Goal: Task Accomplishment & Management: Use online tool/utility

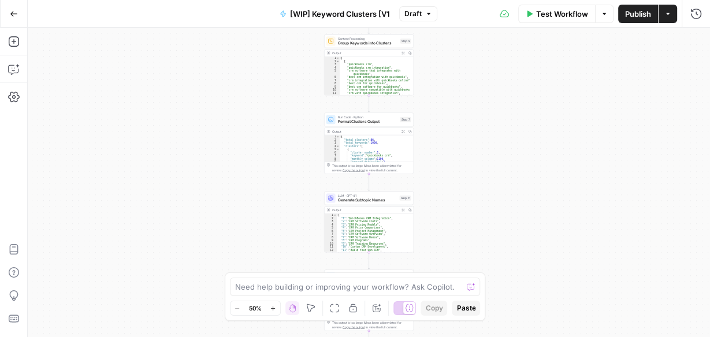
click at [12, 16] on icon "button" at bounding box center [14, 14] width 8 height 8
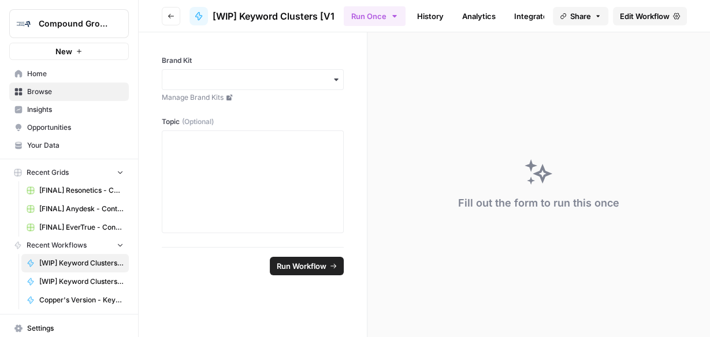
click at [46, 94] on span "Browse" at bounding box center [75, 92] width 96 height 10
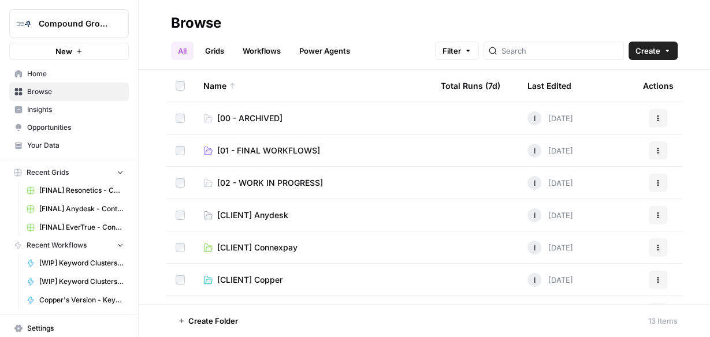
click at [270, 187] on span "[02 - WORK IN PROGRESS]" at bounding box center [270, 183] width 106 height 12
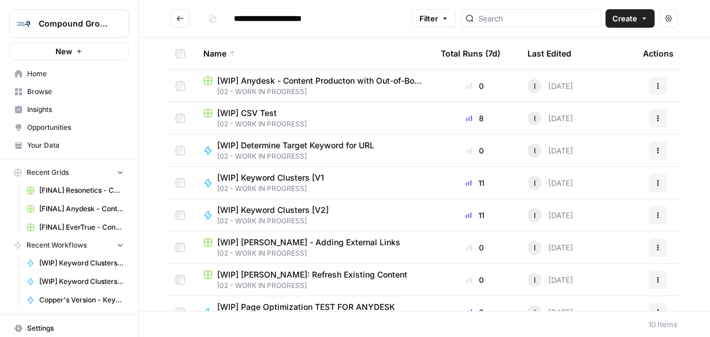
click at [294, 78] on span "[WIP] Anydesk - Content Producton with Out-of-Box Power Agents" at bounding box center [319, 81] width 205 height 12
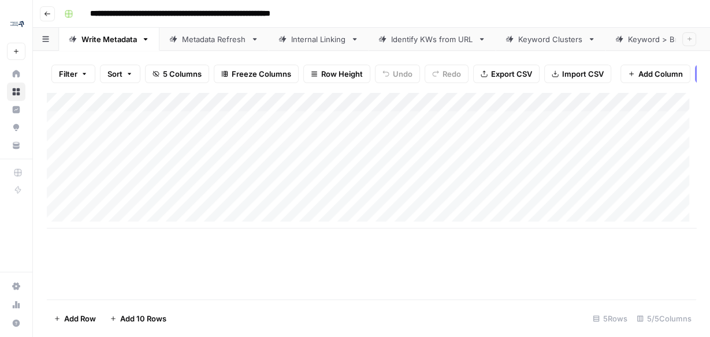
click at [248, 9] on input "**********" at bounding box center [221, 14] width 272 height 18
drag, startPoint x: 248, startPoint y: 13, endPoint x: 293, endPoint y: 14, distance: 45.1
click at [293, 14] on input "**********" at bounding box center [221, 14] width 272 height 18
type input "**********"
drag, startPoint x: 402, startPoint y: 236, endPoint x: 293, endPoint y: 233, distance: 108.7
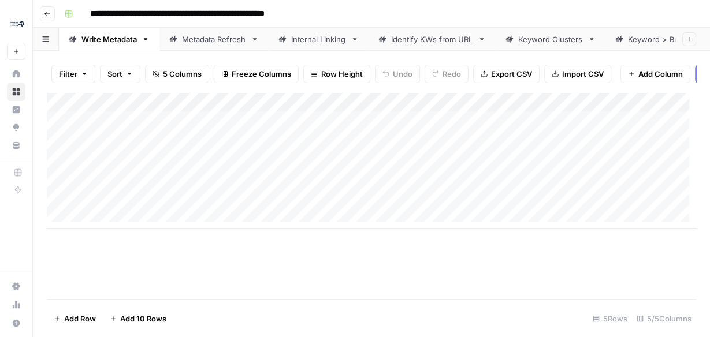
click at [266, 234] on div "Add Column" at bounding box center [371, 195] width 649 height 207
click at [204, 41] on div "Metadata Refresh" at bounding box center [214, 40] width 64 height 12
click at [114, 36] on div "Write Metadata" at bounding box center [108, 40] width 55 height 12
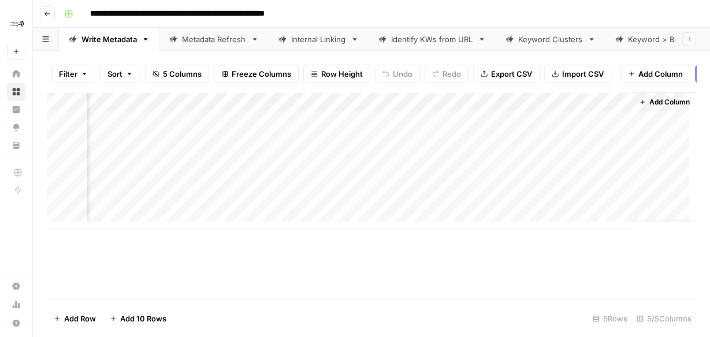
click at [665, 105] on span "Add Column" at bounding box center [669, 102] width 40 height 10
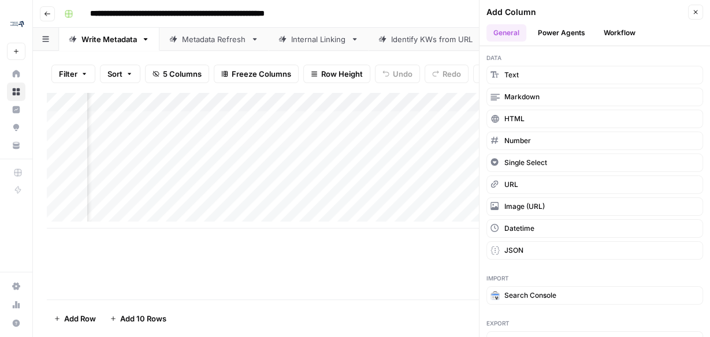
click at [625, 37] on button "Workflow" at bounding box center [620, 32] width 46 height 17
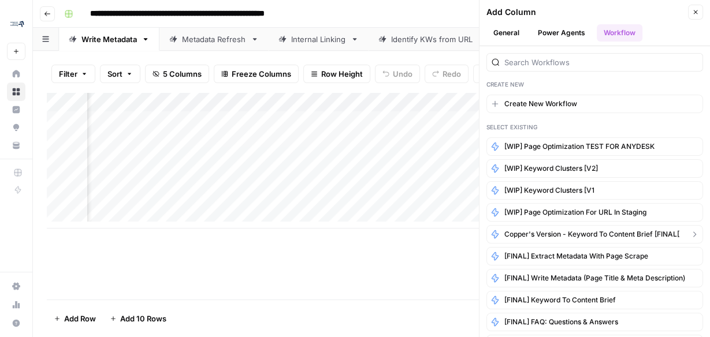
scroll to position [0, 0]
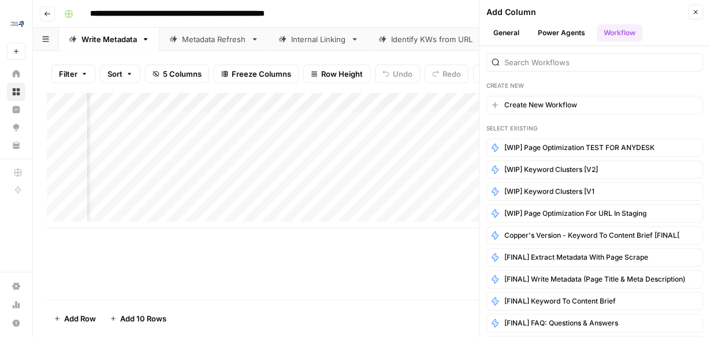
click at [555, 24] on button "Power Agents" at bounding box center [561, 32] width 61 height 17
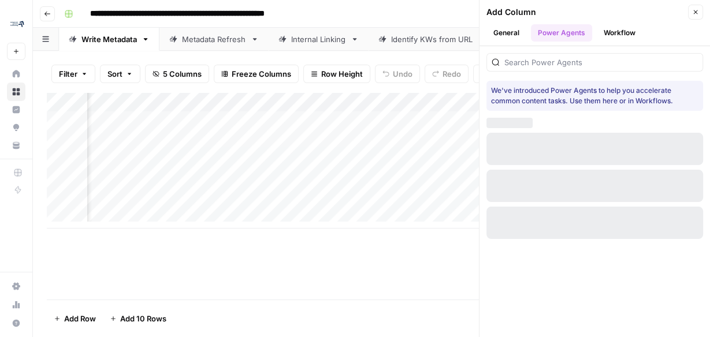
click at [526, 67] on div at bounding box center [594, 62] width 217 height 18
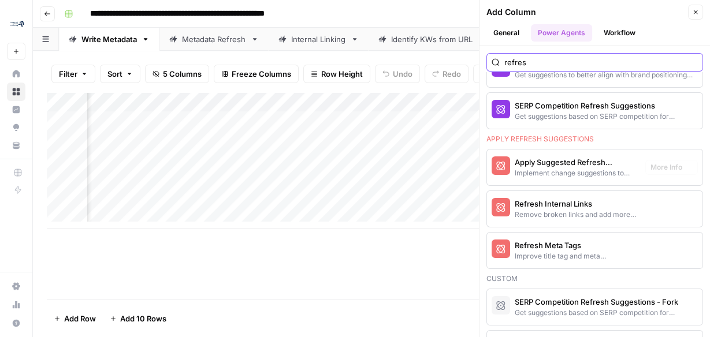
scroll to position [139, 0]
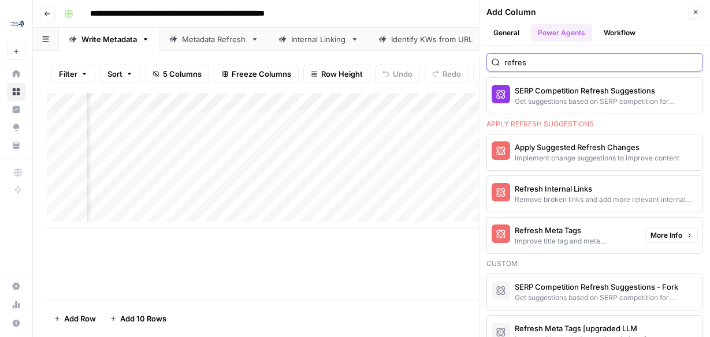
type input "refres"
click at [583, 236] on div "Improve title tag and meta descriptions for a page" at bounding box center [575, 241] width 121 height 10
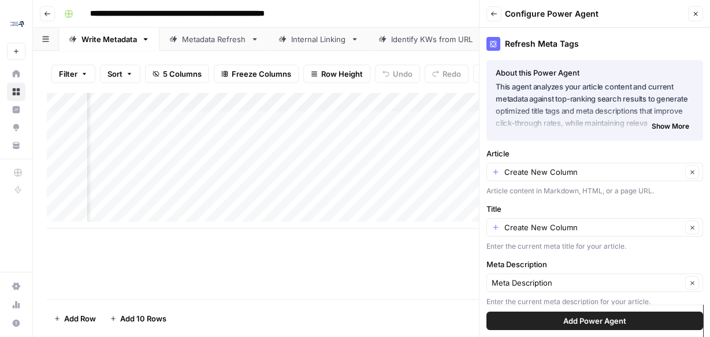
click at [590, 319] on span "Add Power Agent" at bounding box center [594, 321] width 63 height 12
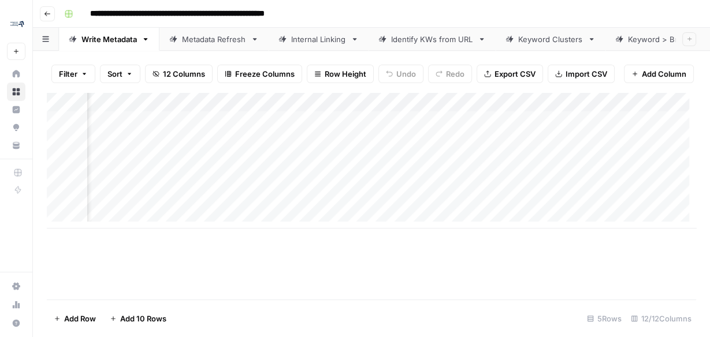
scroll to position [0, 485]
drag, startPoint x: 196, startPoint y: 36, endPoint x: 204, endPoint y: 36, distance: 7.5
click at [196, 36] on div "Metadata Refresh" at bounding box center [214, 40] width 64 height 12
click at [258, 39] on link "Metadata Refresh" at bounding box center [213, 39] width 109 height 23
click at [255, 38] on icon "button" at bounding box center [255, 39] width 4 height 2
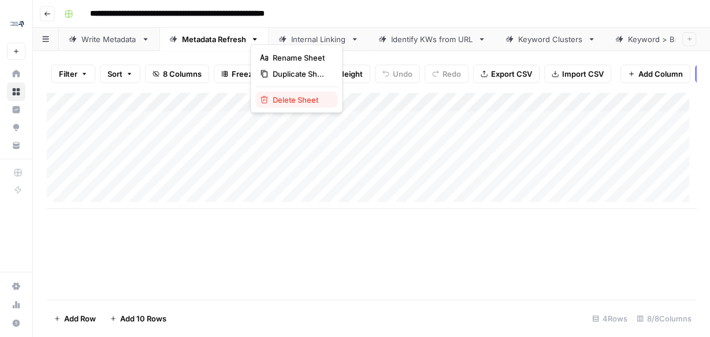
click at [277, 99] on span "Delete Sheet" at bounding box center [300, 100] width 55 height 12
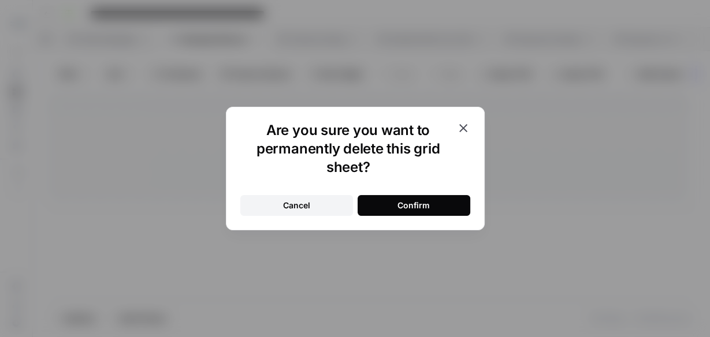
click at [400, 203] on div "Confirm" at bounding box center [413, 206] width 32 height 12
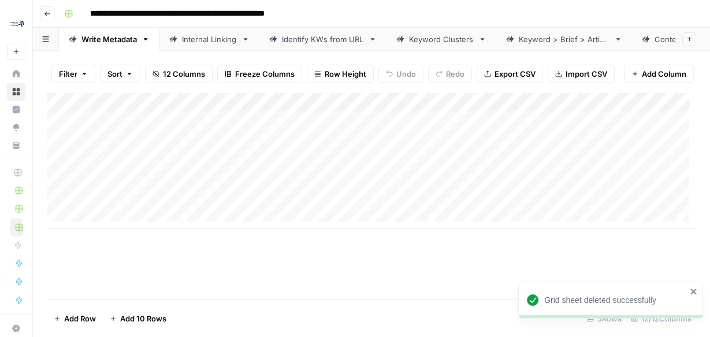
click at [202, 36] on div "Internal Linking" at bounding box center [209, 40] width 55 height 12
click at [300, 34] on div "Identify KWs from URL" at bounding box center [323, 40] width 82 height 12
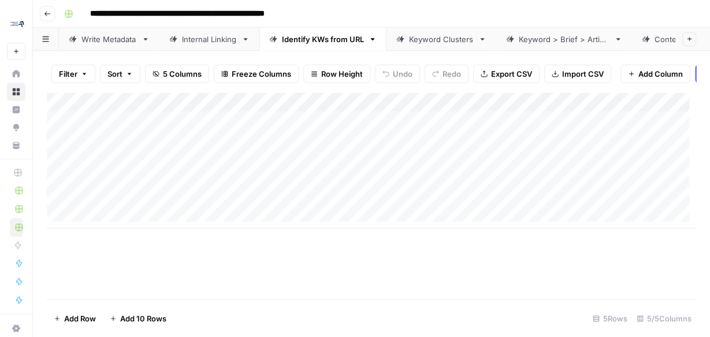
drag, startPoint x: 312, startPoint y: 236, endPoint x: 346, endPoint y: 237, distance: 34.1
click at [345, 238] on div "Add Column" at bounding box center [371, 195] width 649 height 207
click at [424, 36] on div "Keyword Clusters" at bounding box center [441, 40] width 65 height 12
click at [309, 105] on div "Add Column" at bounding box center [371, 160] width 649 height 136
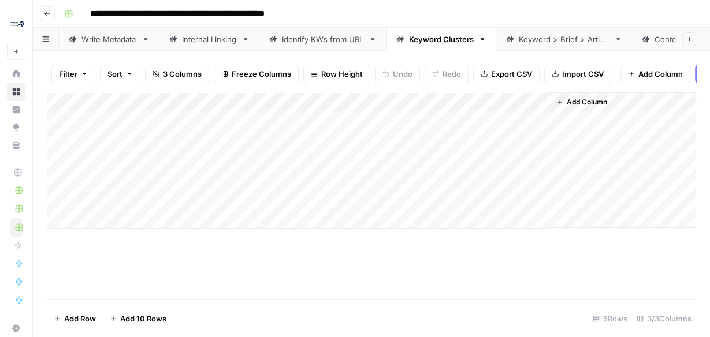
click at [459, 269] on div "Add Column" at bounding box center [371, 195] width 649 height 207
click at [543, 39] on div "Keyword > Brief > Article" at bounding box center [564, 40] width 91 height 12
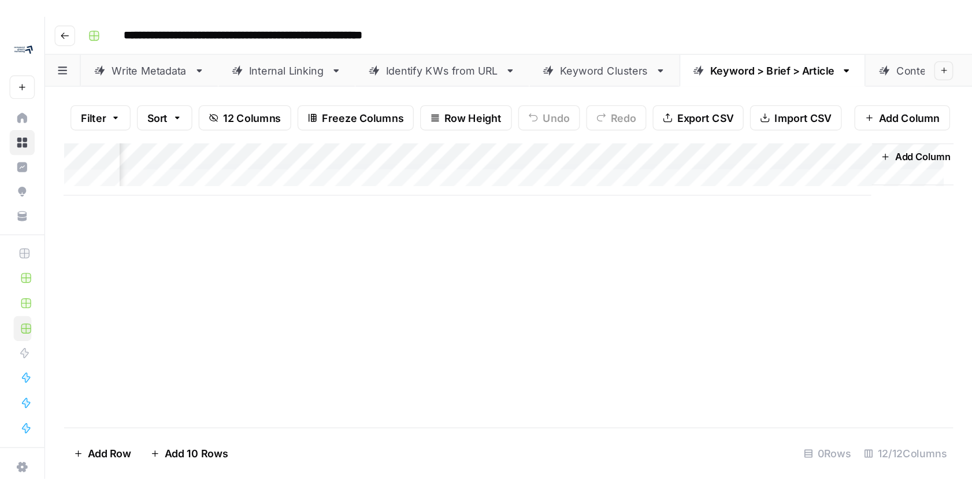
scroll to position [0, 917]
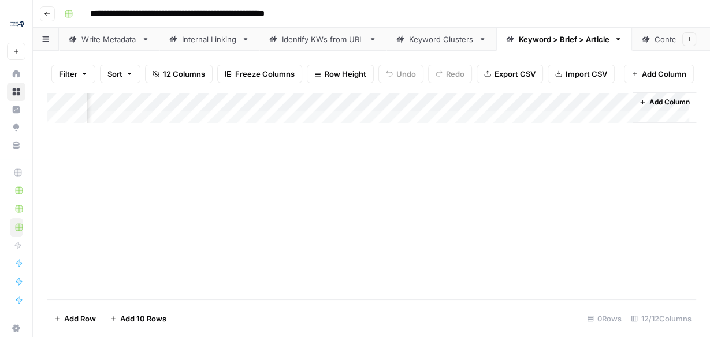
click at [659, 42] on link "Content Refresh: Brand Alignment" at bounding box center [716, 39] width 169 height 23
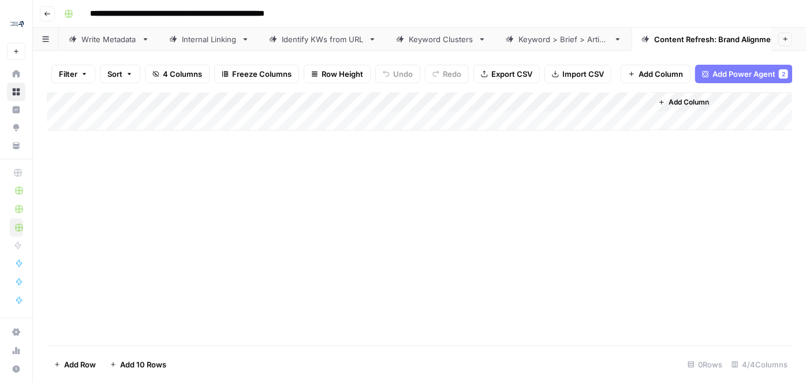
drag, startPoint x: 670, startPoint y: 0, endPoint x: 414, endPoint y: 230, distance: 344.0
click at [414, 230] on div "Add Column" at bounding box center [420, 218] width 746 height 253
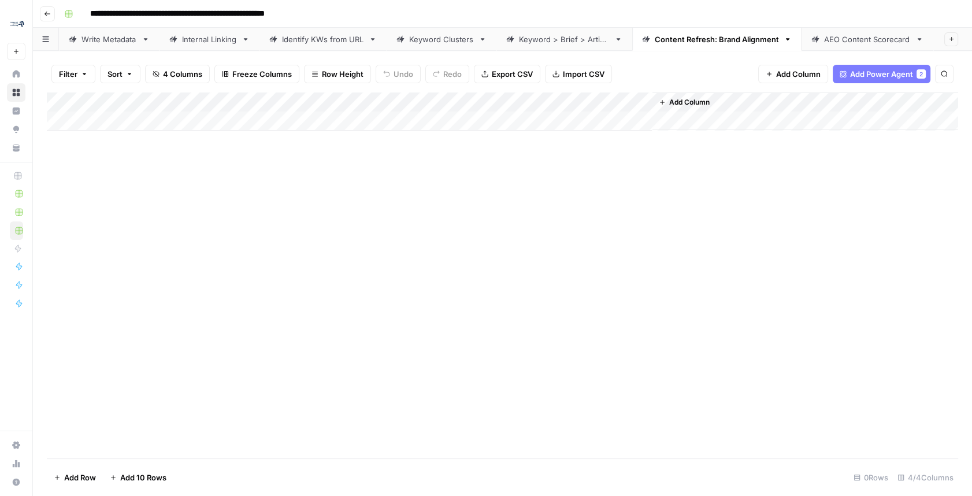
click at [155, 119] on div "Add Column" at bounding box center [502, 111] width 911 height 38
click at [156, 143] on div "Add Column" at bounding box center [502, 121] width 911 height 58
click at [136, 145] on div "Add Column" at bounding box center [502, 121] width 911 height 58
drag, startPoint x: 198, startPoint y: 246, endPoint x: 192, endPoint y: 221, distance: 25.5
click at [198, 243] on div "Add Column" at bounding box center [502, 275] width 911 height 366
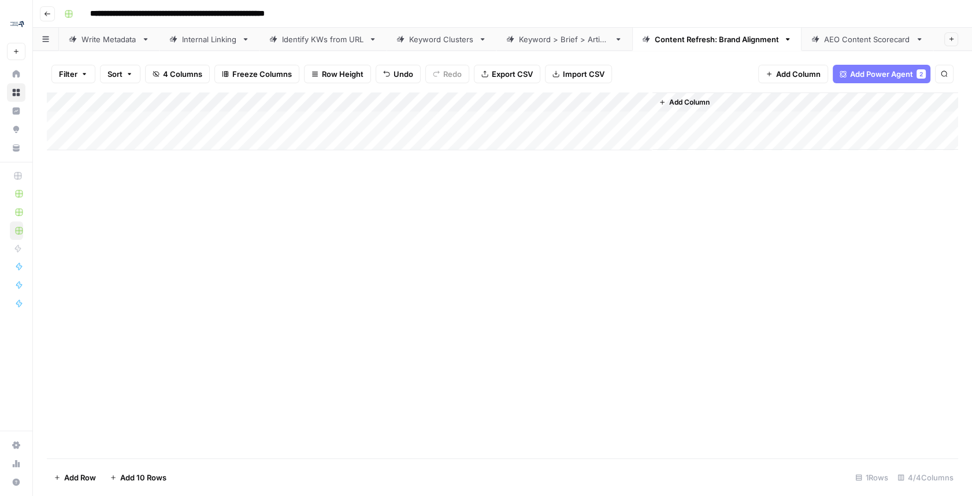
click at [161, 143] on div "Add Column" at bounding box center [502, 121] width 911 height 58
click at [156, 154] on div "Add Column" at bounding box center [502, 130] width 911 height 77
click at [154, 162] on div "Add Column" at bounding box center [502, 130] width 911 height 77
click at [263, 296] on div "Add Column" at bounding box center [502, 275] width 911 height 366
click at [559, 39] on div "Keyword > Brief > Article" at bounding box center [564, 40] width 91 height 12
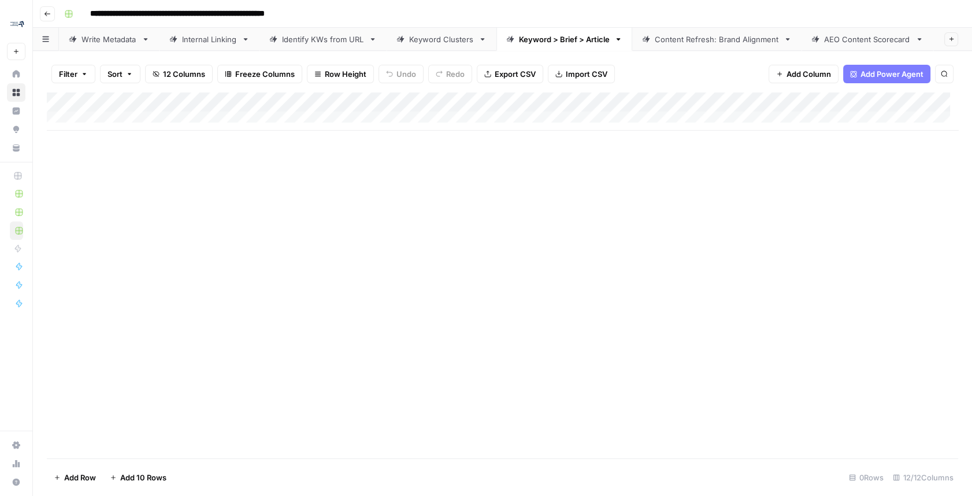
click at [146, 116] on div "Add Column" at bounding box center [502, 111] width 911 height 38
click at [271, 264] on div "Add Column" at bounding box center [502, 275] width 911 height 366
click at [138, 146] on div "Add Column" at bounding box center [502, 130] width 911 height 77
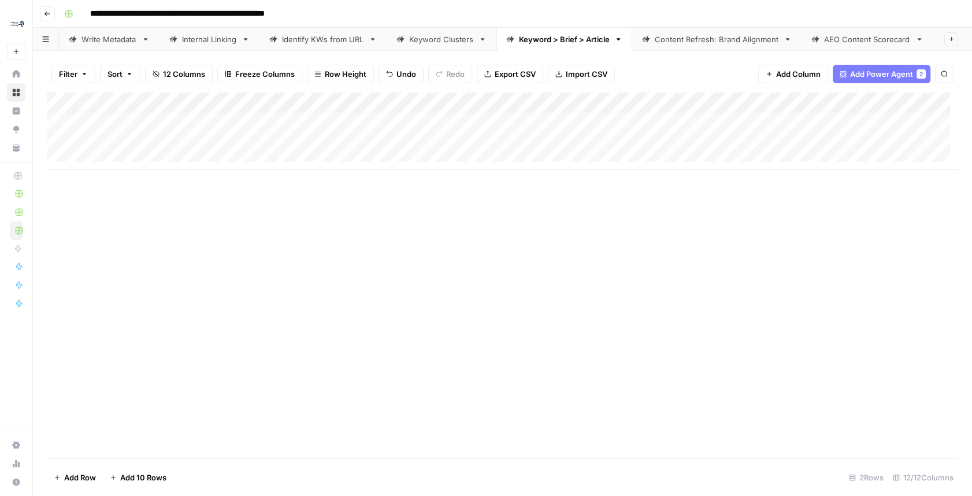
scroll to position [8, 0]
click at [128, 176] on div "Add Column" at bounding box center [502, 140] width 911 height 97
click at [125, 189] on div "Add Column" at bounding box center [502, 150] width 911 height 117
click at [122, 215] on div "Add Column" at bounding box center [502, 160] width 911 height 136
click at [193, 280] on div "Add Column" at bounding box center [502, 275] width 911 height 366
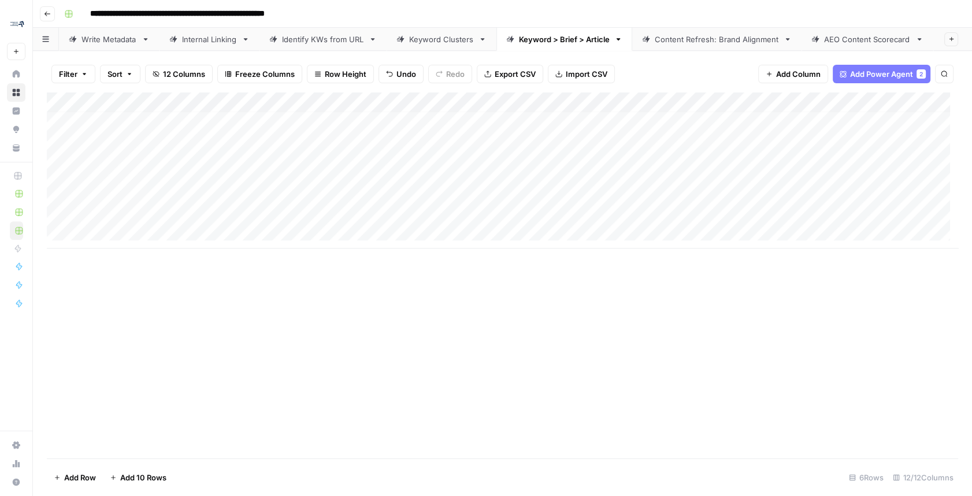
scroll to position [0, 0]
click at [116, 34] on div "Write Metadata" at bounding box center [108, 40] width 55 height 12
click at [182, 118] on div "Add Column" at bounding box center [502, 160] width 911 height 136
click at [168, 150] on div "Add Column" at bounding box center [502, 160] width 911 height 136
click at [209, 39] on div "Internal Linking" at bounding box center [209, 40] width 55 height 12
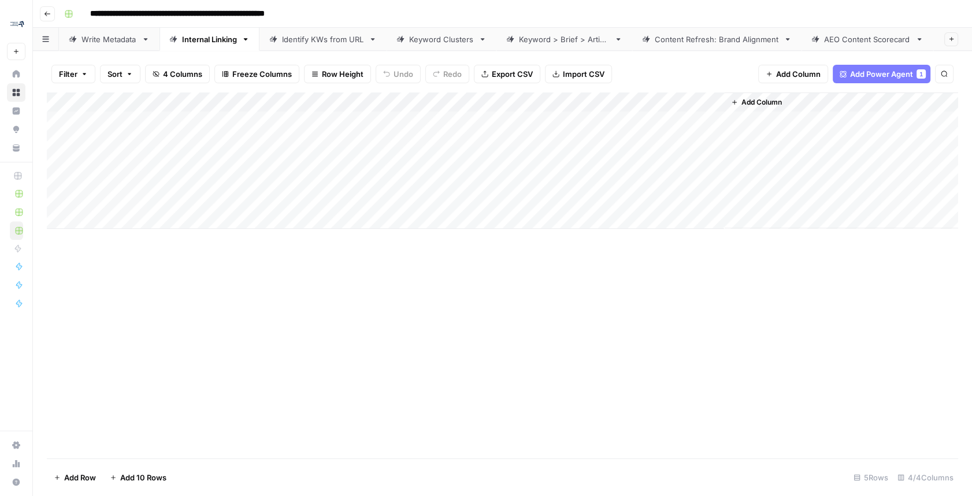
click at [329, 28] on link "Identify KWs from URL" at bounding box center [322, 39] width 127 height 23
click at [432, 34] on div "Keyword Clusters" at bounding box center [441, 40] width 65 height 12
click at [537, 39] on div "Keyword > Brief > Article" at bounding box center [564, 40] width 91 height 12
click at [128, 214] on div "Add Column" at bounding box center [502, 170] width 911 height 156
click at [58, 220] on div "Add Column" at bounding box center [502, 170] width 911 height 156
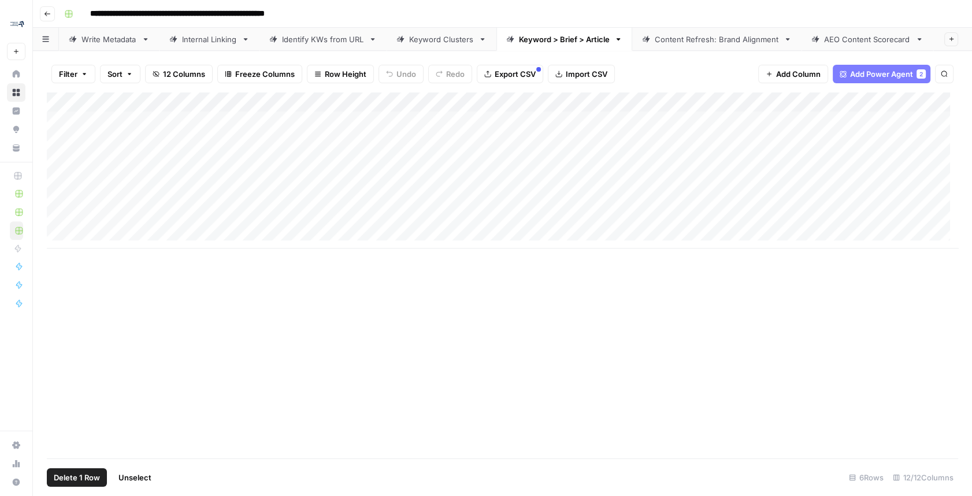
click at [76, 337] on span "Delete 1 Row" at bounding box center [77, 477] width 46 height 12
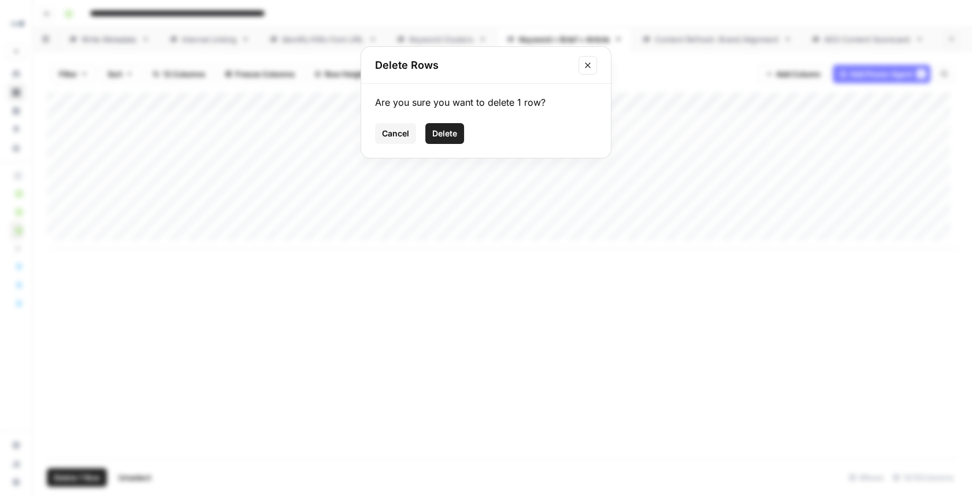
click at [448, 133] on span "Delete" at bounding box center [444, 134] width 25 height 12
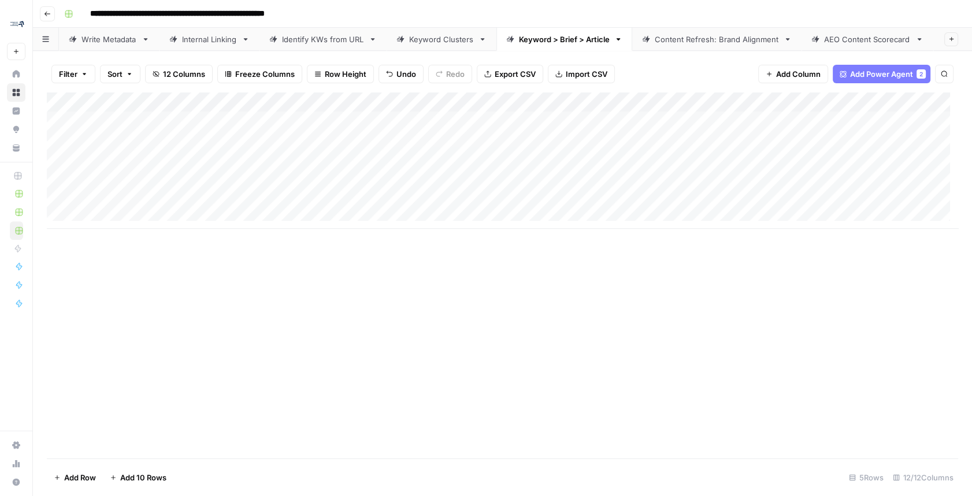
click at [709, 36] on div "AEO Content Scorecard" at bounding box center [867, 40] width 87 height 12
click at [336, 337] on div "Add Column" at bounding box center [502, 275] width 911 height 366
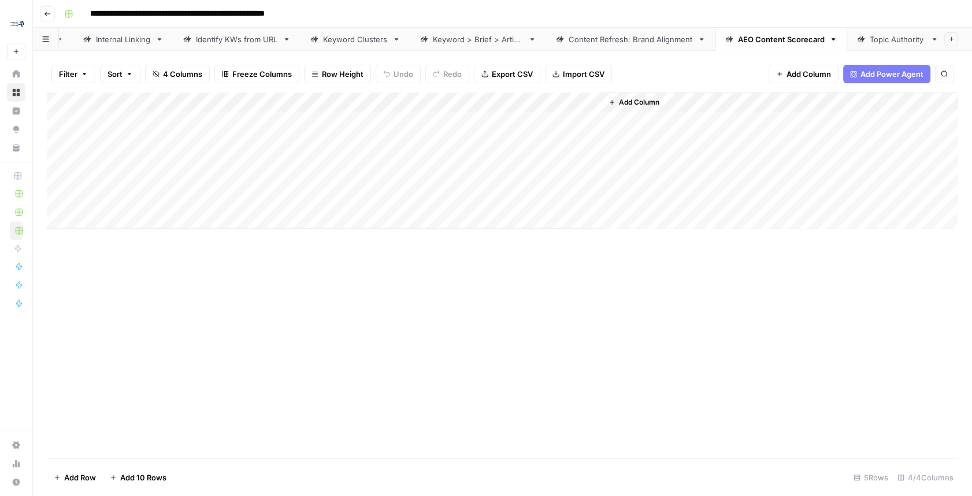
scroll to position [0, 161]
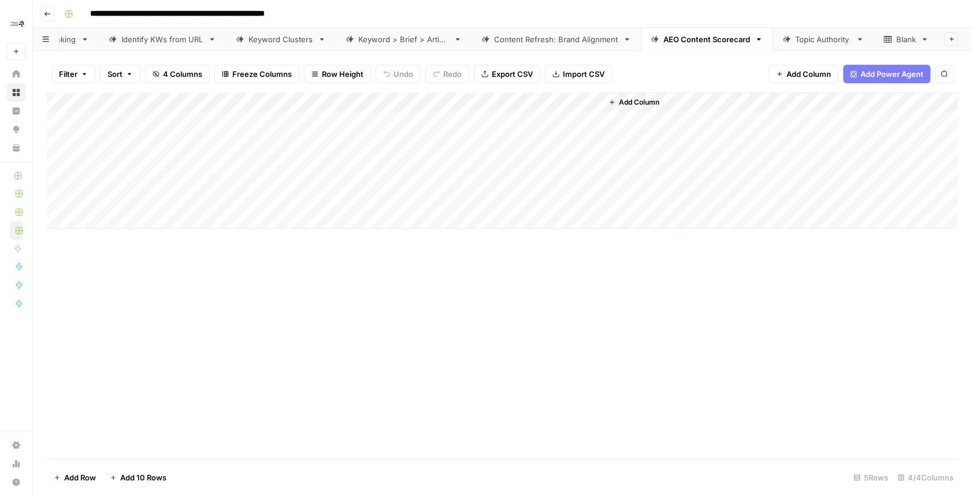
click at [709, 36] on div "Topic Authority" at bounding box center [823, 40] width 56 height 12
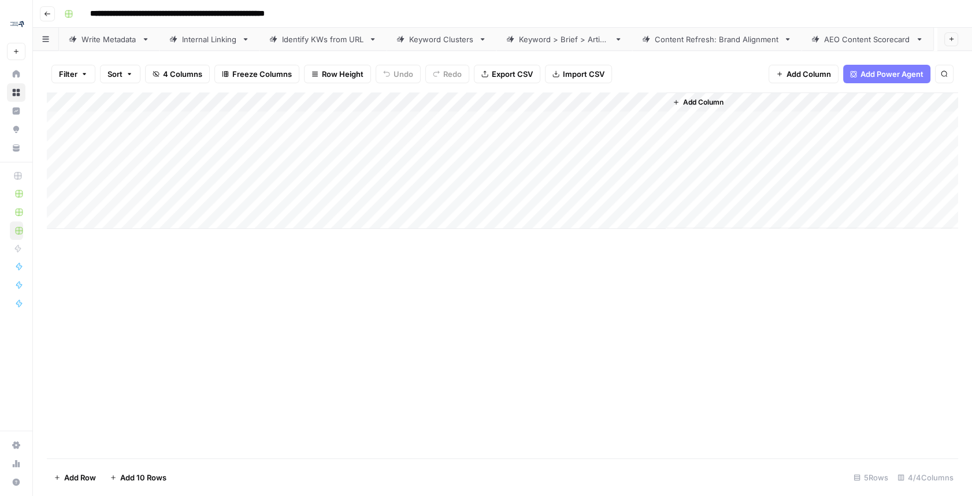
click at [709, 34] on div "AEO Content Scorecard" at bounding box center [867, 40] width 87 height 12
click at [625, 98] on span "Add Column" at bounding box center [639, 102] width 40 height 10
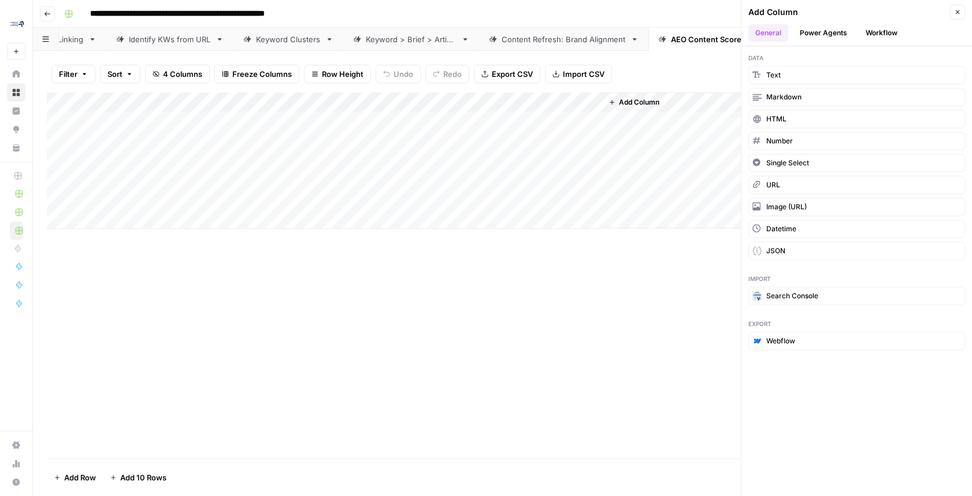
click at [709, 31] on button "Workflow" at bounding box center [881, 32] width 46 height 17
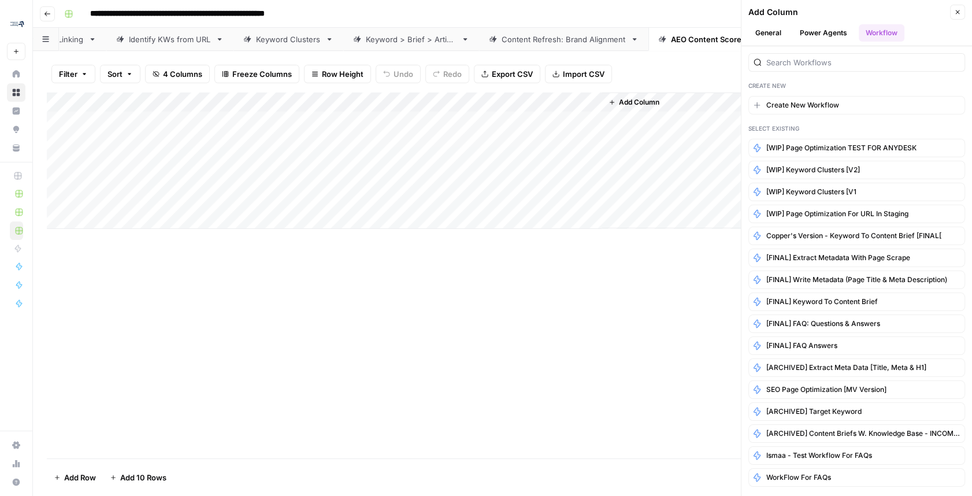
click at [709, 40] on button "Power Agents" at bounding box center [823, 32] width 61 height 17
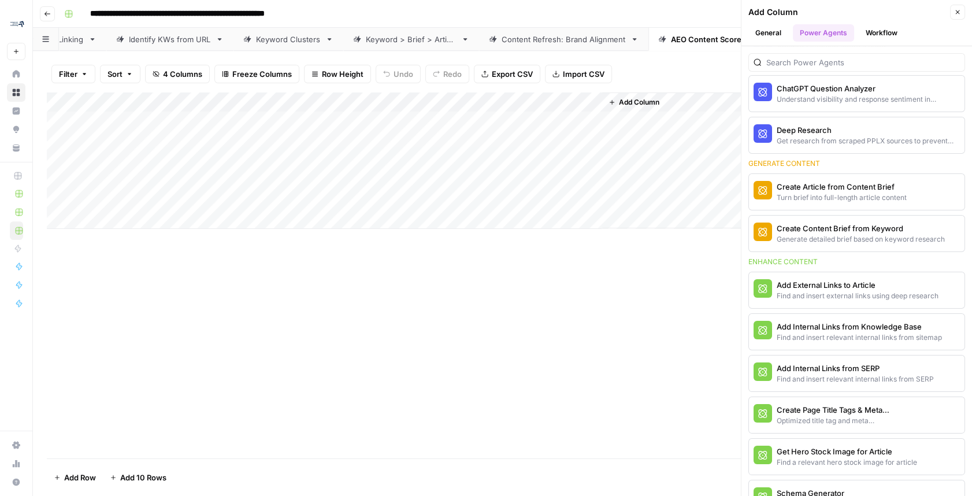
scroll to position [0, 0]
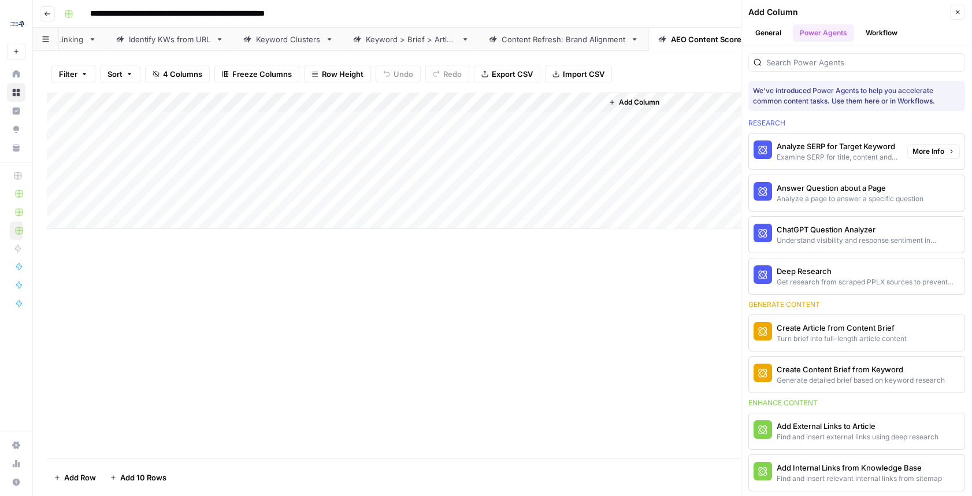
click at [709, 153] on div "Examine SERP for title, content and keyword patterns" at bounding box center [836, 157] width 121 height 10
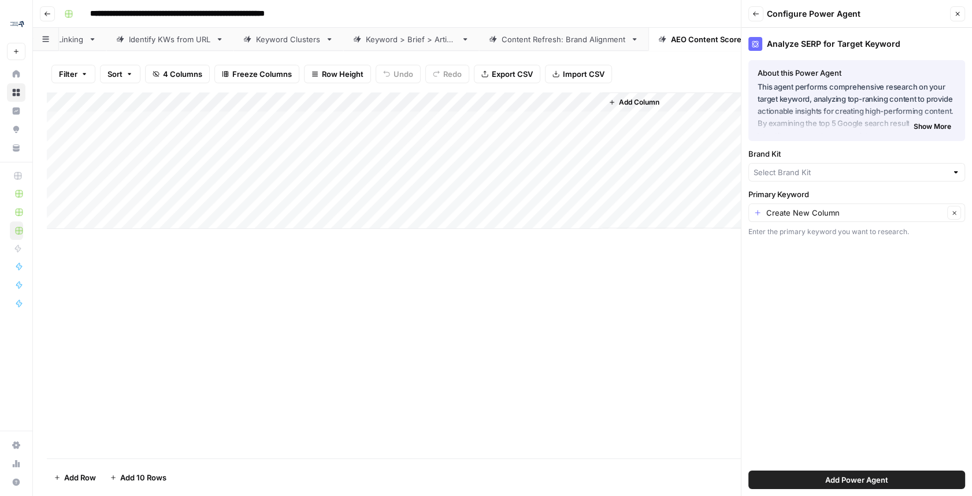
click at [709, 12] on button "Close" at bounding box center [957, 13] width 15 height 15
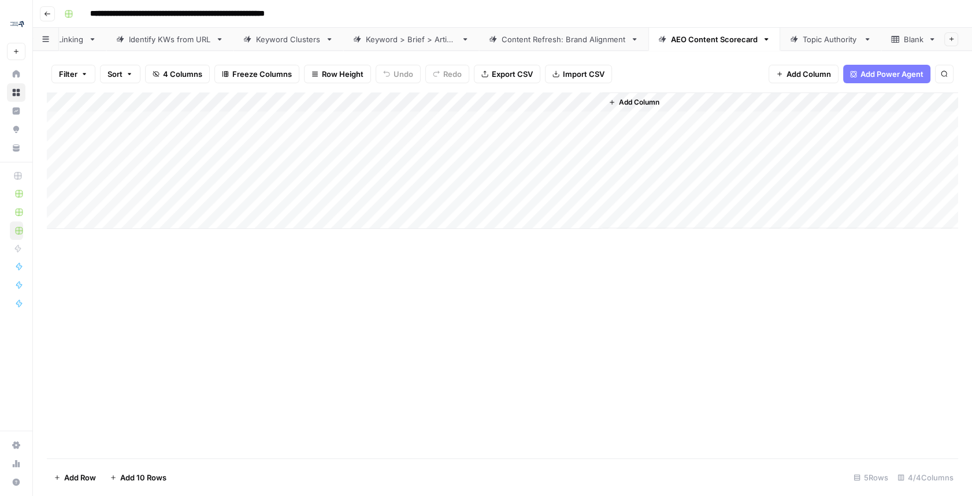
click at [292, 42] on link "Keyword Clusters" at bounding box center [288, 39] width 110 height 23
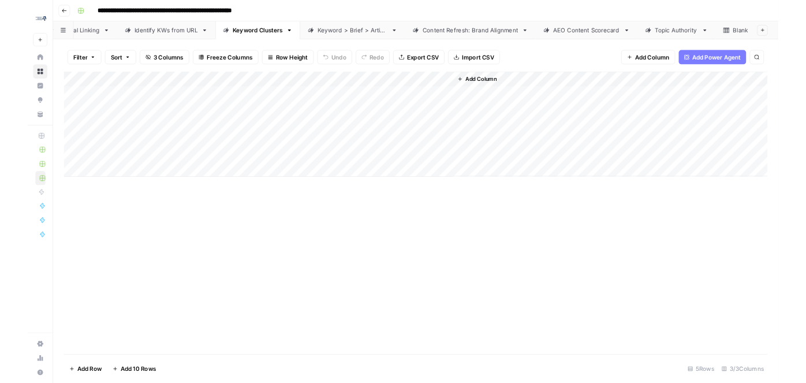
scroll to position [0, 161]
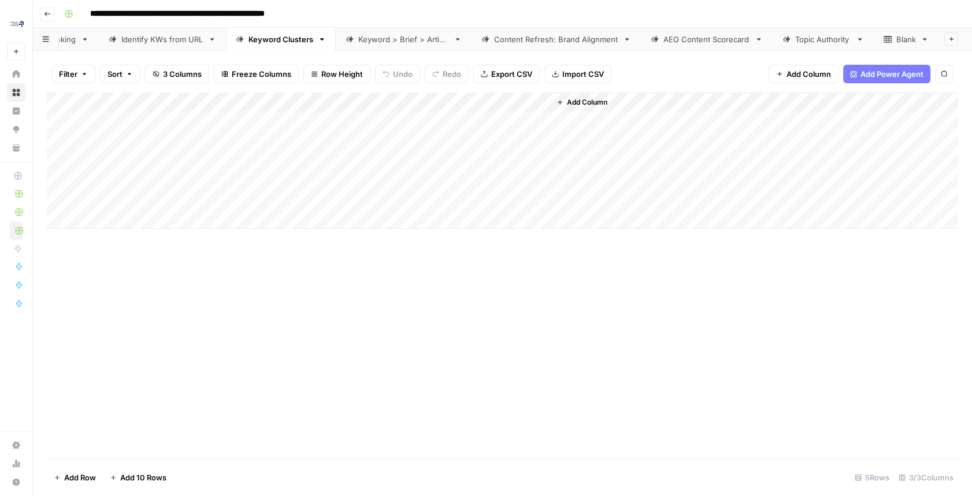
click at [709, 34] on div "Topic Authority" at bounding box center [823, 40] width 56 height 12
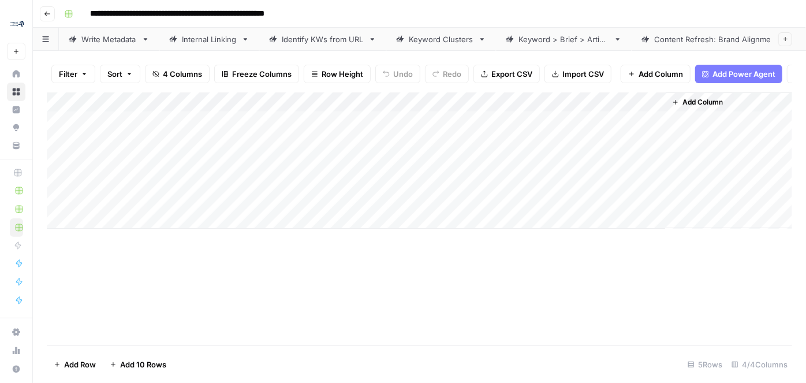
click at [332, 36] on div "Identify KWs from URL" at bounding box center [323, 40] width 82 height 12
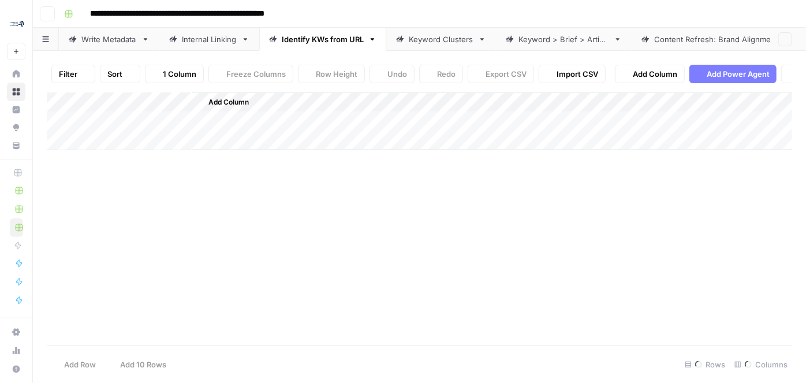
click at [332, 36] on div "Identify KWs from URL" at bounding box center [323, 40] width 82 height 12
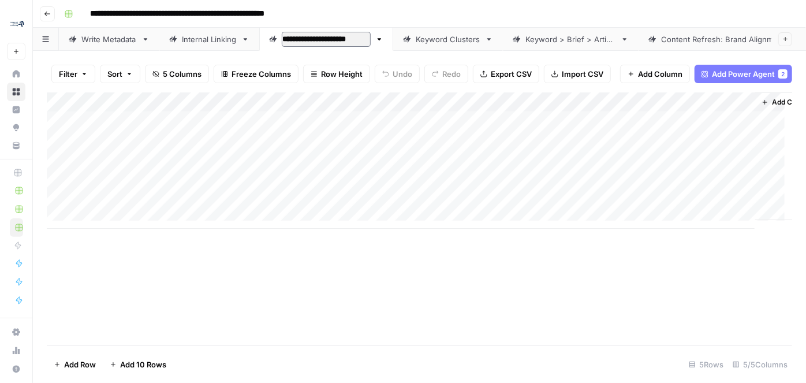
type input "**********"
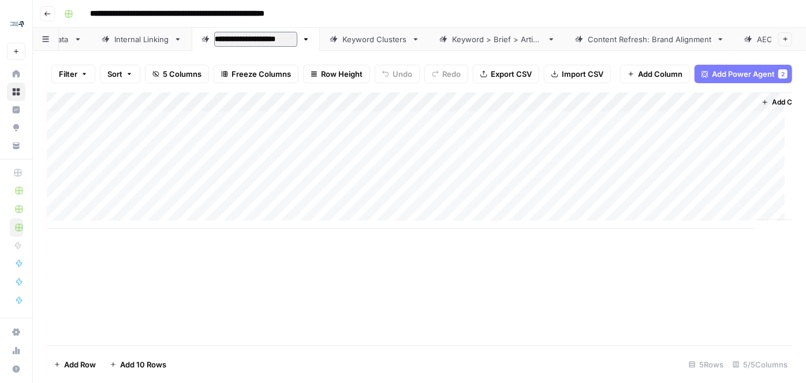
scroll to position [0, 69]
click at [616, 34] on div "Content Refresh: Brand Alignment" at bounding box center [648, 40] width 124 height 12
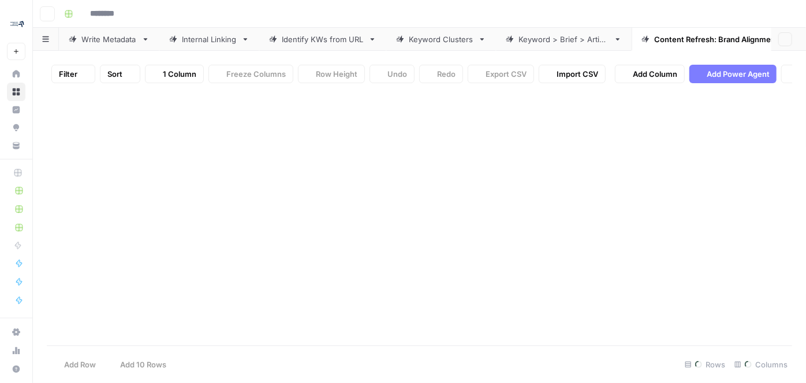
type input "**********"
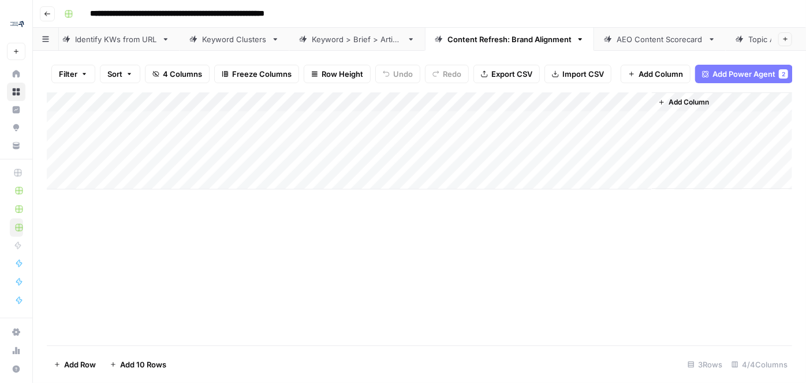
scroll to position [0, 216]
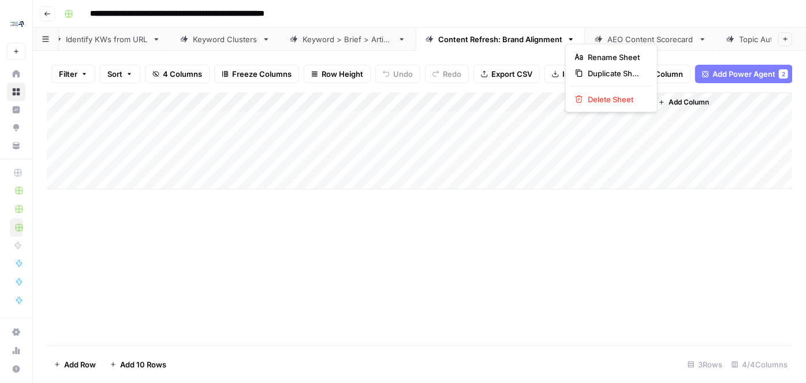
click at [567, 35] on icon "button" at bounding box center [571, 39] width 8 height 8
click at [596, 97] on span "Delete Sheet" at bounding box center [615, 100] width 55 height 12
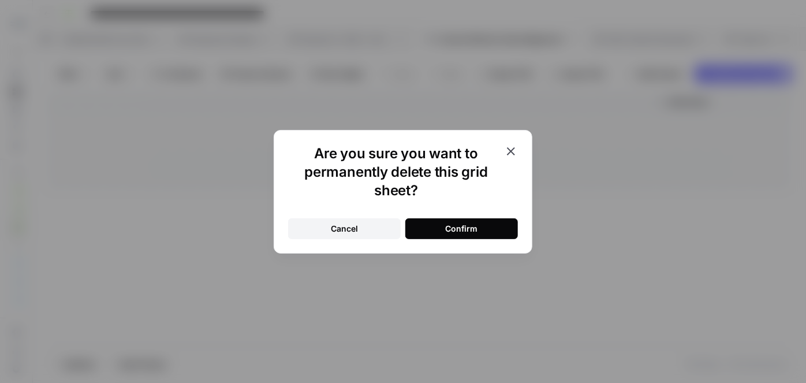
click at [488, 218] on div "Cancel Confirm" at bounding box center [403, 222] width 230 height 35
click at [495, 221] on button "Confirm" at bounding box center [462, 228] width 113 height 21
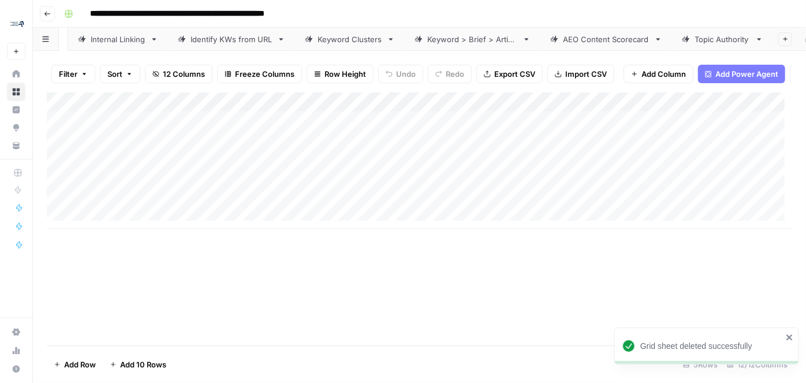
scroll to position [0, 154]
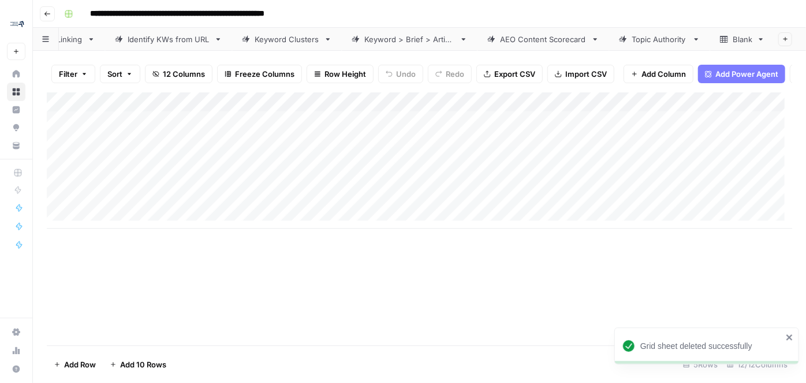
click at [593, 36] on icon at bounding box center [596, 39] width 8 height 8
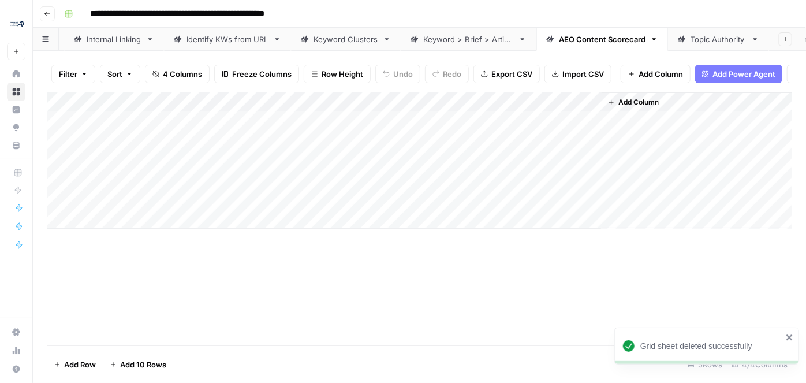
scroll to position [0, 154]
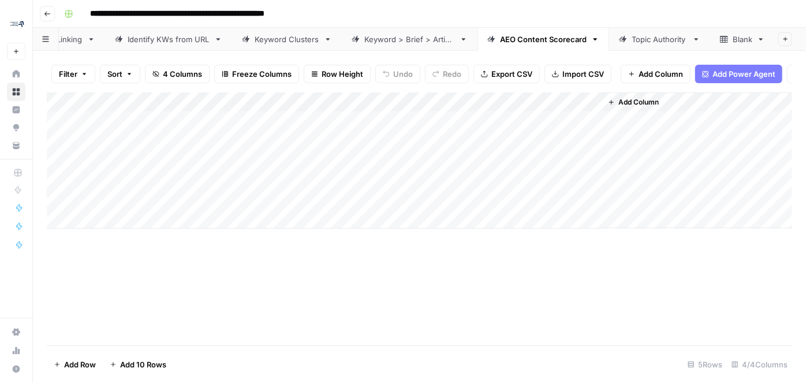
click at [592, 35] on icon "button" at bounding box center [596, 39] width 8 height 8
click at [616, 94] on span "Delete Sheet" at bounding box center [639, 100] width 55 height 12
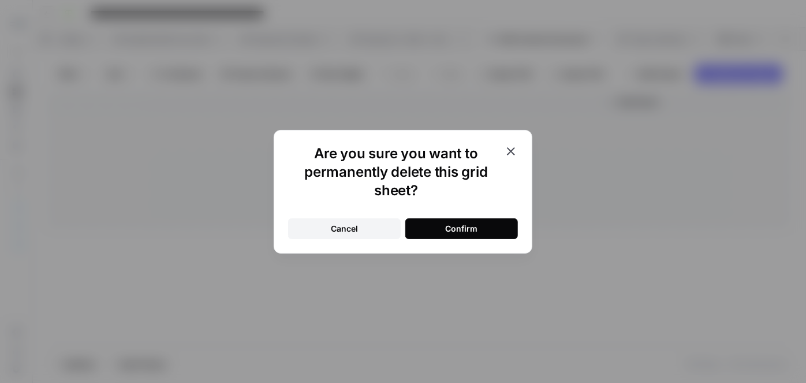
click at [482, 222] on button "Confirm" at bounding box center [462, 228] width 113 height 21
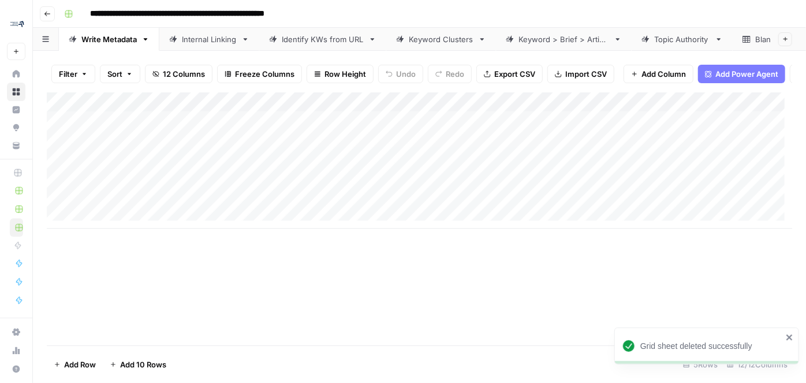
scroll to position [0, 24]
click at [694, 35] on icon at bounding box center [696, 39] width 8 height 8
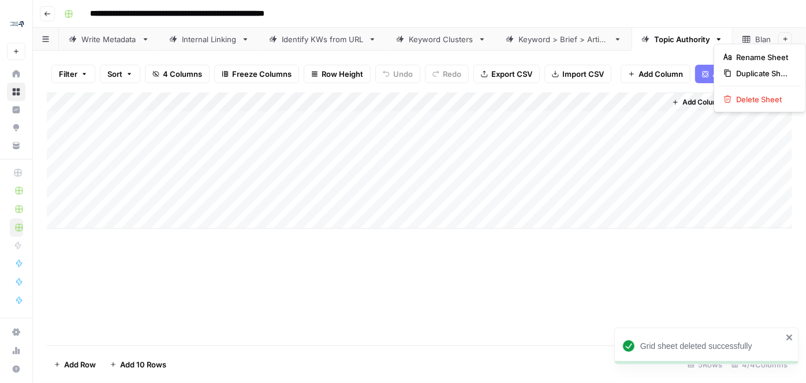
click at [709, 38] on icon "button" at bounding box center [720, 39] width 4 height 2
click at [709, 90] on div "Rename Sheet Duplicate Sheet Delete Sheet" at bounding box center [760, 78] width 92 height 69
click at [709, 102] on span "Delete Sheet" at bounding box center [764, 100] width 55 height 12
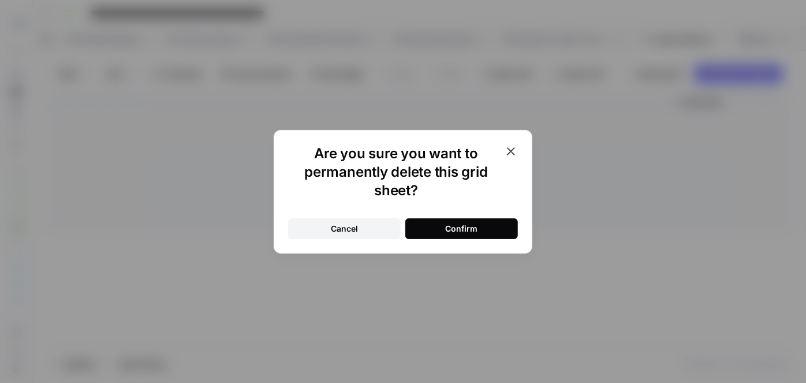
click at [471, 228] on div "Confirm" at bounding box center [462, 229] width 32 height 12
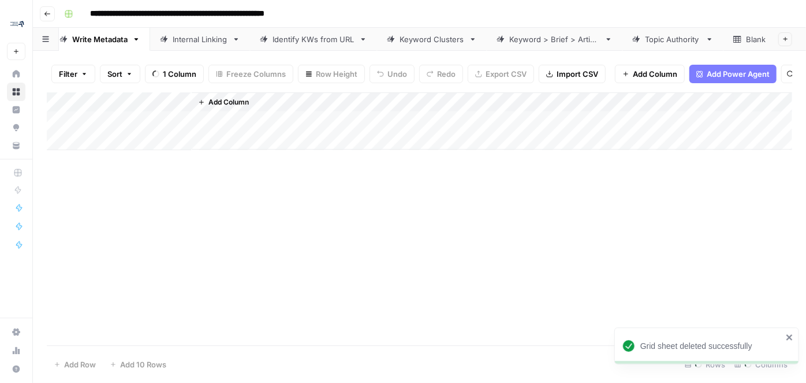
scroll to position [0, 24]
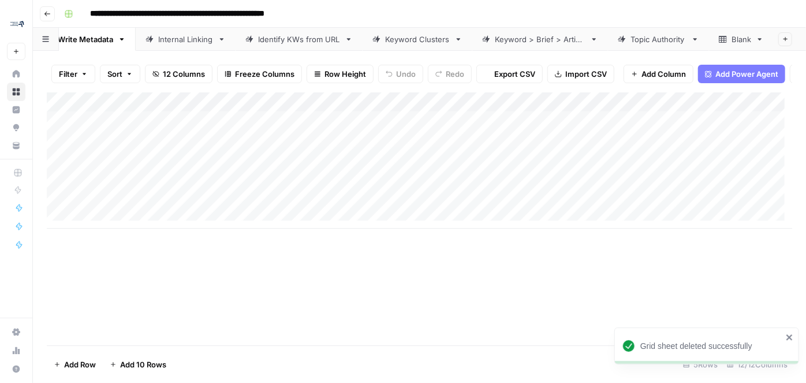
click at [709, 35] on icon at bounding box center [760, 39] width 8 height 8
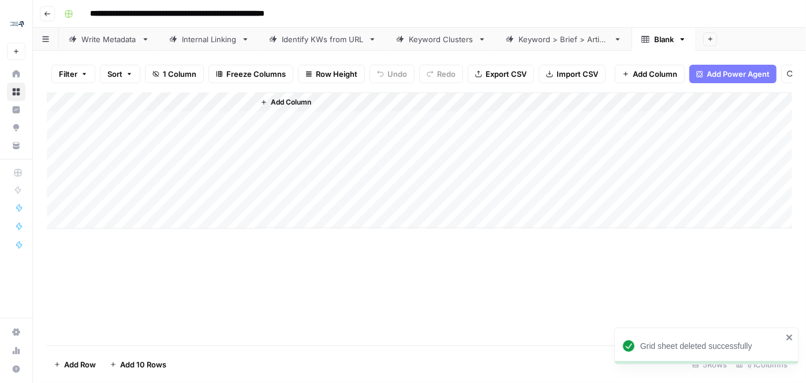
click at [681, 38] on icon "button" at bounding box center [683, 39] width 4 height 2
click at [707, 99] on span "Delete Sheet" at bounding box center [728, 104] width 55 height 12
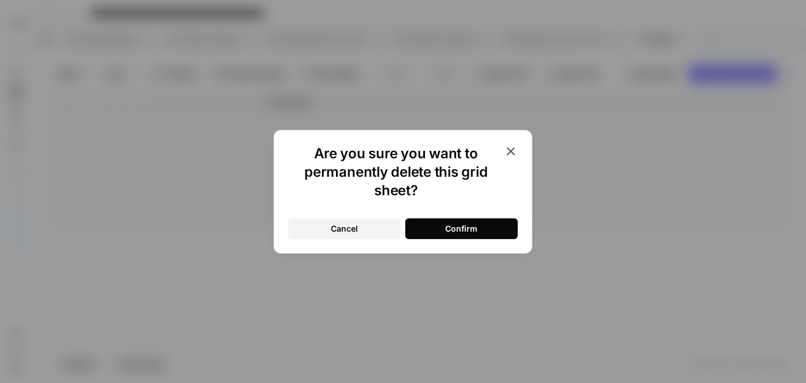
click at [482, 235] on button "Confirm" at bounding box center [462, 228] width 113 height 21
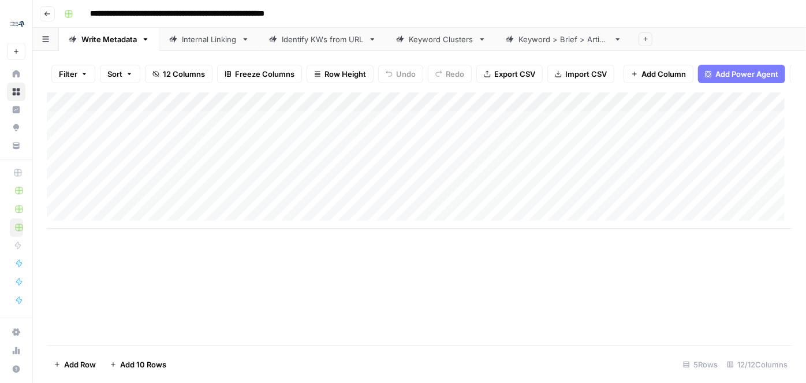
scroll to position [0, 4]
click at [300, 40] on div "Identify KWs from URL" at bounding box center [323, 40] width 82 height 12
click at [303, 41] on div "Identify KWs from URL" at bounding box center [323, 40] width 82 height 12
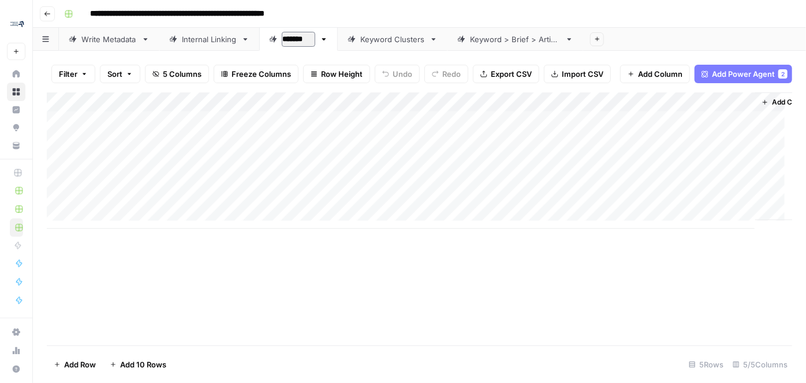
type input "********"
click at [374, 40] on div "Keyword Clusters" at bounding box center [397, 40] width 65 height 12
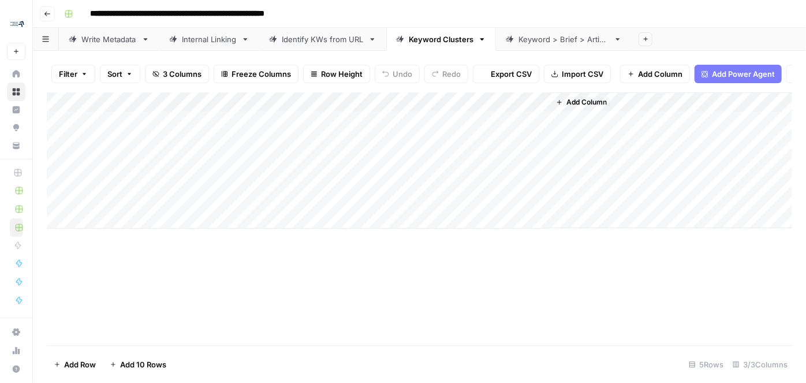
click at [324, 38] on div "Identify KWs from URL" at bounding box center [323, 40] width 82 height 12
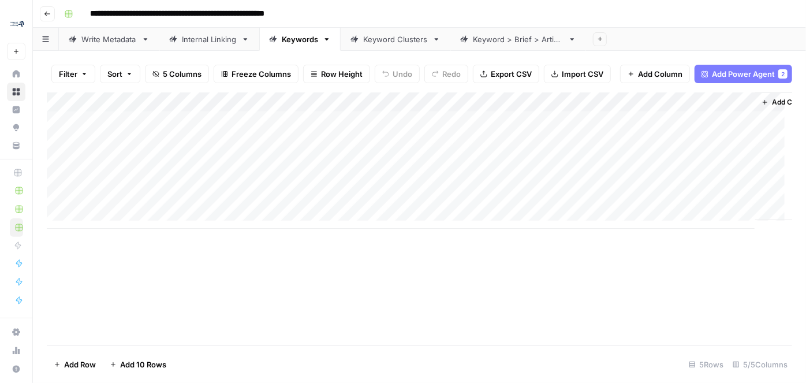
scroll to position [0, 35]
click at [709, 107] on span "Add Column" at bounding box center [766, 102] width 40 height 10
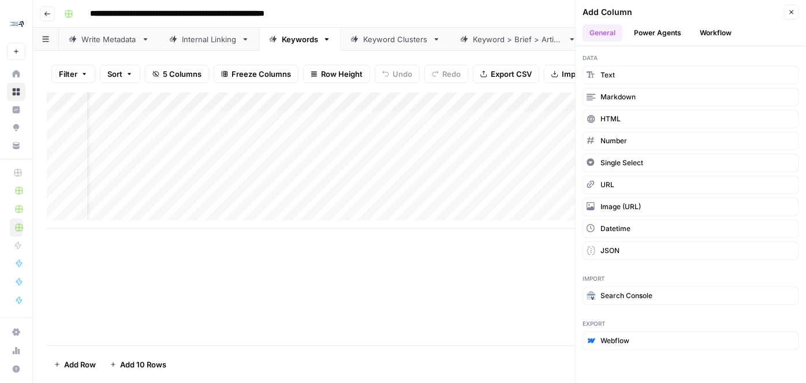
click at [685, 30] on button "Power Agents" at bounding box center [657, 32] width 61 height 17
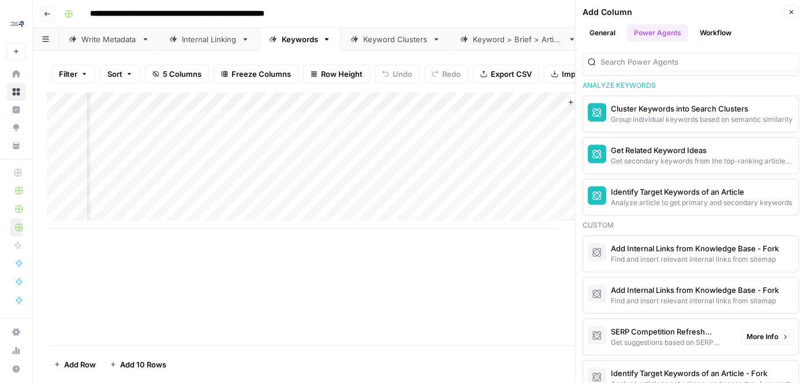
scroll to position [1091, 0]
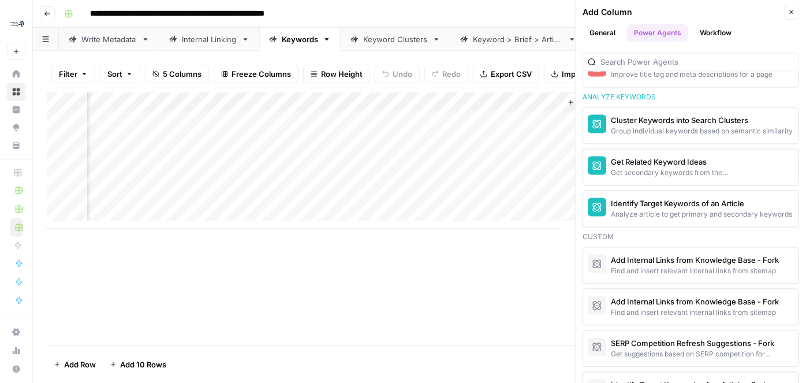
click at [674, 168] on div "Get secondary keywords from the top-ranking articles of a target search term" at bounding box center [671, 173] width 121 height 10
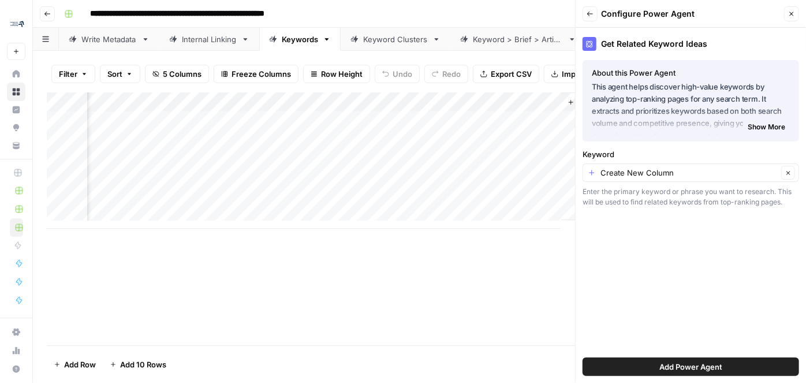
click at [642, 337] on button "Add Power Agent" at bounding box center [691, 367] width 217 height 18
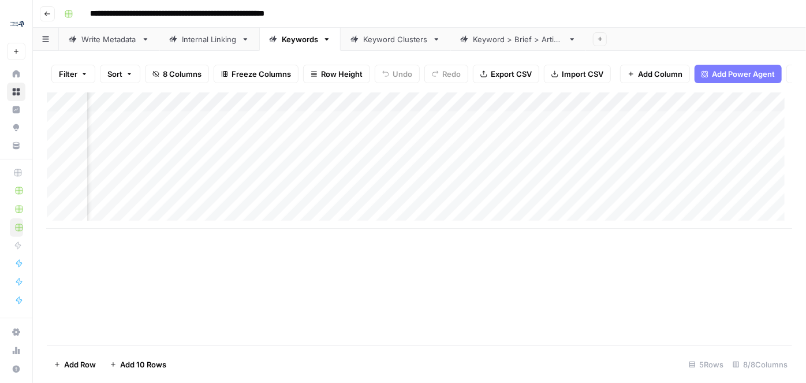
scroll to position [0, 456]
click at [709, 107] on span "Add Column" at bounding box center [766, 102] width 40 height 10
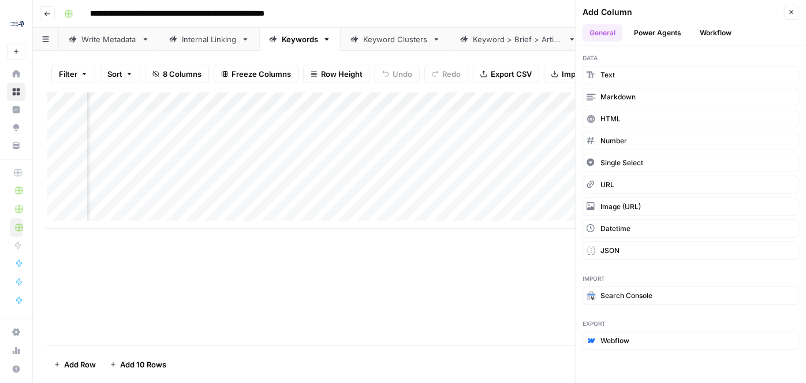
click at [676, 33] on button "Power Agents" at bounding box center [657, 32] width 61 height 17
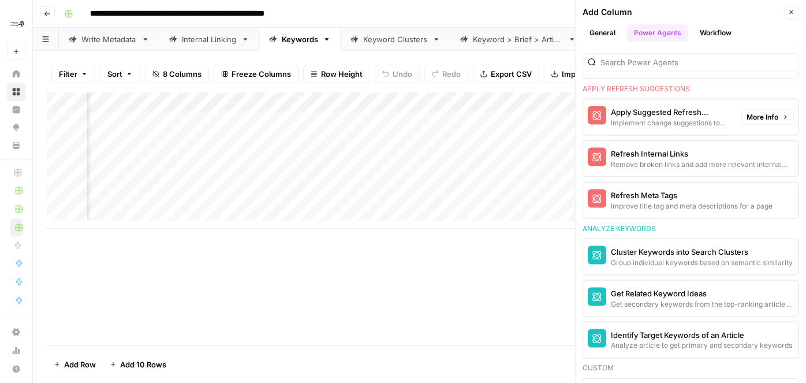
scroll to position [840, 0]
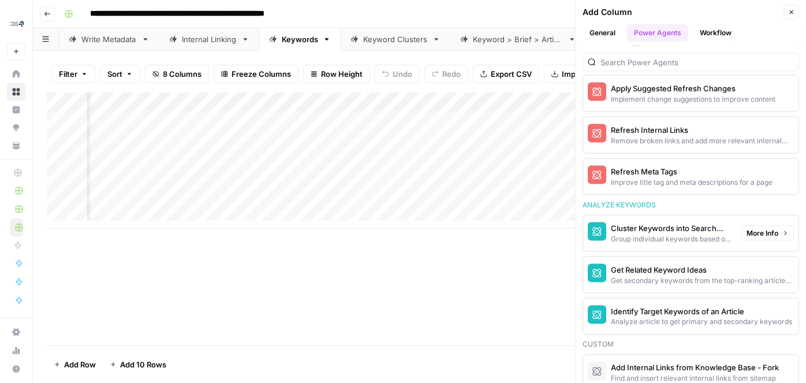
click at [677, 235] on div "Group individual keywords based on semantic similarity" at bounding box center [671, 239] width 121 height 10
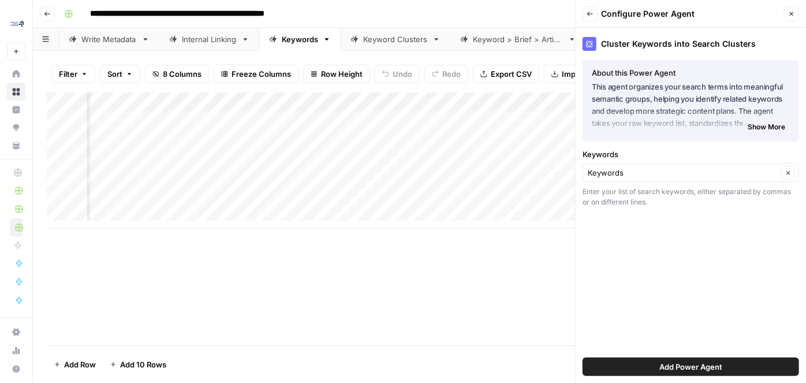
click at [674, 337] on span "Add Power Agent" at bounding box center [691, 367] width 63 height 12
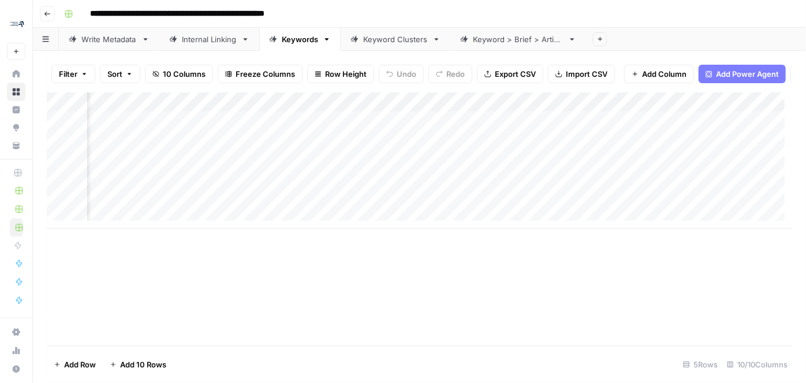
scroll to position [0, 670]
click at [402, 39] on div "Keyword Clusters" at bounding box center [395, 40] width 65 height 12
click at [436, 39] on icon "button" at bounding box center [437, 39] width 4 height 2
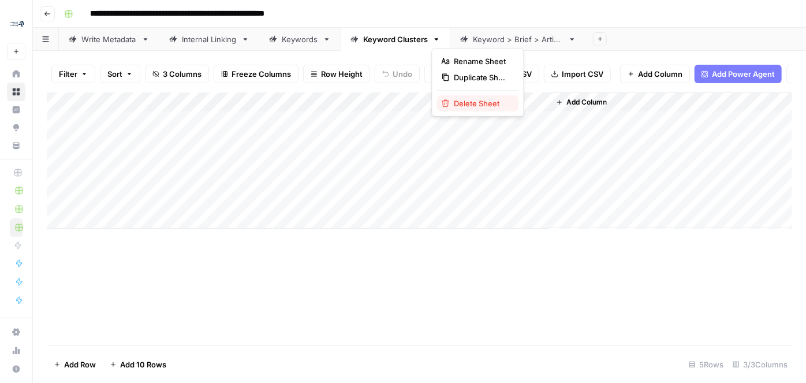
click at [455, 103] on span "Delete Sheet" at bounding box center [482, 104] width 55 height 12
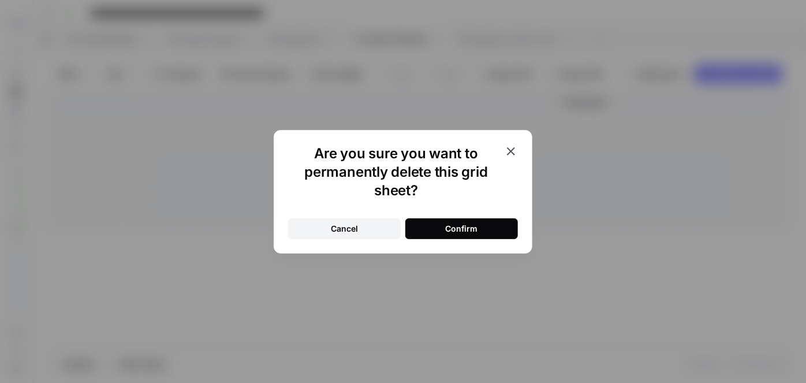
click at [462, 237] on button "Confirm" at bounding box center [462, 228] width 113 height 21
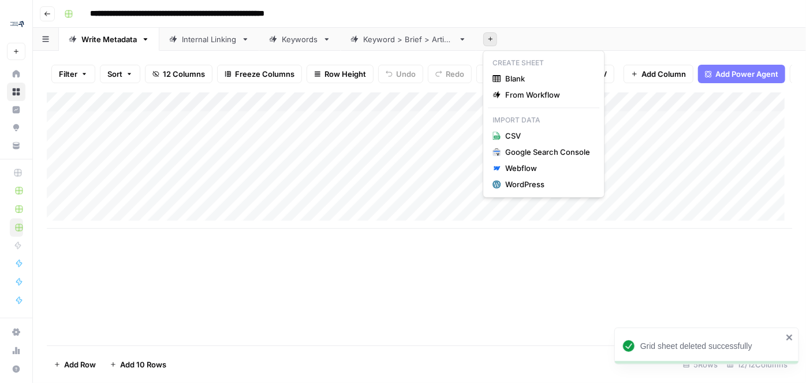
click at [489, 40] on icon "button" at bounding box center [491, 39] width 6 height 6
click at [534, 79] on span "Blank" at bounding box center [548, 79] width 85 height 12
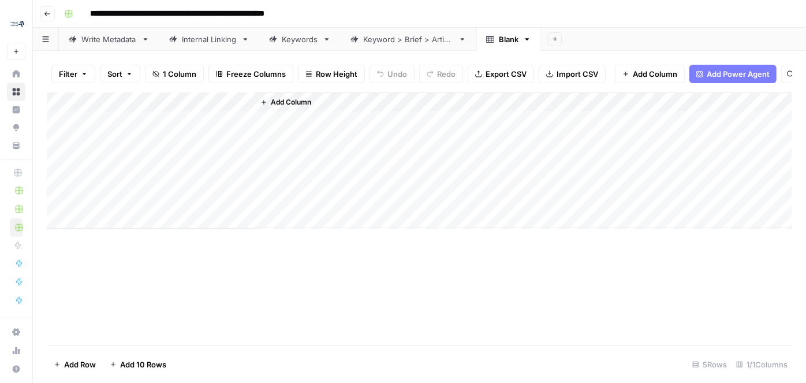
click at [111, 38] on div "Write Metadata" at bounding box center [108, 40] width 55 height 12
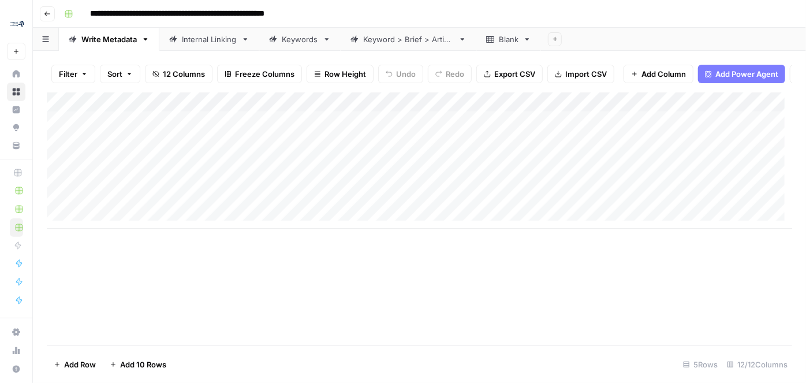
click at [112, 42] on div "Write Metadata" at bounding box center [108, 40] width 55 height 12
type input "********"
click at [174, 38] on div "Internal Linking" at bounding box center [189, 40] width 55 height 12
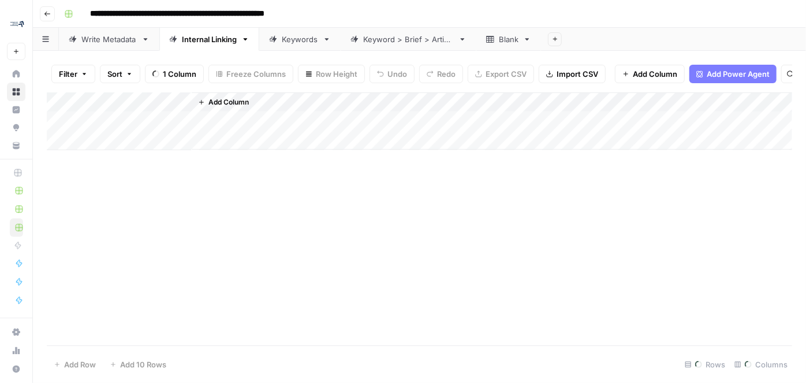
click at [203, 39] on div "Internal Linking" at bounding box center [209, 40] width 55 height 12
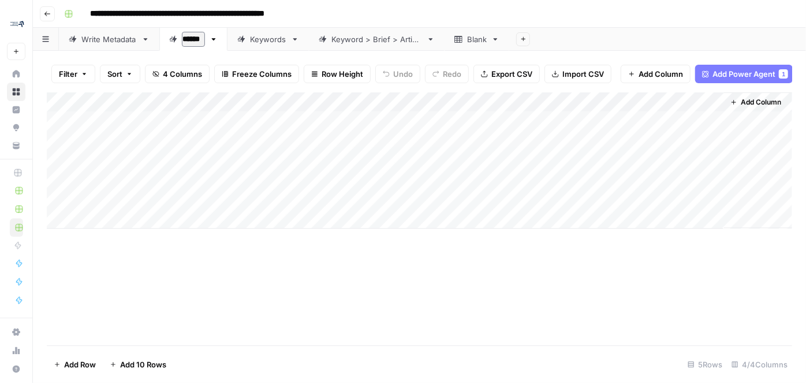
type input "*******"
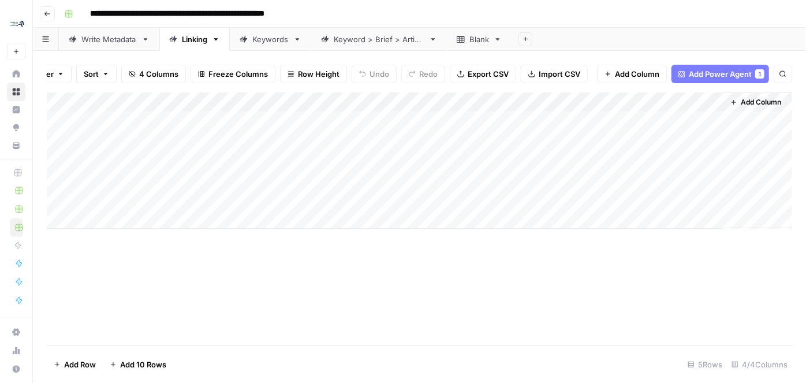
click at [709, 105] on span "Add Column" at bounding box center [761, 102] width 40 height 10
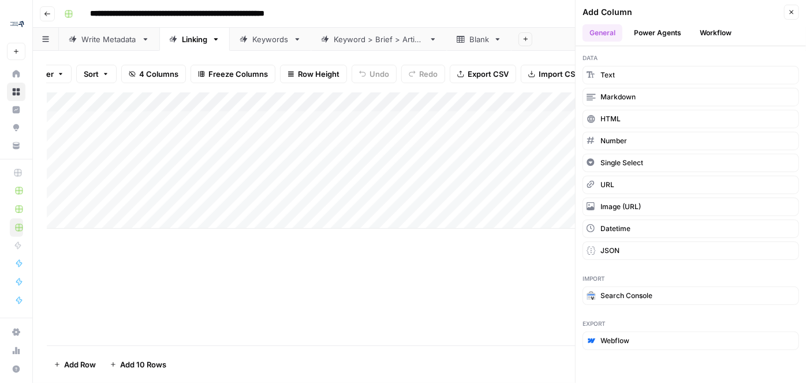
click at [709, 30] on button "Workflow" at bounding box center [716, 32] width 46 height 17
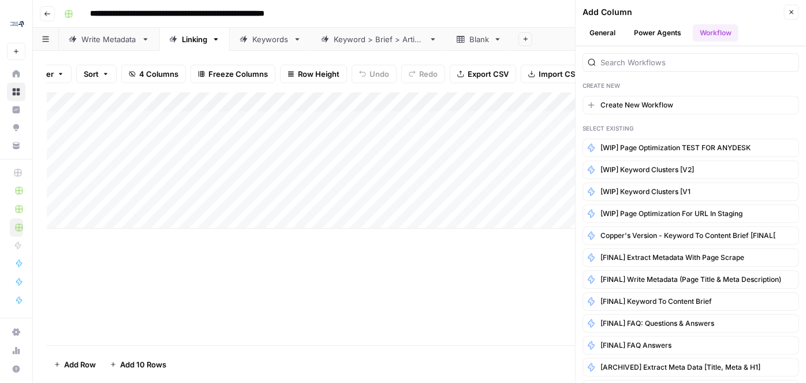
click at [660, 28] on button "Power Agents" at bounding box center [657, 32] width 61 height 17
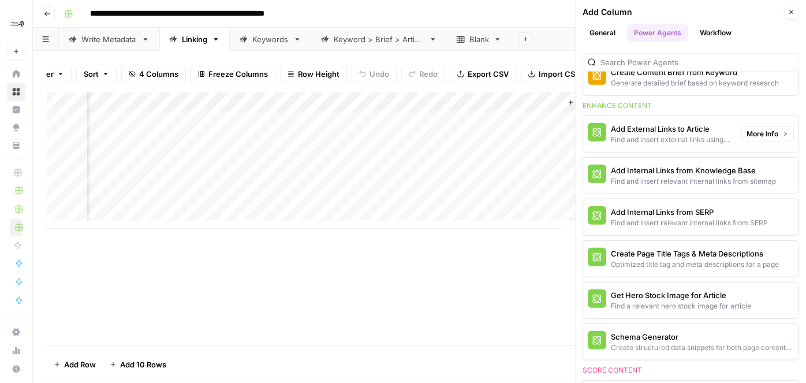
scroll to position [420, 0]
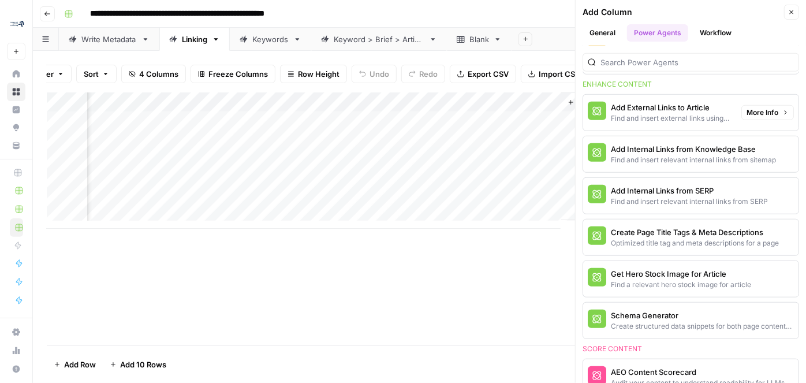
click at [671, 113] on div "Find and insert external links using deep research" at bounding box center [671, 118] width 121 height 10
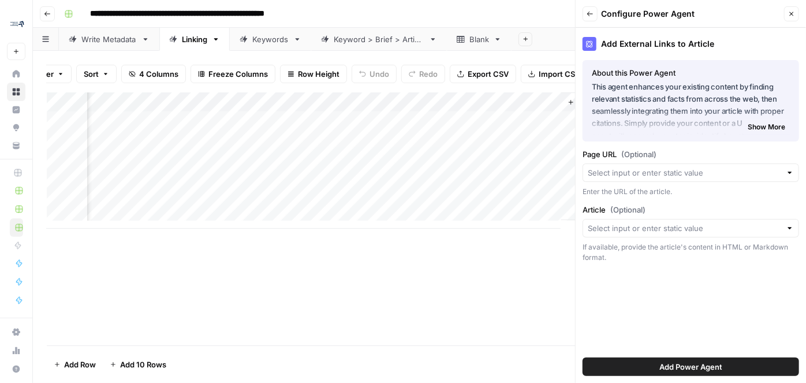
click at [665, 337] on span "Add Power Agent" at bounding box center [691, 367] width 63 height 12
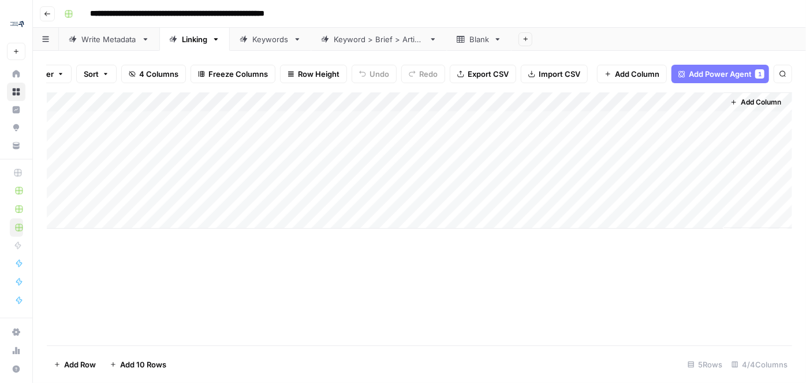
click at [267, 40] on div "Keywords" at bounding box center [270, 40] width 36 height 12
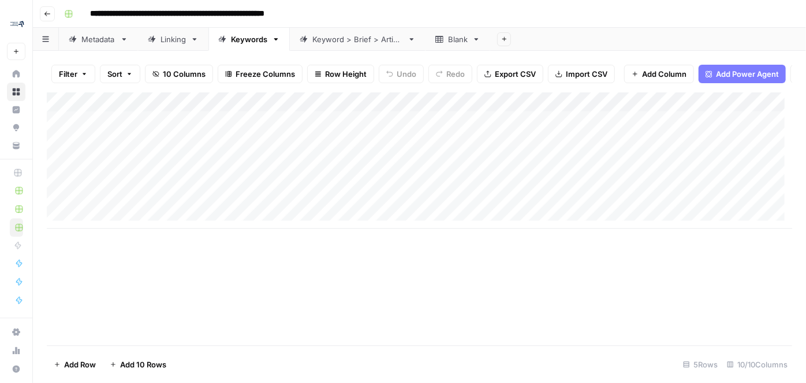
click at [250, 37] on div "Keywords" at bounding box center [249, 40] width 36 height 12
type input "**********"
click at [483, 40] on div "Blank" at bounding box center [491, 40] width 20 height 12
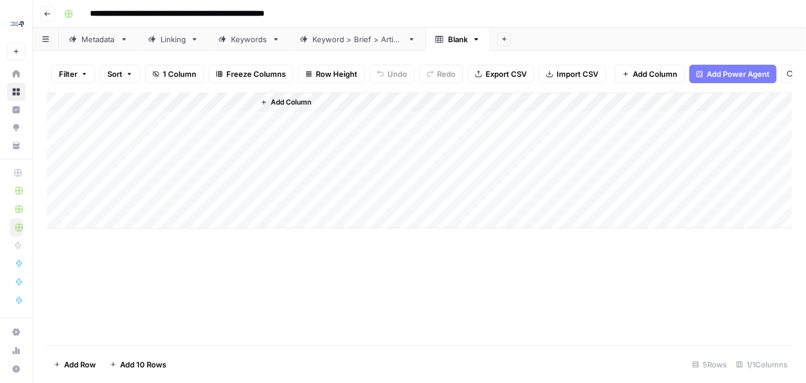
click at [709, 60] on div "Filter Sort 1 Column Freeze Columns Row Height Undo Redo Export CSV Import CSV …" at bounding box center [420, 73] width 746 height 37
click at [709, 69] on span "Add Power Agent" at bounding box center [738, 74] width 63 height 12
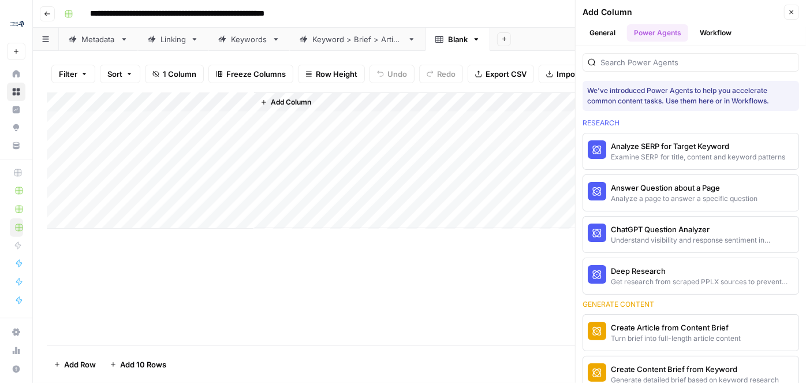
click at [257, 43] on div "Keywords" at bounding box center [249, 40] width 36 height 12
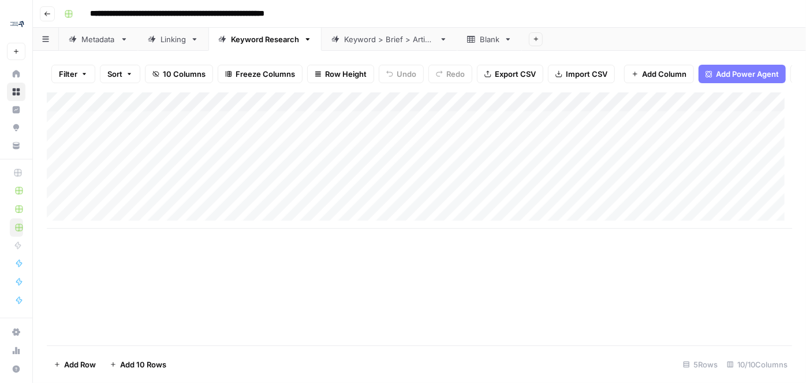
click at [368, 44] on div "Keyword > Brief > Article" at bounding box center [389, 40] width 91 height 12
click at [484, 40] on div "Blank" at bounding box center [490, 40] width 20 height 12
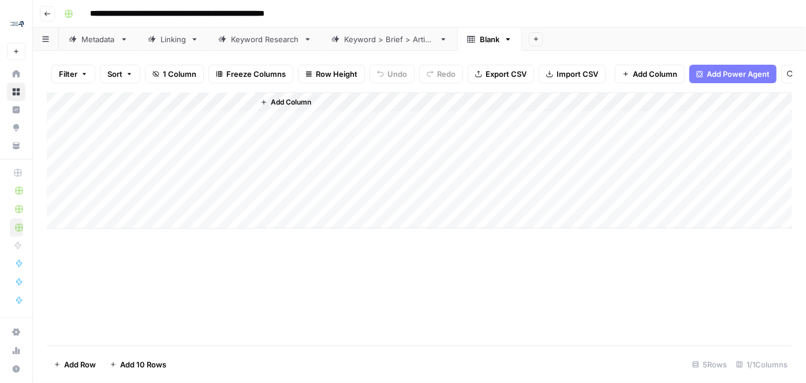
click at [709, 74] on span "Add Power Agent" at bounding box center [738, 74] width 63 height 12
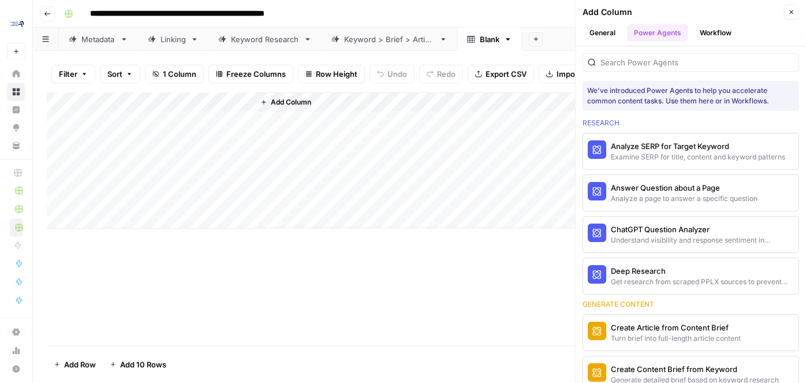
click at [497, 41] on div "Blank" at bounding box center [490, 40] width 20 height 12
type input "********"
click at [661, 194] on div "Analyze a page to answer a specific question" at bounding box center [671, 199] width 121 height 10
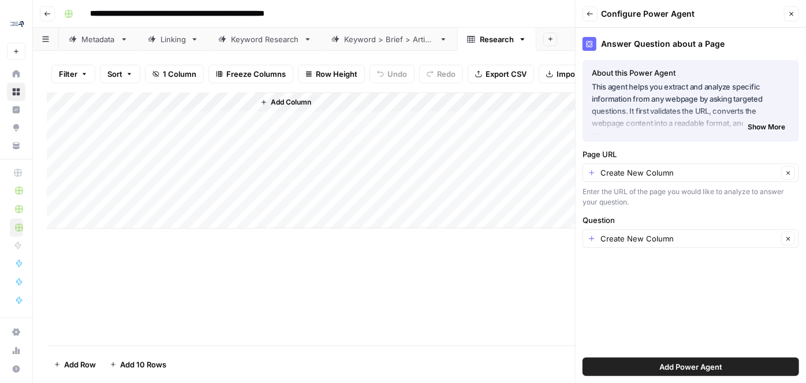
click at [670, 337] on span "Add Power Agent" at bounding box center [691, 367] width 63 height 12
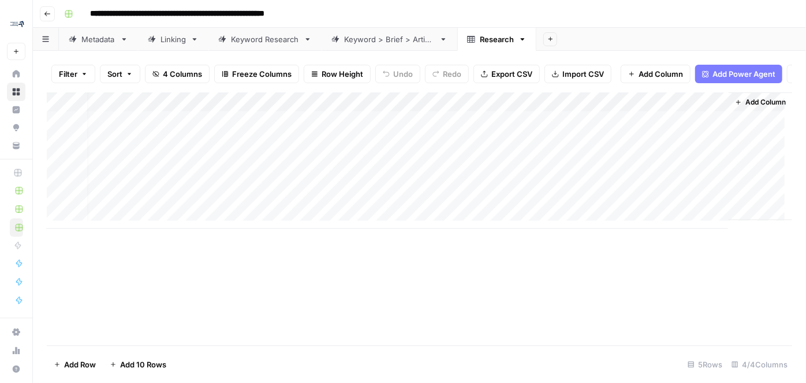
scroll to position [0, 31]
click at [709, 106] on span "Add Column" at bounding box center [766, 102] width 40 height 10
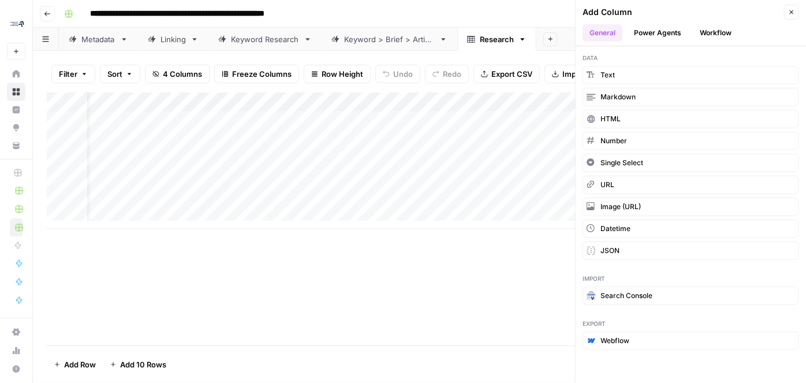
click at [684, 32] on button "Power Agents" at bounding box center [657, 32] width 61 height 17
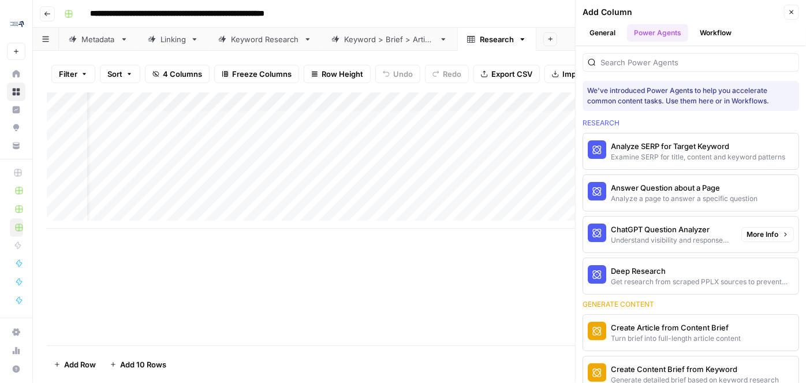
click at [672, 229] on div "ChatGPT Question Analyzer" at bounding box center [671, 230] width 121 height 12
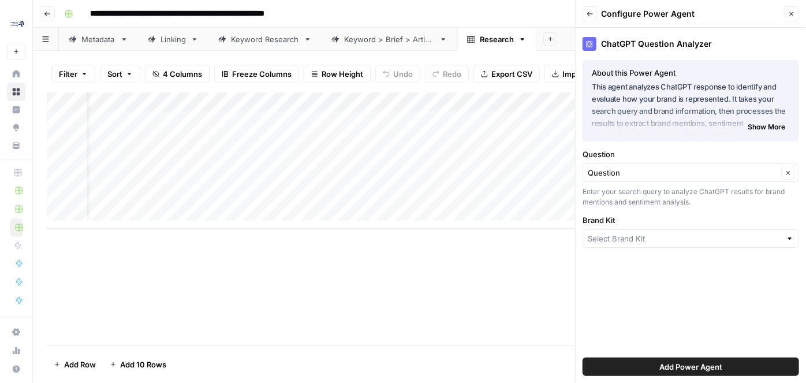
click at [637, 337] on button "Add Power Agent" at bounding box center [691, 367] width 217 height 18
click at [627, 237] on input "Brand Kit" at bounding box center [685, 239] width 194 height 12
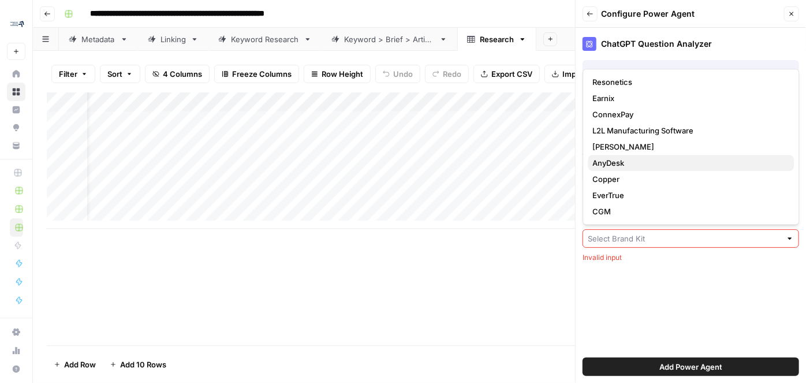
click at [633, 165] on span "AnyDesk" at bounding box center [689, 163] width 192 height 12
type input "AnyDesk"
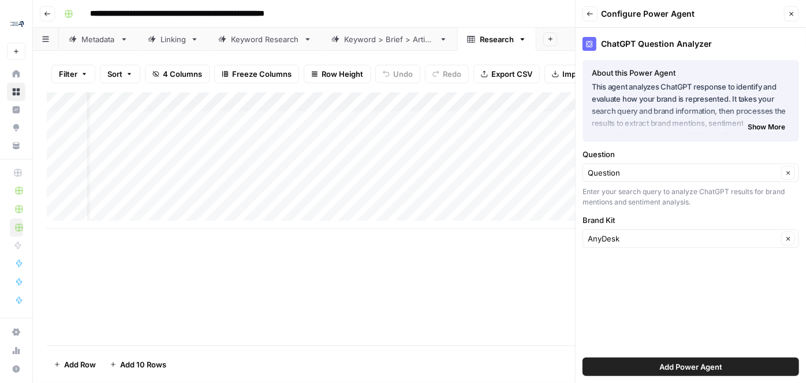
click at [654, 337] on button "Add Power Agent" at bounding box center [691, 367] width 217 height 18
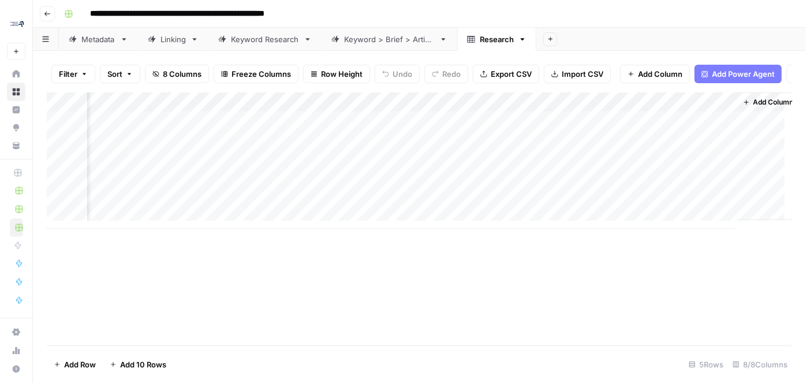
scroll to position [0, 498]
click at [709, 107] on span "Add Column" at bounding box center [766, 102] width 40 height 10
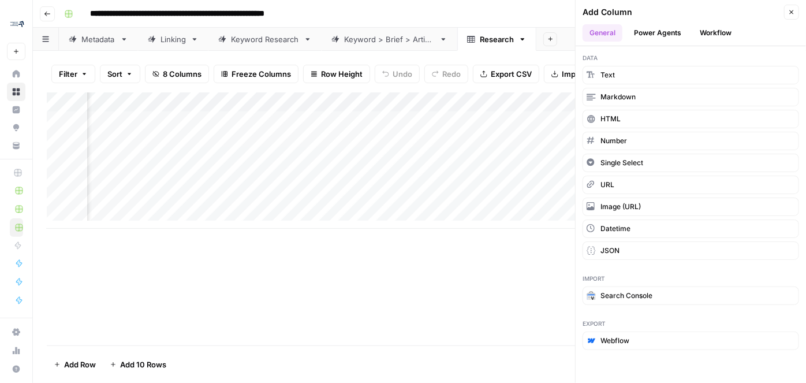
click at [666, 32] on button "Power Agents" at bounding box center [657, 32] width 61 height 17
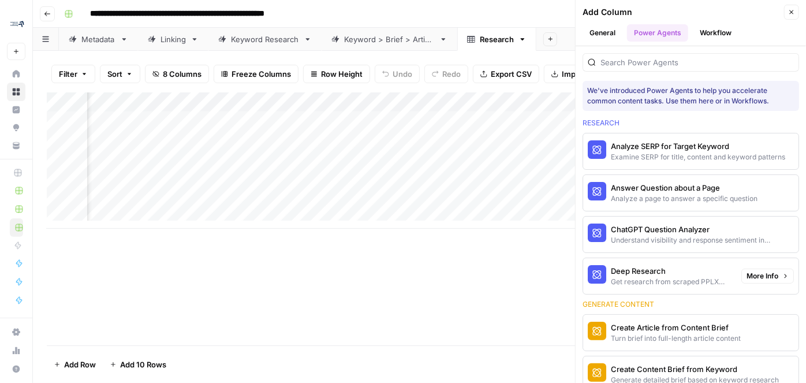
click at [630, 272] on div "Deep Research" at bounding box center [671, 271] width 121 height 12
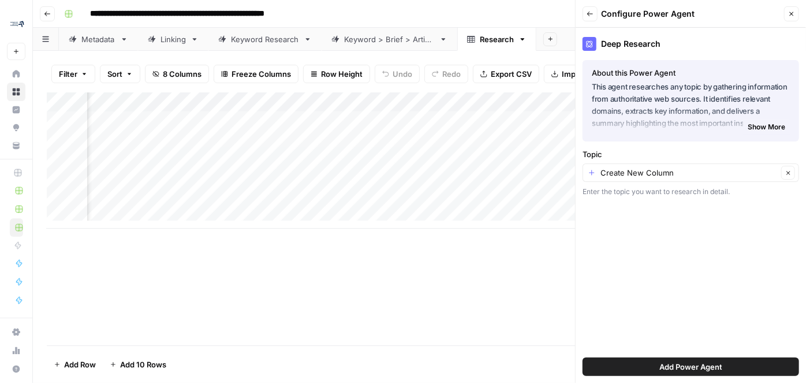
click at [655, 337] on button "Add Power Agent" at bounding box center [691, 367] width 217 height 18
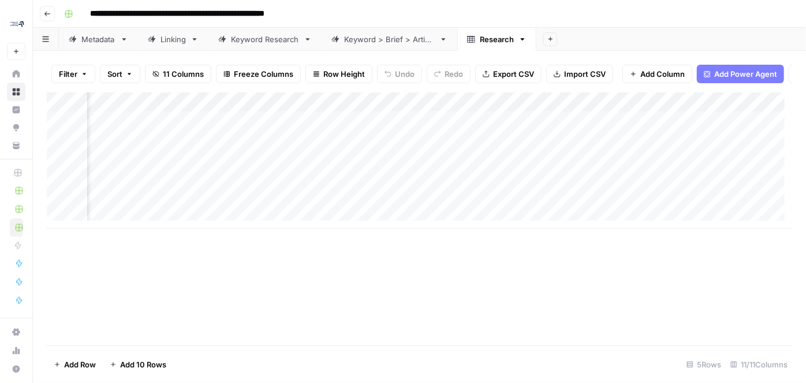
scroll to position [0, 878]
click at [593, 110] on div "Add Column" at bounding box center [420, 160] width 746 height 136
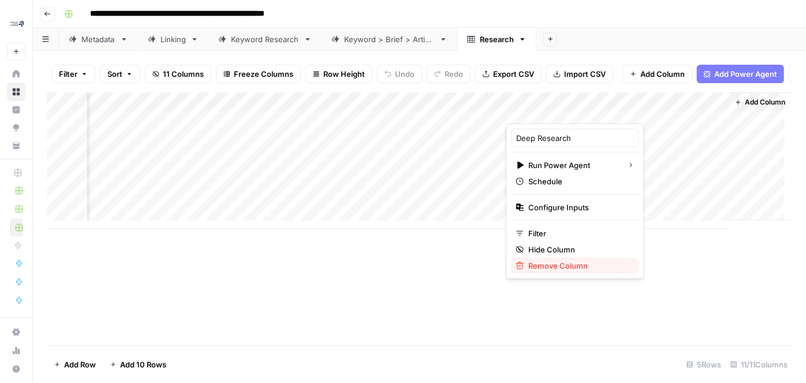
click at [578, 265] on span "Remove Column" at bounding box center [579, 266] width 101 height 12
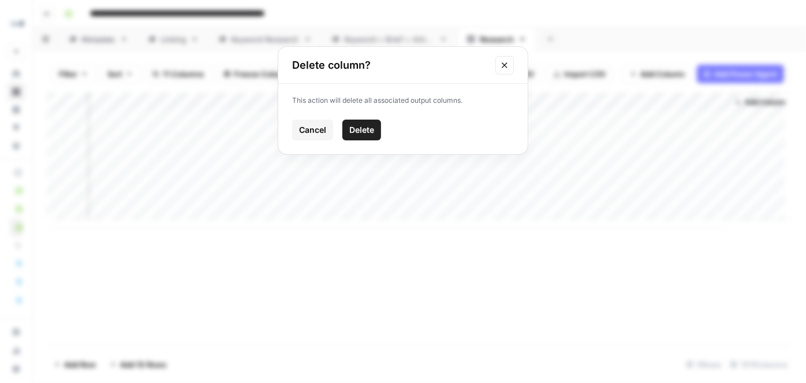
click at [367, 133] on span "Delete" at bounding box center [362, 130] width 25 height 12
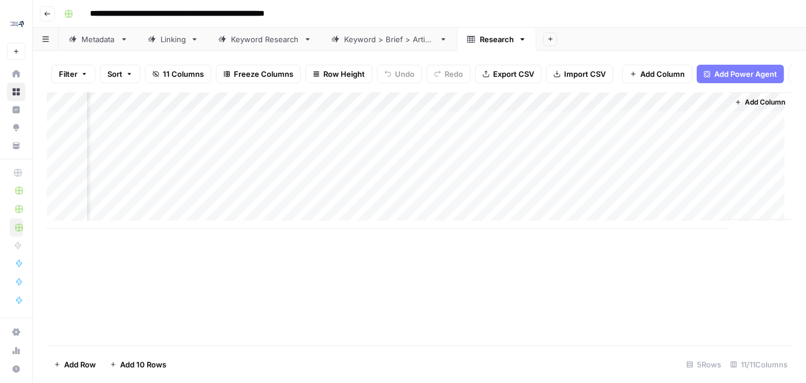
scroll to position [0, 664]
click at [709, 110] on div "Add Column" at bounding box center [420, 160] width 746 height 136
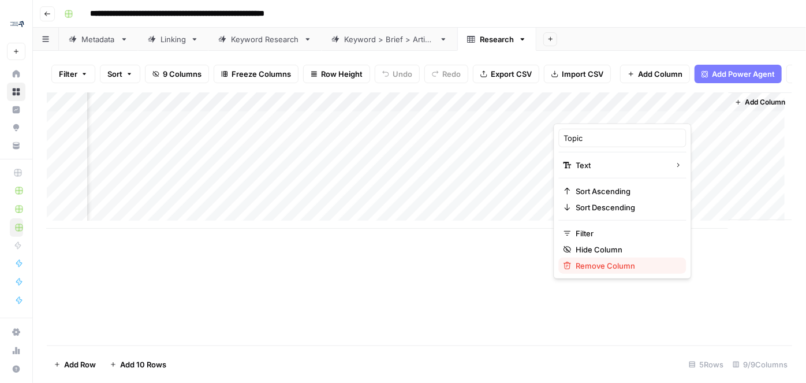
click at [631, 269] on span "Remove Column" at bounding box center [627, 266] width 101 height 12
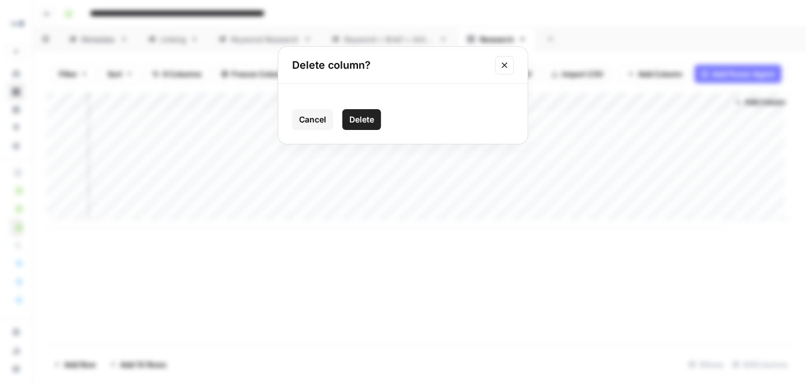
click at [364, 120] on span "Delete" at bounding box center [362, 120] width 25 height 12
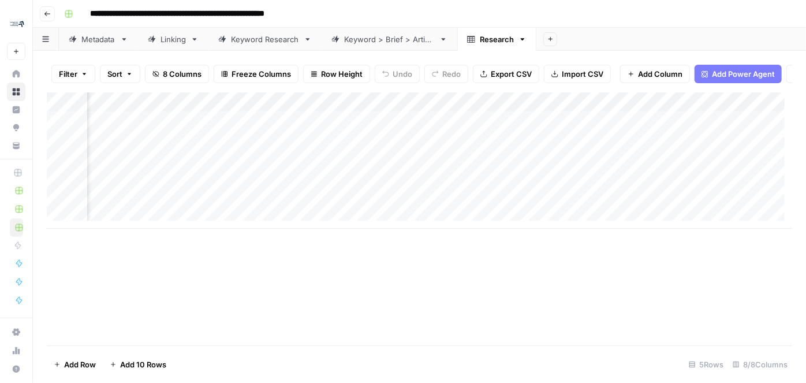
scroll to position [0, 0]
drag, startPoint x: 109, startPoint y: 103, endPoint x: 293, endPoint y: 120, distance: 185.1
click at [293, 120] on div "Add Column" at bounding box center [420, 160] width 746 height 136
click at [246, 108] on div "Add Column" at bounding box center [420, 160] width 746 height 136
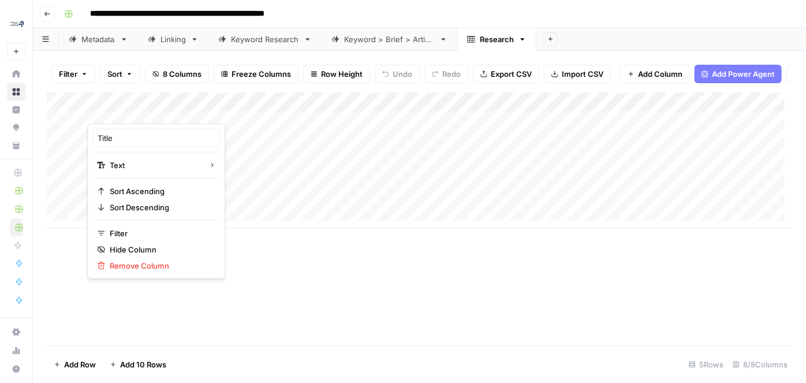
click at [144, 106] on div at bounding box center [170, 112] width 167 height 23
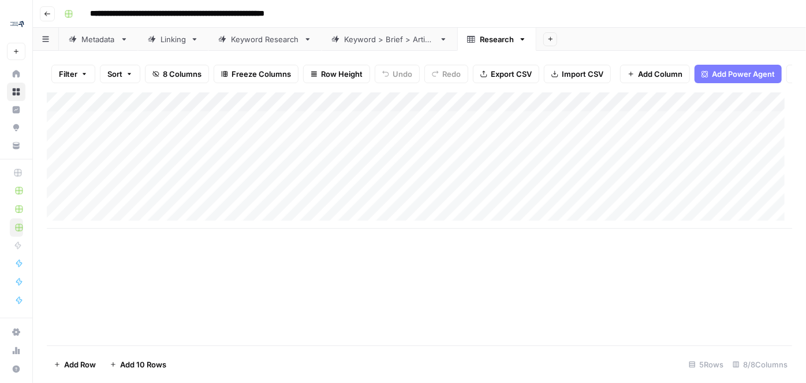
click at [260, 111] on div "Add Column" at bounding box center [420, 160] width 746 height 136
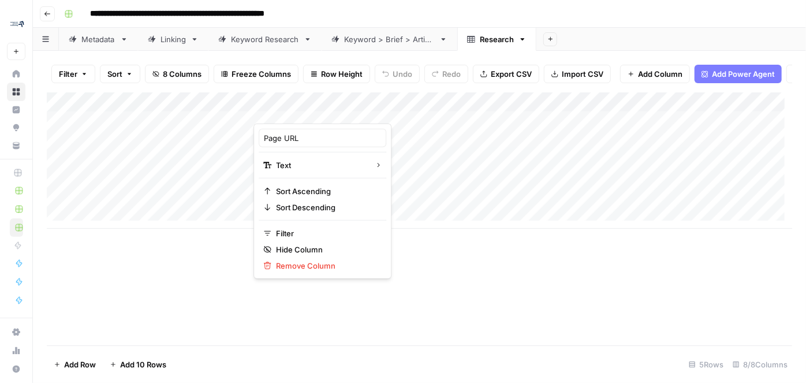
click at [523, 46] on link "Research" at bounding box center [497, 39] width 79 height 23
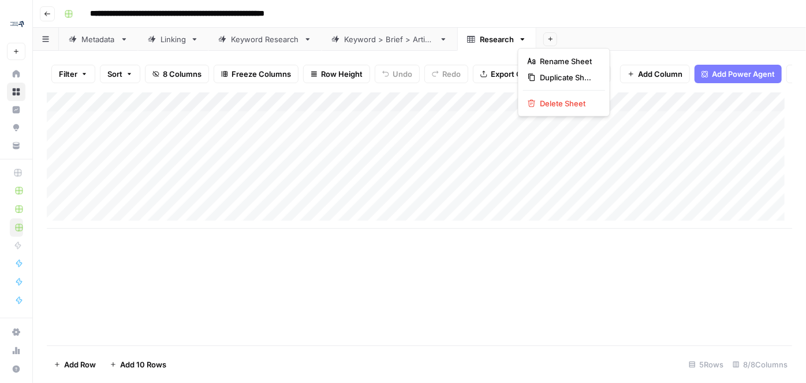
click at [522, 37] on icon "button" at bounding box center [523, 39] width 8 height 8
click at [542, 96] on button "Delete Sheet" at bounding box center [564, 103] width 82 height 16
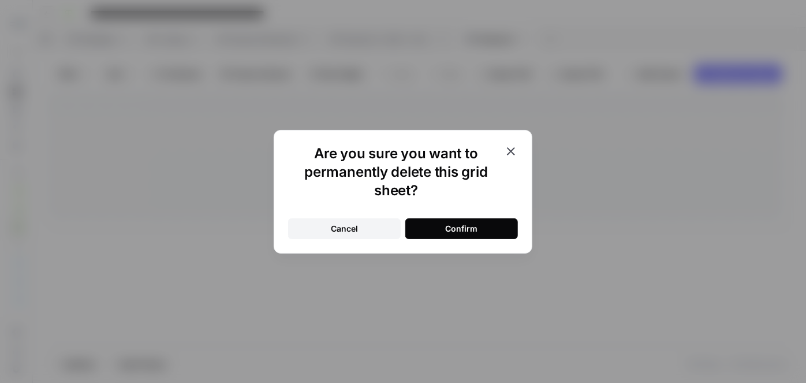
click at [485, 227] on button "Confirm" at bounding box center [462, 228] width 113 height 21
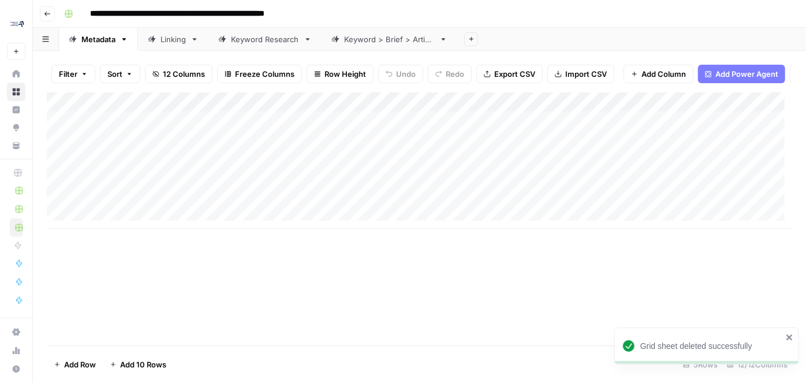
click at [472, 38] on icon "button" at bounding box center [472, 39] width 6 height 6
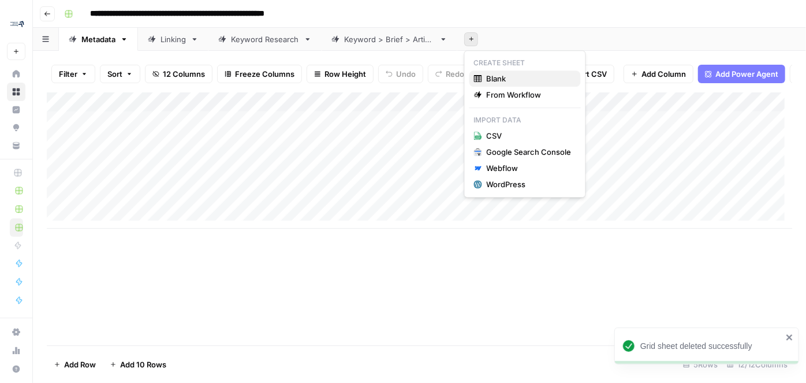
click at [499, 79] on span "Blank" at bounding box center [529, 79] width 85 height 12
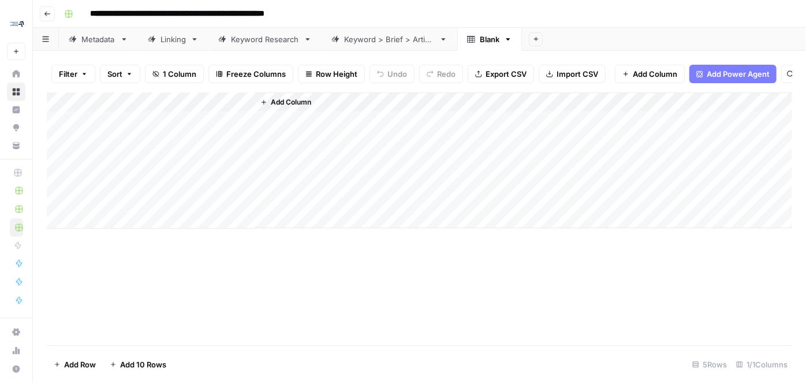
click at [237, 110] on div "Add Column" at bounding box center [420, 160] width 746 height 136
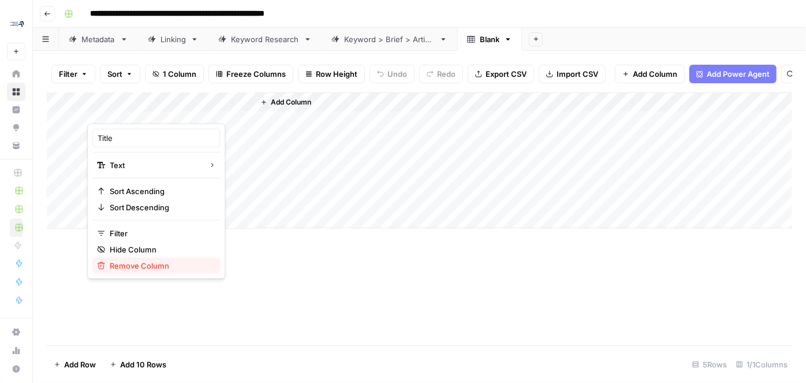
click at [166, 266] on span "Remove Column" at bounding box center [160, 266] width 101 height 12
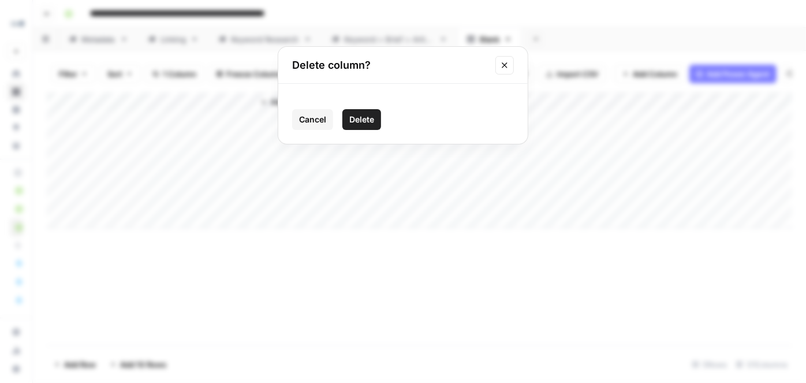
drag, startPoint x: 359, startPoint y: 118, endPoint x: 348, endPoint y: 116, distance: 10.8
click at [359, 117] on span "Delete" at bounding box center [362, 120] width 25 height 12
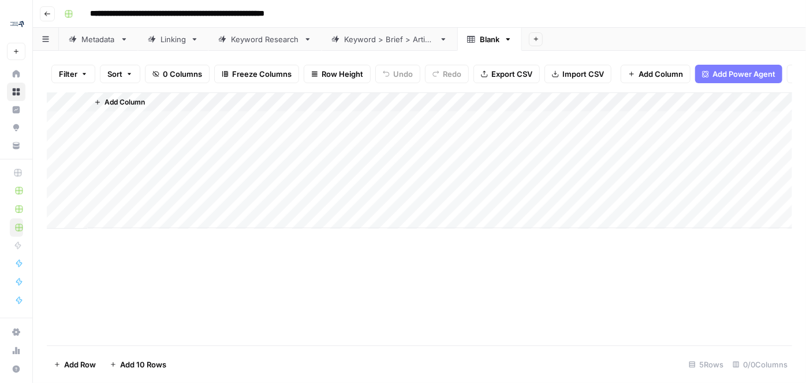
click at [133, 107] on span "Add Column" at bounding box center [125, 102] width 40 height 10
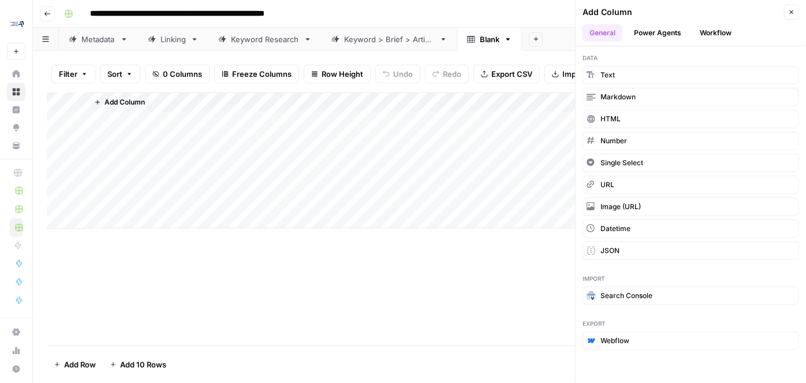
click at [668, 34] on button "Power Agents" at bounding box center [657, 32] width 61 height 17
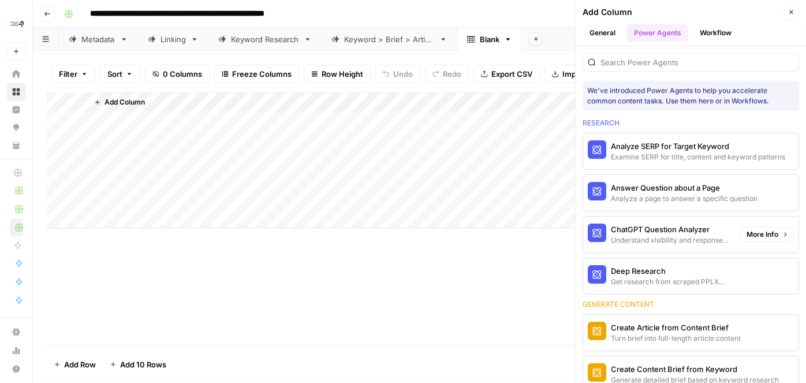
click at [641, 278] on div "Get research from scraped PPLX sources to prevent source hallucination" at bounding box center [671, 282] width 121 height 10
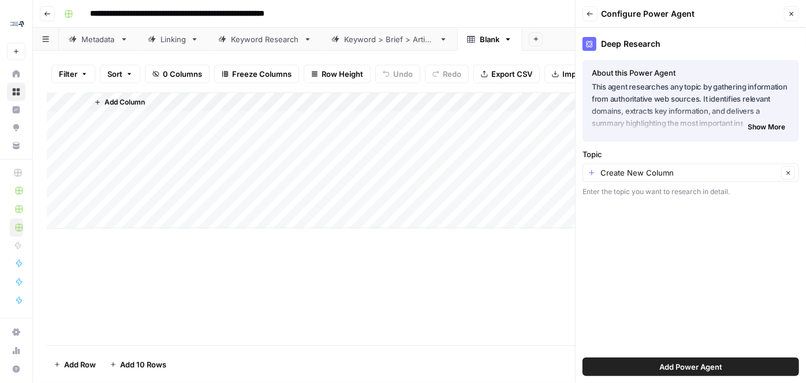
click at [673, 337] on span "Add Power Agent" at bounding box center [691, 367] width 63 height 12
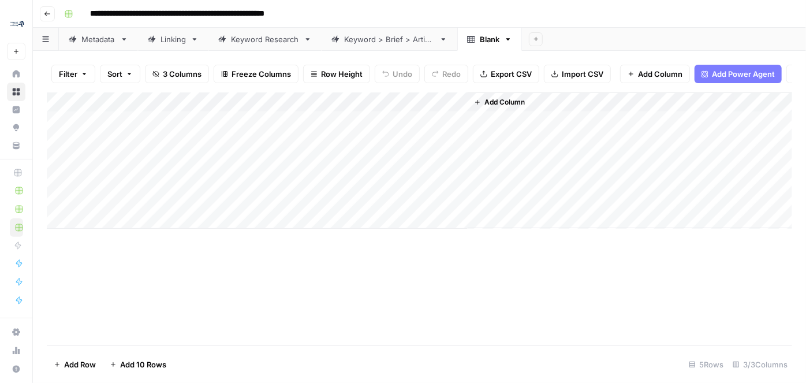
click at [518, 106] on span "Add Column" at bounding box center [505, 102] width 40 height 10
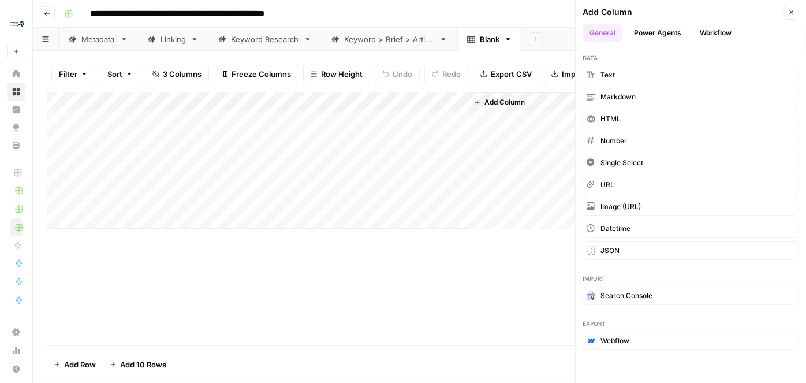
click at [668, 31] on button "Power Agents" at bounding box center [657, 32] width 61 height 17
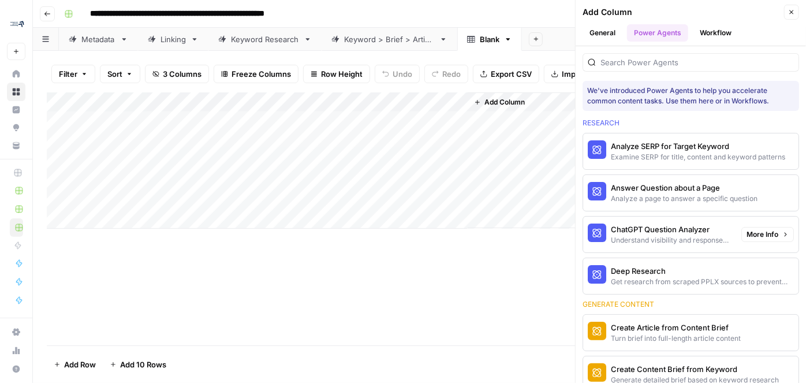
click at [656, 235] on div "Understand visibility and response sentiment in ChatGPT" at bounding box center [671, 240] width 121 height 10
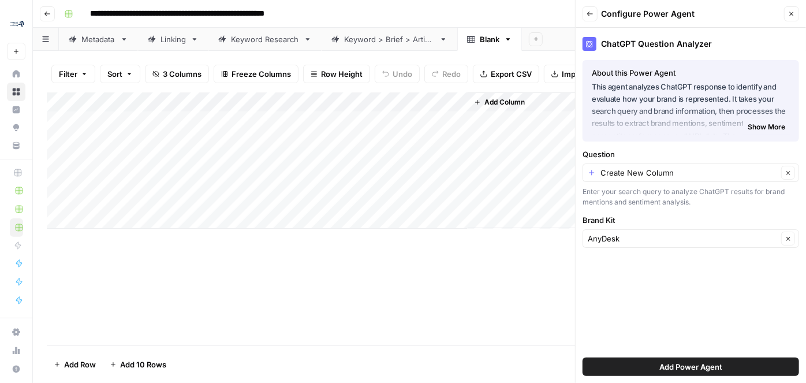
click at [638, 337] on button "Add Power Agent" at bounding box center [691, 367] width 217 height 18
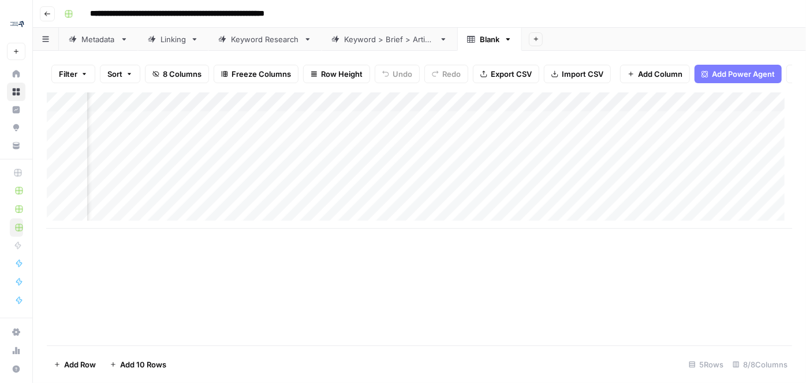
scroll to position [0, 380]
click at [709, 107] on span "Add Column" at bounding box center [766, 102] width 40 height 10
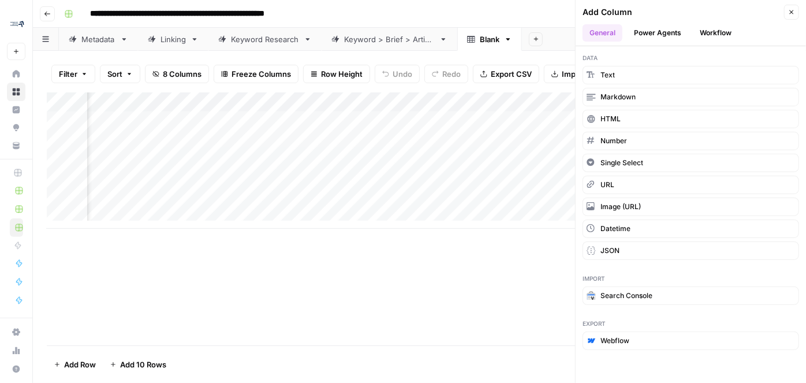
click at [674, 34] on button "Power Agents" at bounding box center [657, 32] width 61 height 17
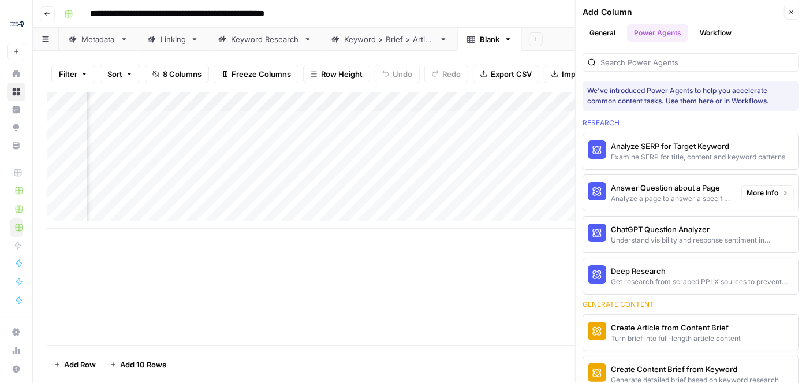
click at [664, 191] on div "Answer Question about a Page" at bounding box center [671, 188] width 121 height 12
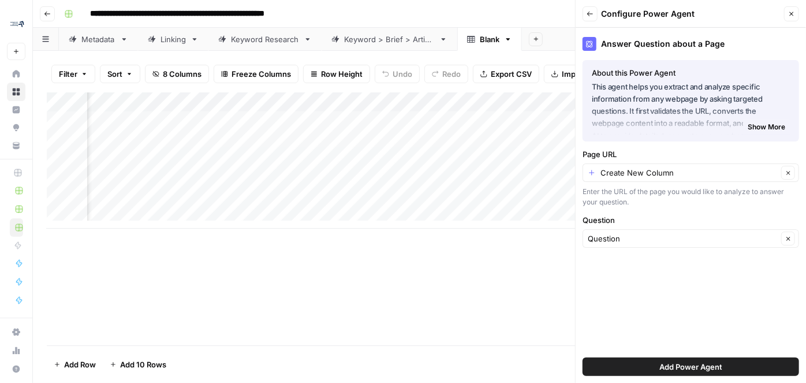
click at [627, 337] on button "Add Power Agent" at bounding box center [691, 367] width 217 height 18
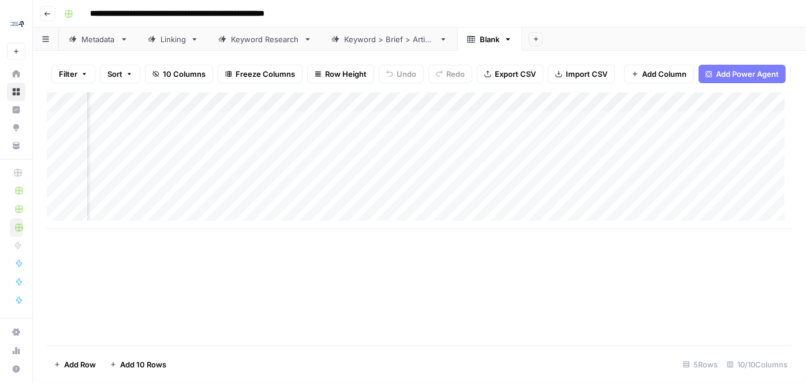
scroll to position [0, 0]
click at [485, 38] on div "Blank" at bounding box center [490, 40] width 20 height 12
type input "********"
click at [560, 22] on div "**********" at bounding box center [427, 14] width 735 height 18
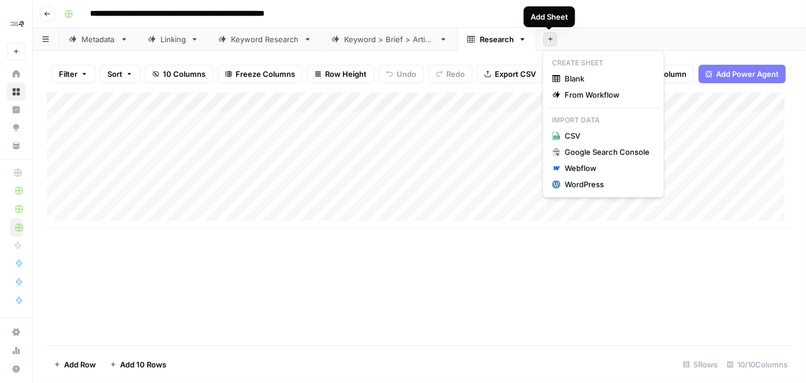
click at [548, 40] on icon "button" at bounding box center [551, 39] width 6 height 6
click at [576, 74] on span "Blank" at bounding box center [608, 79] width 85 height 12
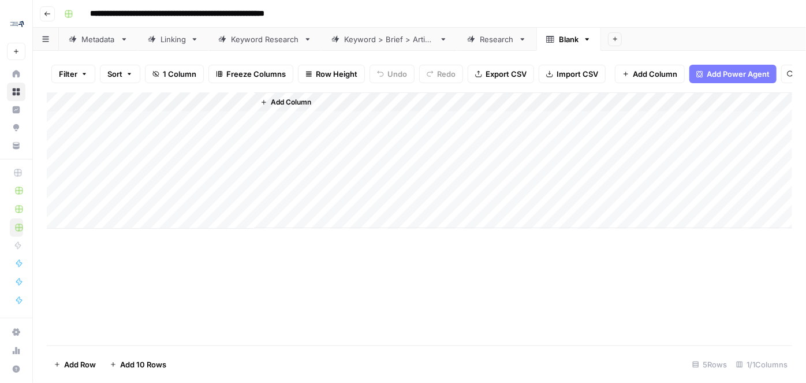
click at [709, 72] on span "Add Power Agent" at bounding box center [738, 74] width 63 height 12
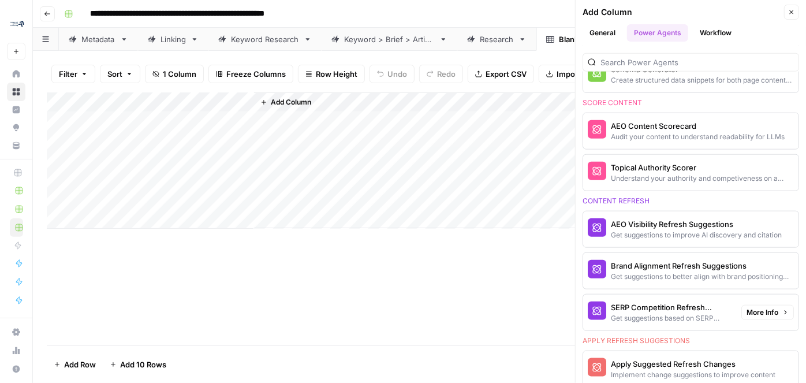
scroll to position [525, 0]
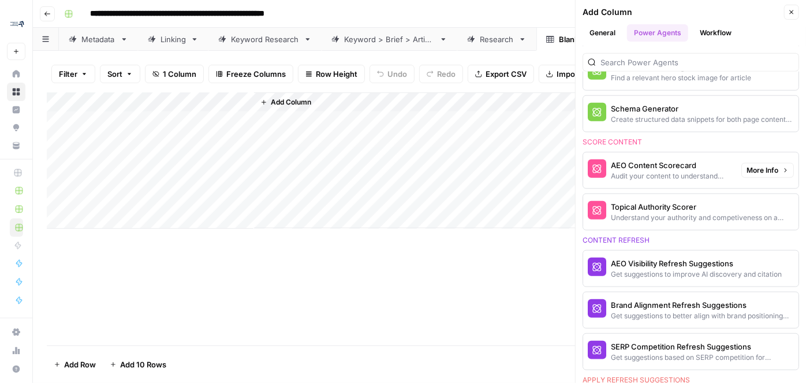
click at [646, 160] on div "AEO Content Scorecard" at bounding box center [671, 165] width 121 height 12
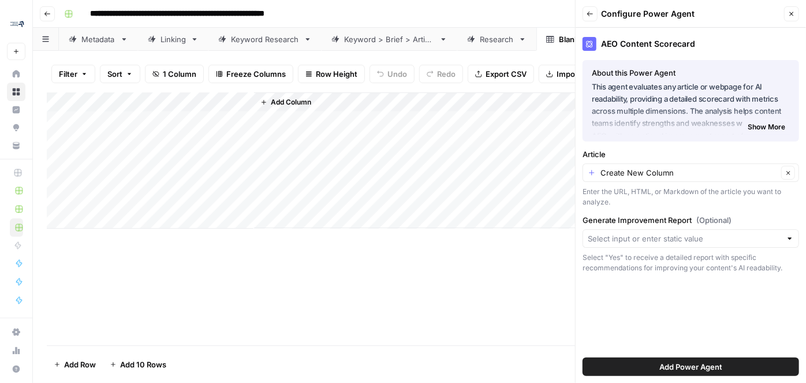
click at [639, 337] on button "Add Power Agent" at bounding box center [691, 367] width 217 height 18
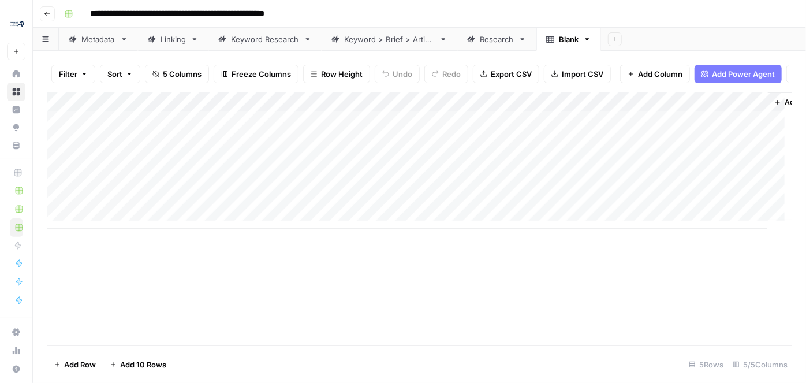
click at [566, 39] on div "Blank" at bounding box center [569, 40] width 20 height 12
type input "**********"
click at [649, 38] on icon "button" at bounding box center [652, 39] width 6 height 6
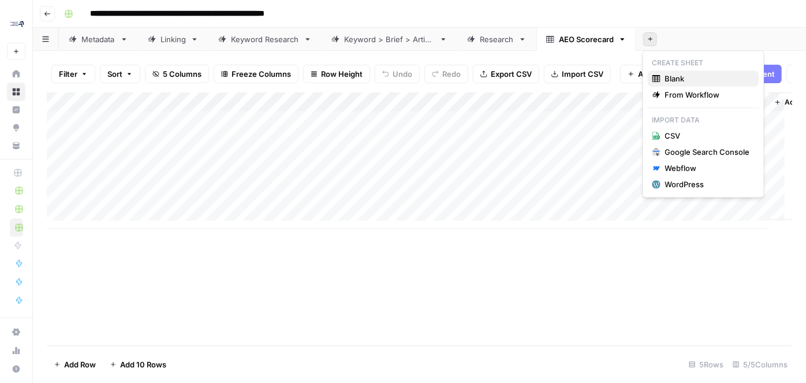
click at [679, 80] on span "Blank" at bounding box center [708, 79] width 85 height 12
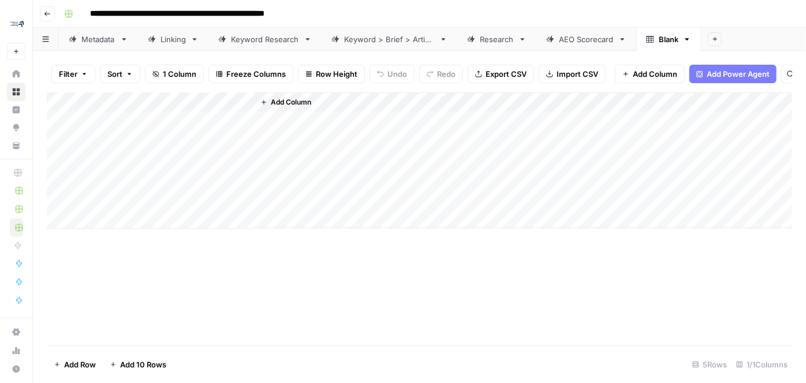
click at [707, 69] on span "Add Power Agent" at bounding box center [738, 74] width 63 height 12
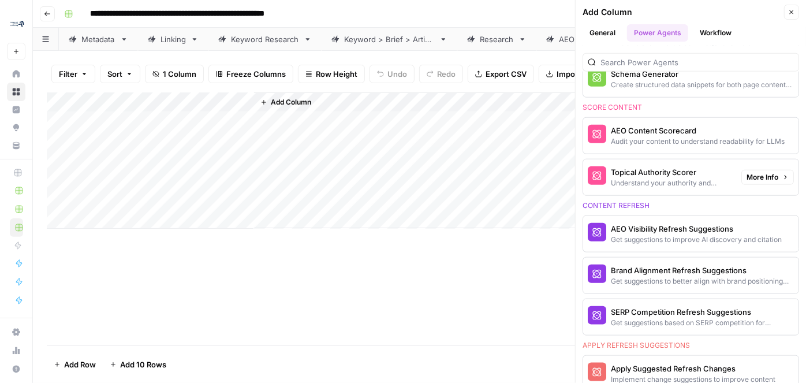
scroll to position [578, 0]
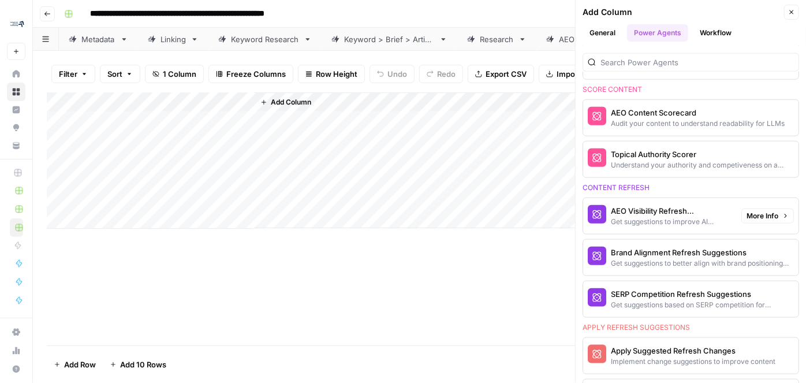
click at [657, 217] on div "Get suggestions to improve AI discovery and citation" at bounding box center [671, 222] width 121 height 10
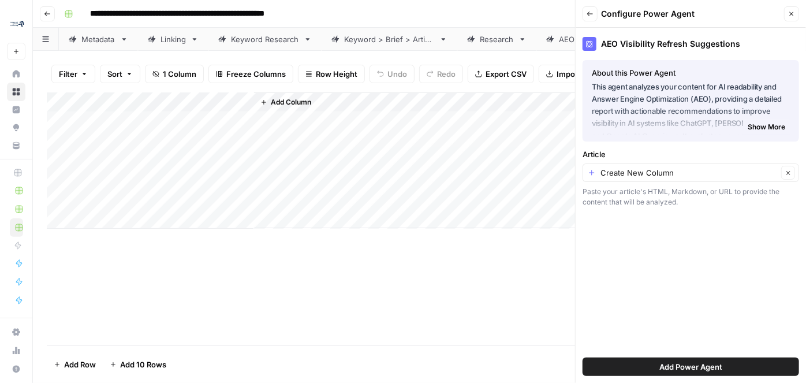
click at [649, 337] on button "Add Power Agent" at bounding box center [691, 367] width 217 height 18
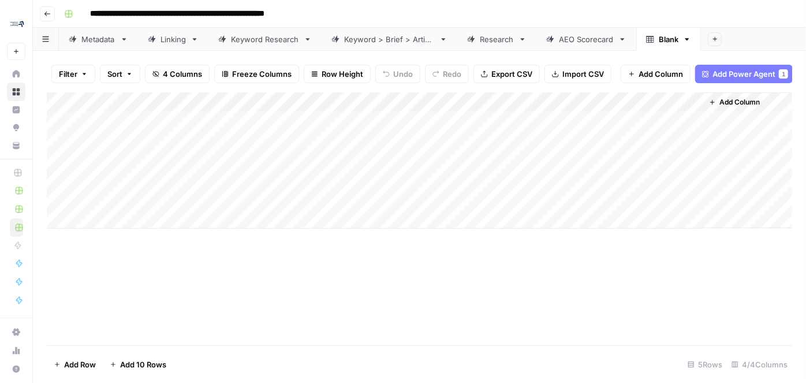
click at [709, 107] on span "Add Column" at bounding box center [740, 102] width 40 height 10
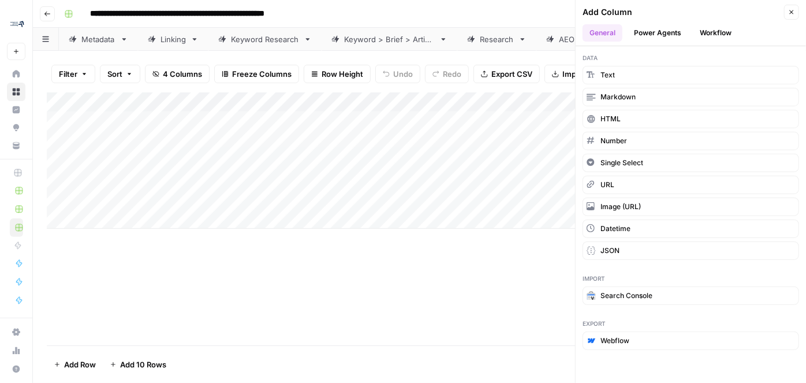
click at [709, 32] on button "Workflow" at bounding box center [716, 32] width 46 height 17
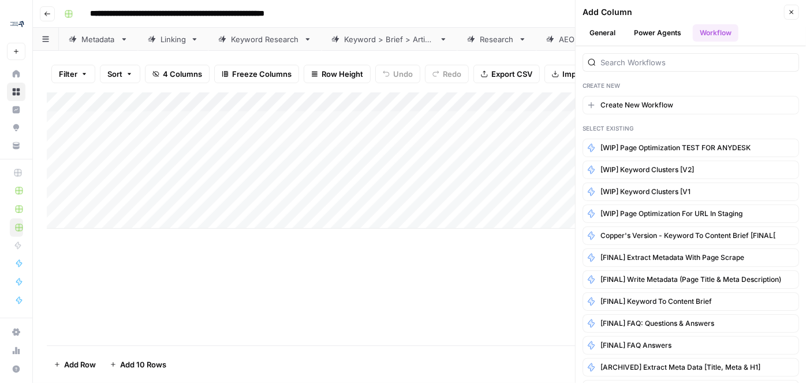
click at [667, 29] on button "Power Agents" at bounding box center [657, 32] width 61 height 17
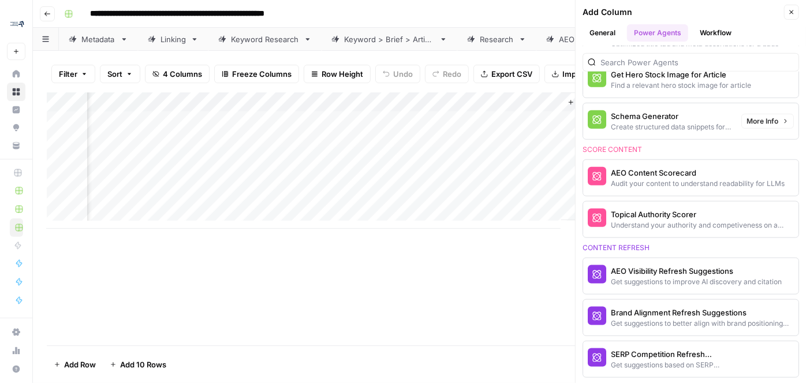
scroll to position [735, 0]
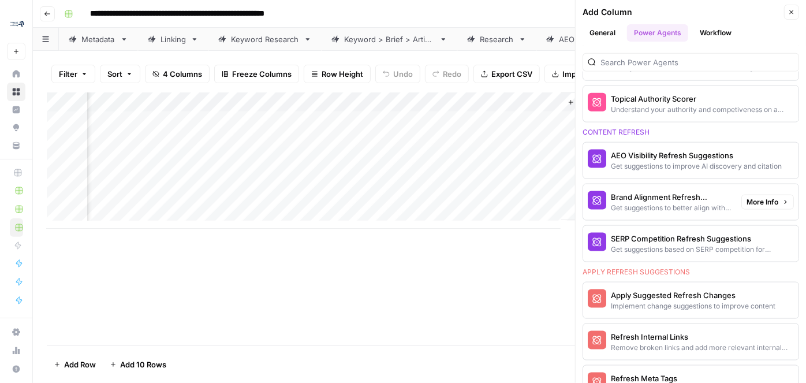
click at [692, 193] on div "Brand Alignment Refresh Suggestions" at bounding box center [671, 197] width 121 height 12
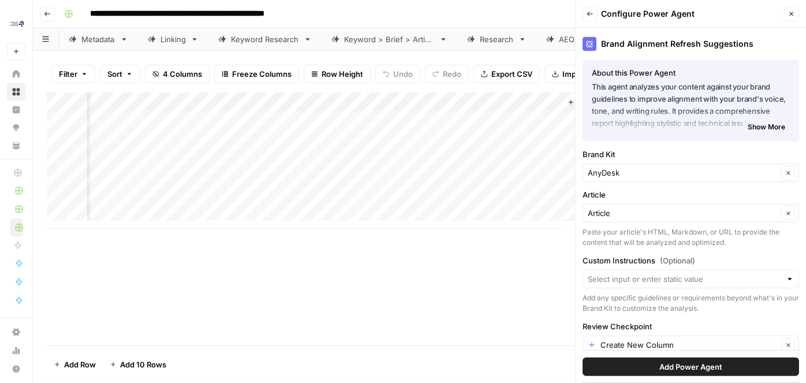
click at [665, 337] on span "Add Power Agent" at bounding box center [691, 367] width 63 height 12
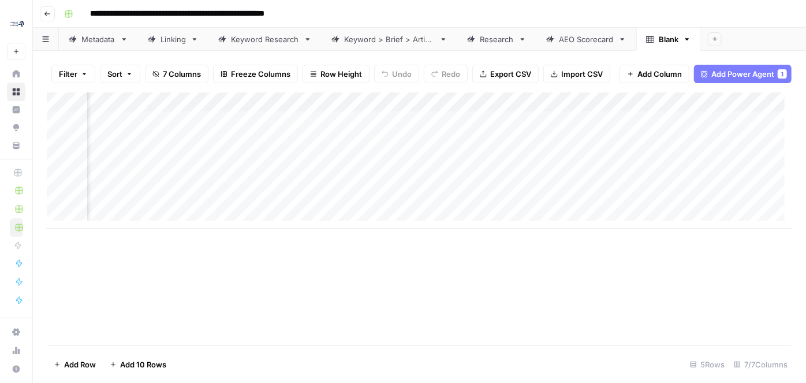
scroll to position [0, 380]
click at [709, 107] on span "Add Column" at bounding box center [766, 102] width 40 height 10
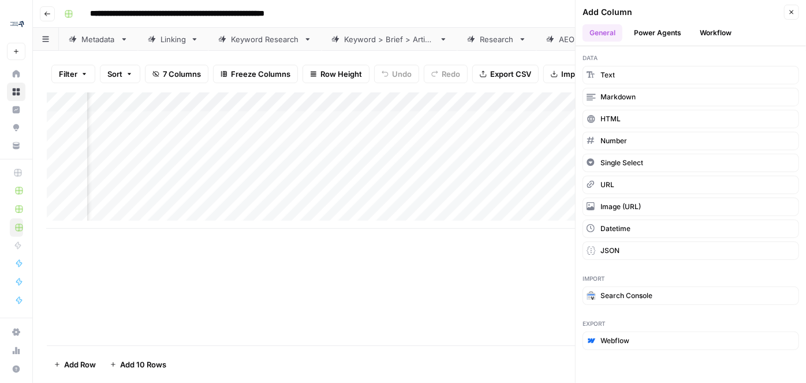
scroll to position [0, 343]
click at [709, 14] on icon "button" at bounding box center [792, 12] width 7 height 7
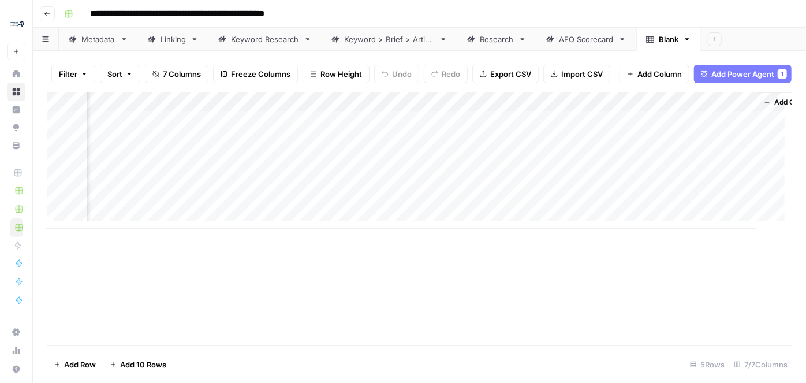
click at [599, 39] on div "AEO Scorecard" at bounding box center [586, 40] width 55 height 12
click at [709, 107] on span "Add Column" at bounding box center [766, 102] width 40 height 10
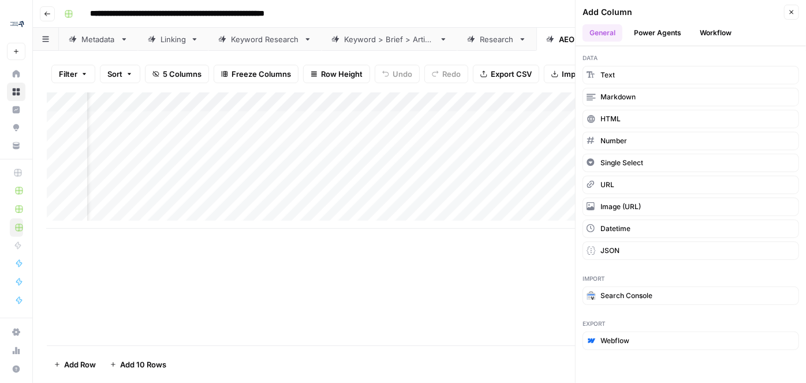
click at [671, 31] on button "Power Agents" at bounding box center [657, 32] width 61 height 17
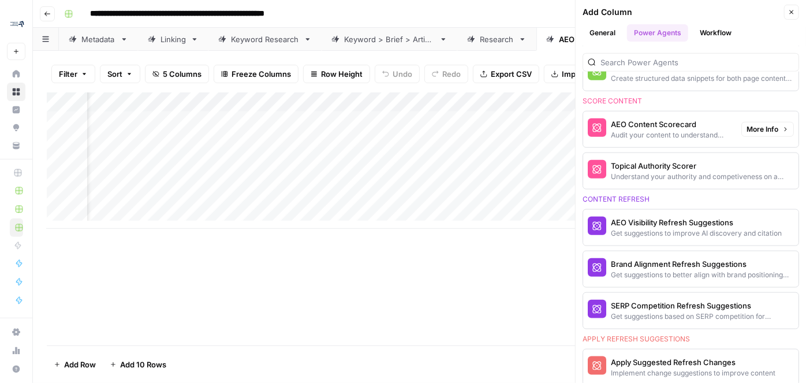
scroll to position [578, 0]
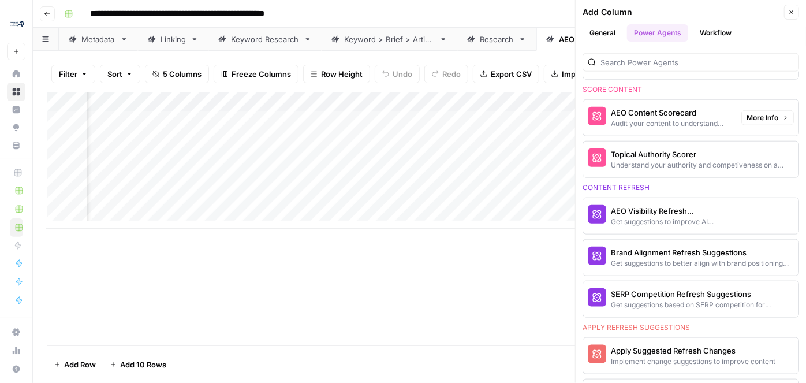
click at [696, 219] on div "Get suggestions to improve AI discovery and citation" at bounding box center [671, 222] width 121 height 10
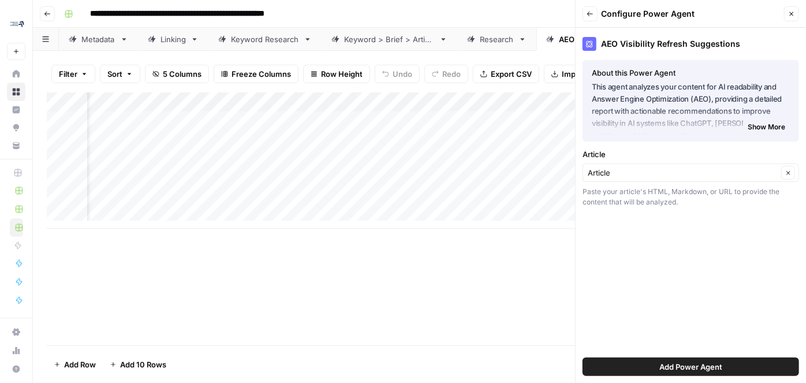
click at [668, 337] on span "Add Power Agent" at bounding box center [691, 367] width 63 height 12
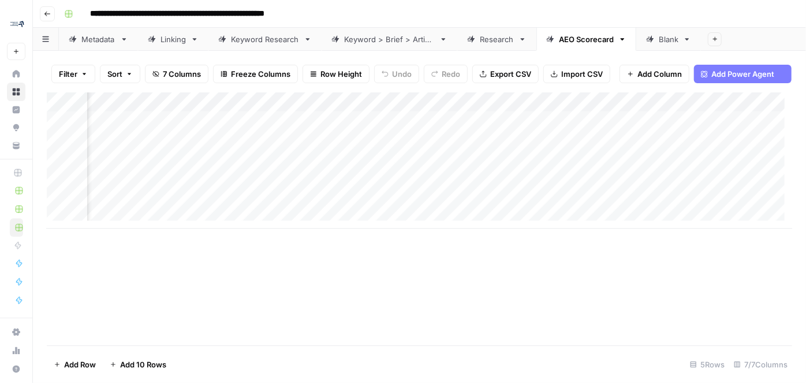
scroll to position [0, 248]
click at [592, 38] on div "AEO Scorecard" at bounding box center [586, 40] width 55 height 12
type input "*"
type input "***"
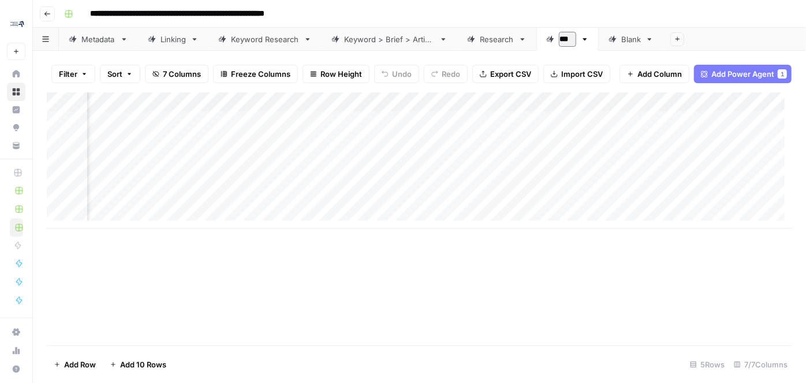
click at [624, 38] on div "Blank" at bounding box center [632, 40] width 20 height 12
drag, startPoint x: 183, startPoint y: 106, endPoint x: 159, endPoint y: 110, distance: 23.6
click at [159, 110] on div "Add Column" at bounding box center [420, 160] width 746 height 136
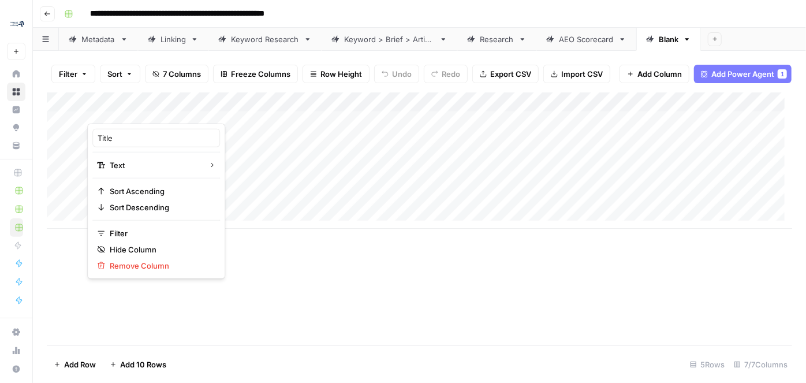
click at [236, 109] on div at bounding box center [170, 112] width 167 height 23
click at [239, 109] on div at bounding box center [170, 112] width 167 height 23
click at [180, 262] on span "Remove Column" at bounding box center [160, 266] width 101 height 12
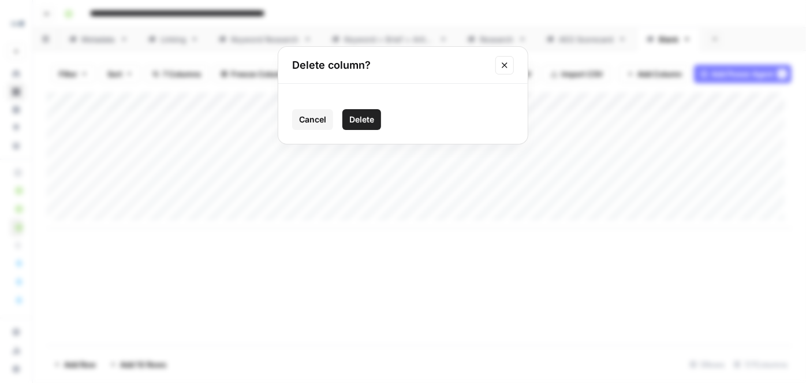
click at [350, 124] on button "Delete" at bounding box center [362, 119] width 39 height 21
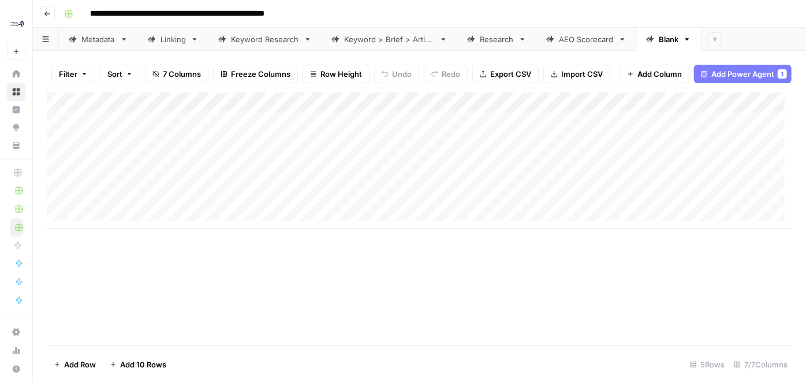
click at [241, 111] on div "Add Column" at bounding box center [420, 160] width 746 height 136
click at [248, 109] on div "Add Column" at bounding box center [420, 160] width 746 height 136
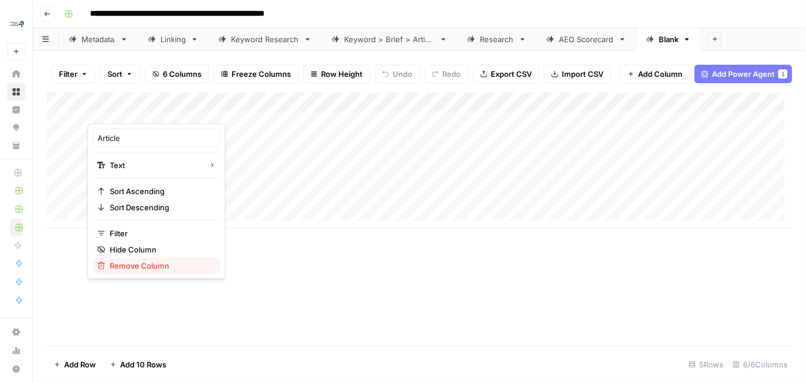
click at [166, 263] on span "Remove Column" at bounding box center [160, 266] width 101 height 12
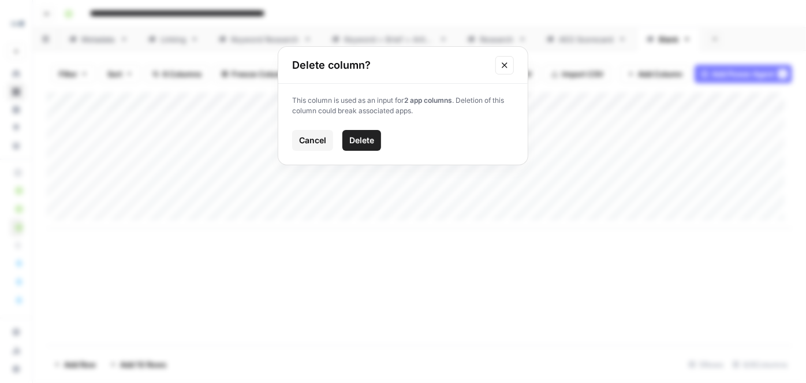
click at [351, 133] on button "Delete" at bounding box center [362, 140] width 39 height 21
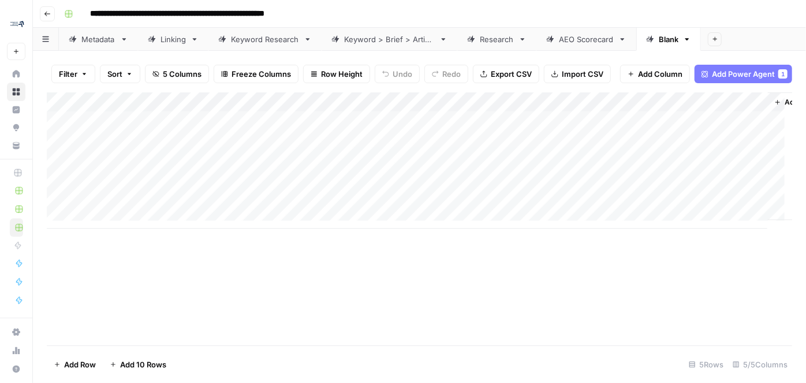
click at [241, 110] on div "Add Column" at bounding box center [420, 160] width 746 height 136
click at [155, 305] on div "Add Column" at bounding box center [420, 218] width 746 height 253
click at [243, 106] on div "Add Column" at bounding box center [420, 160] width 746 height 136
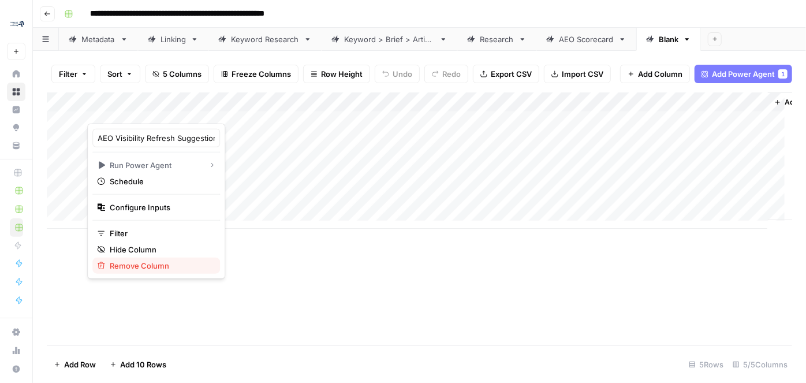
click at [157, 262] on span "Remove Column" at bounding box center [160, 266] width 101 height 12
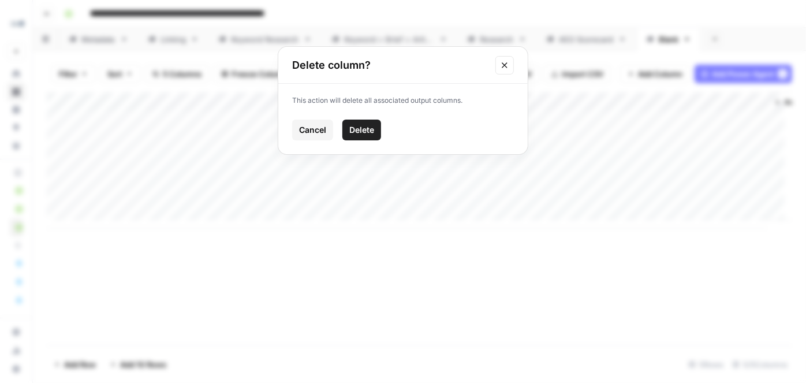
click at [366, 128] on span "Delete" at bounding box center [362, 130] width 25 height 12
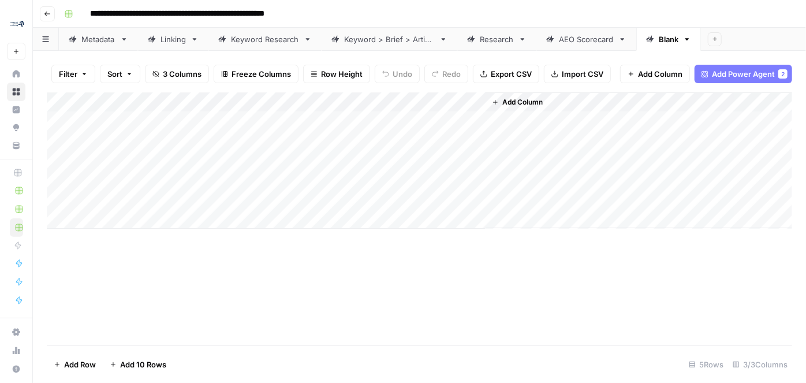
click at [359, 108] on div "Add Column" at bounding box center [420, 160] width 746 height 136
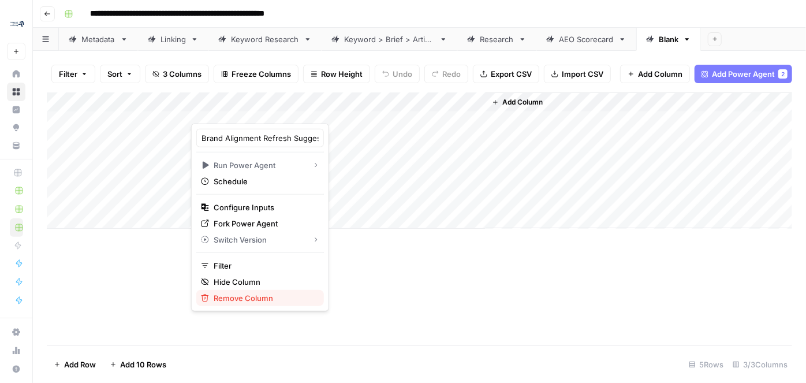
click at [243, 295] on span "Remove Column" at bounding box center [264, 298] width 101 height 12
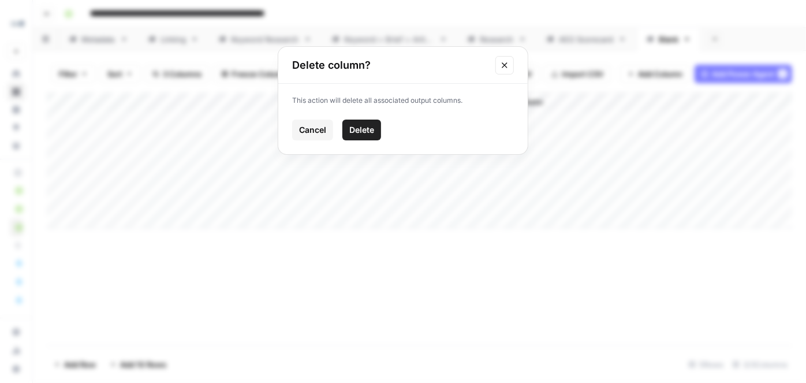
click at [360, 127] on span "Delete" at bounding box center [362, 130] width 25 height 12
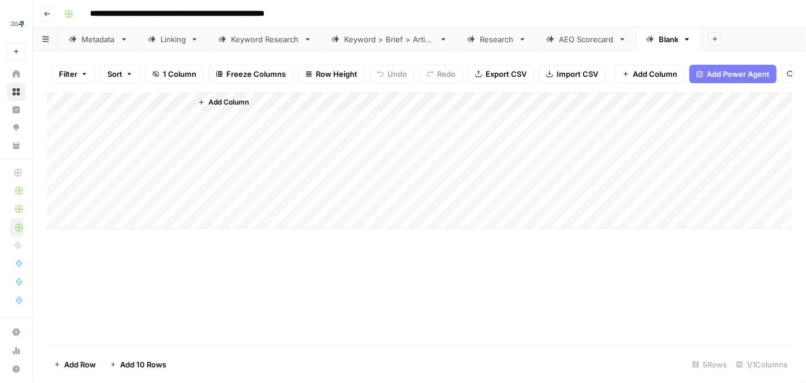
click at [185, 112] on div "Add Column" at bounding box center [420, 160] width 746 height 136
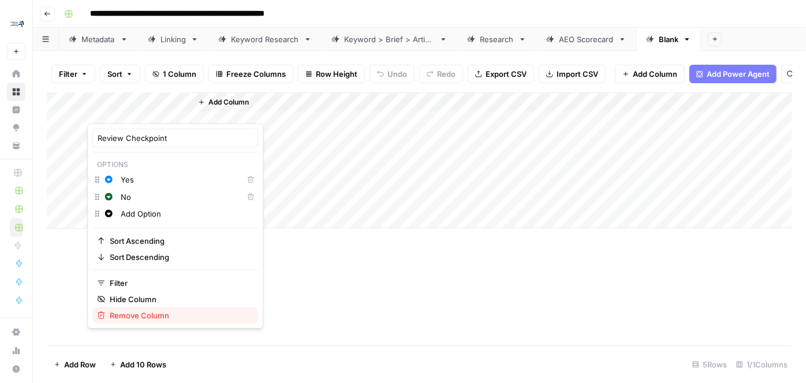
click at [154, 314] on span "Remove Column" at bounding box center [179, 316] width 139 height 12
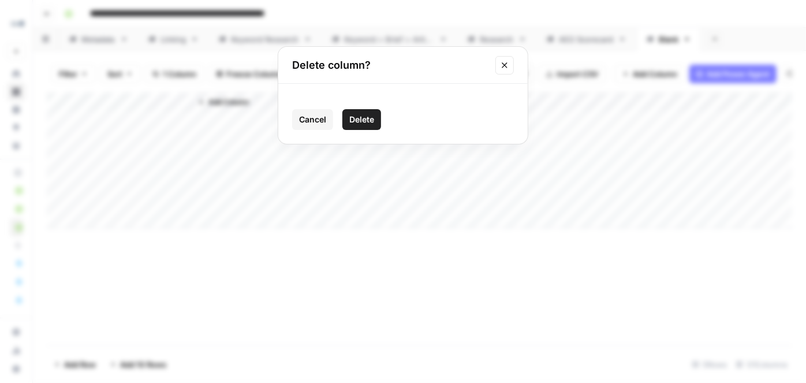
click at [363, 117] on span "Delete" at bounding box center [362, 120] width 25 height 12
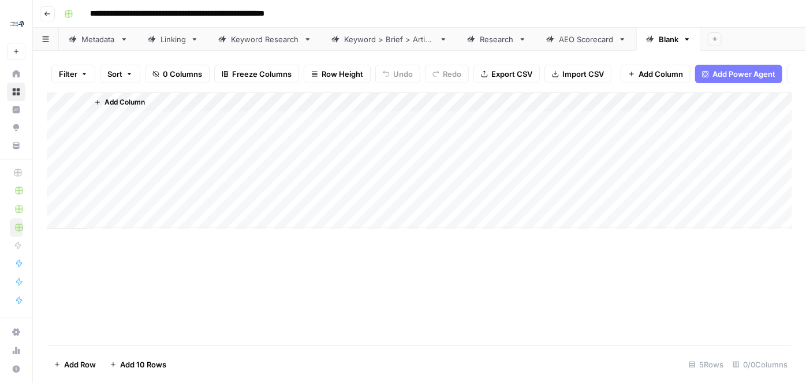
click at [139, 107] on span "Add Column" at bounding box center [125, 102] width 40 height 10
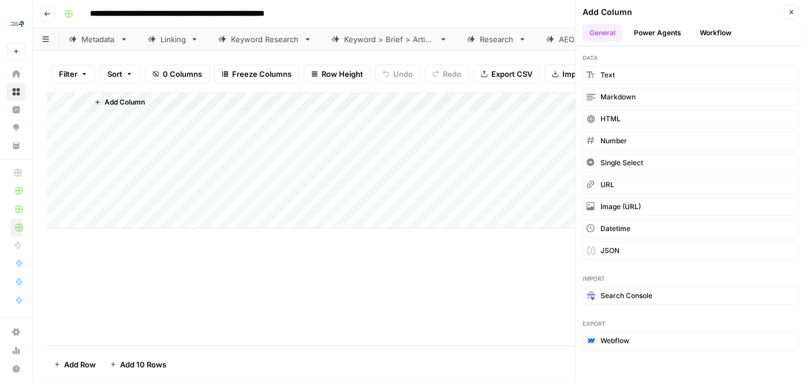
click at [653, 32] on button "Power Agents" at bounding box center [657, 32] width 61 height 17
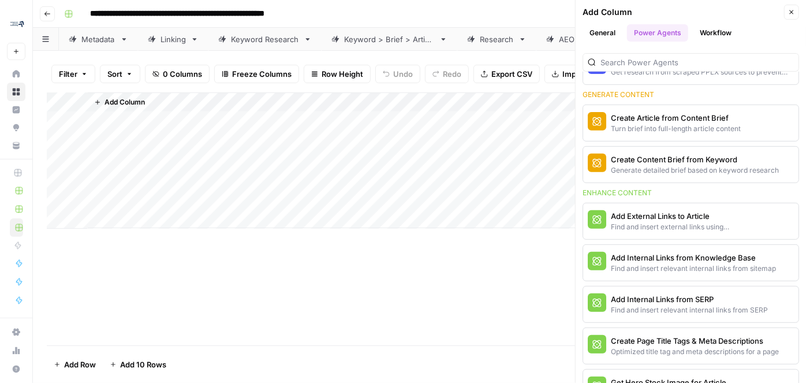
scroll to position [367, 0]
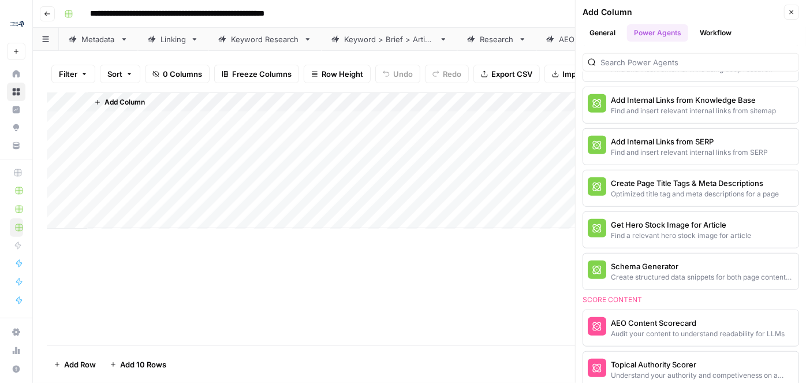
click at [116, 39] on link "Metadata" at bounding box center [98, 39] width 79 height 23
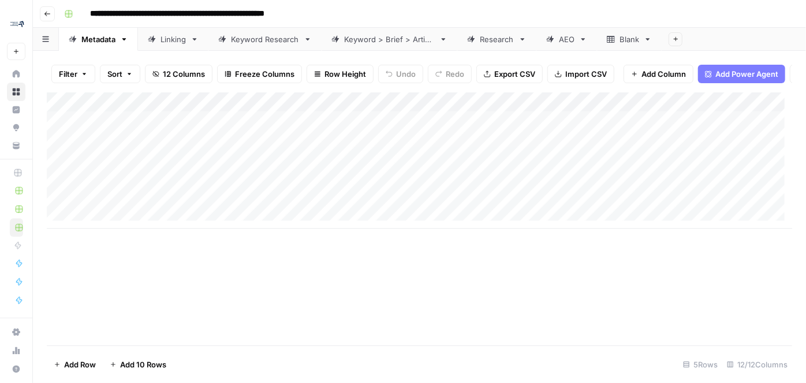
click at [184, 44] on div "Linking" at bounding box center [173, 40] width 25 height 12
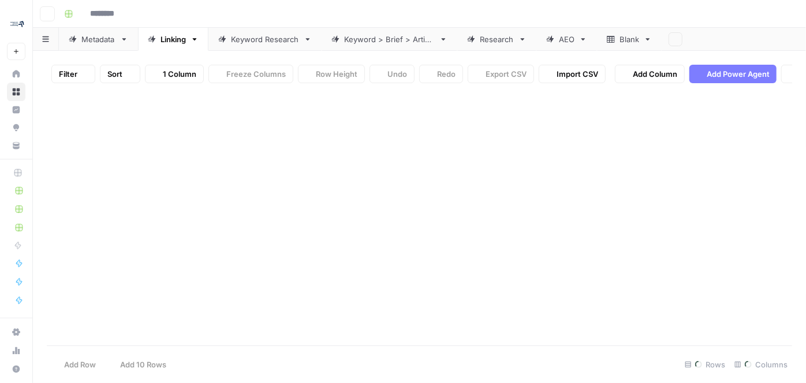
type input "**********"
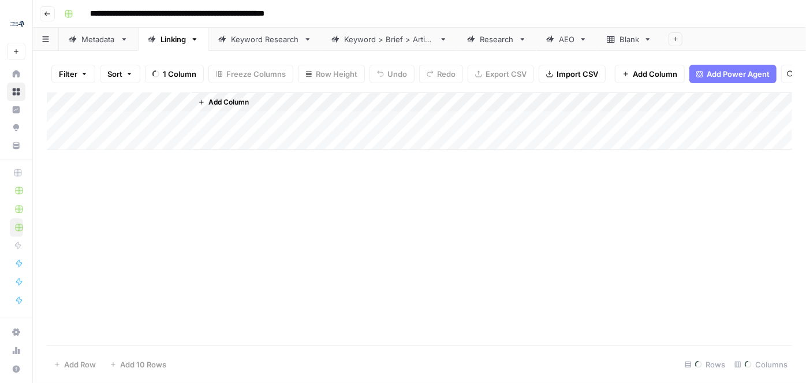
click at [247, 39] on div "Keyword Research" at bounding box center [265, 40] width 68 height 12
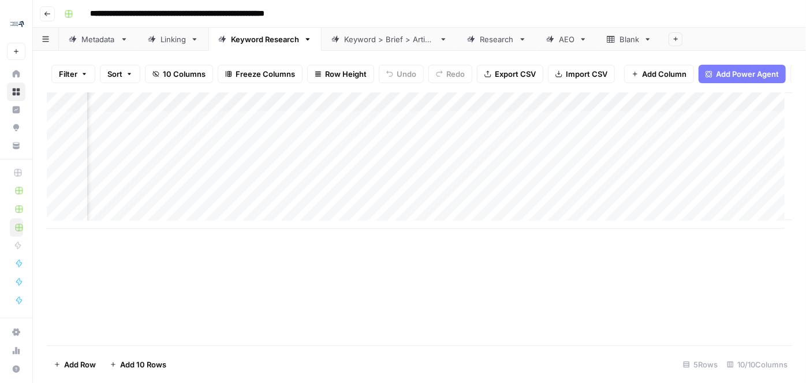
scroll to position [0, 752]
click at [395, 43] on div "Keyword > Brief > Article" at bounding box center [389, 40] width 91 height 12
click at [473, 39] on icon at bounding box center [471, 39] width 8 height 8
click at [574, 42] on link "AEO" at bounding box center [567, 39] width 61 height 23
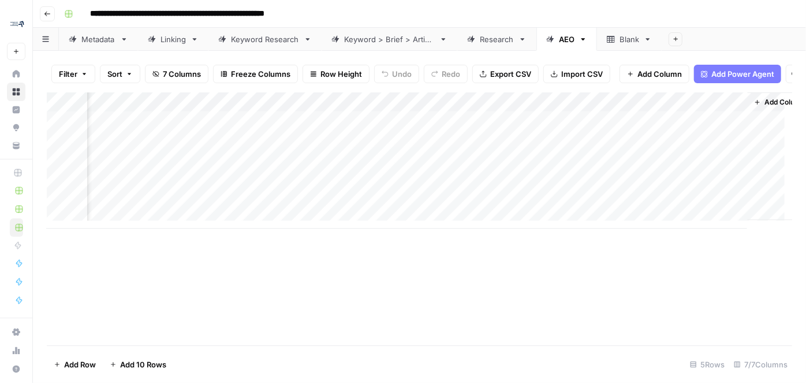
scroll to position [0, 330]
click at [613, 40] on icon at bounding box center [611, 39] width 8 height 8
click at [709, 76] on span "Add Power Agent" at bounding box center [744, 74] width 63 height 12
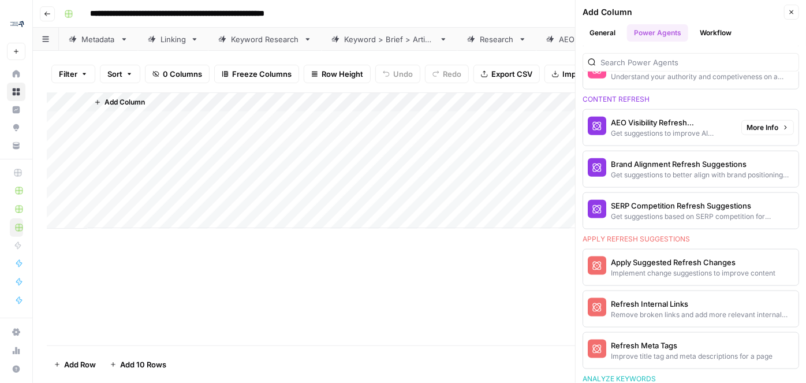
scroll to position [682, 0]
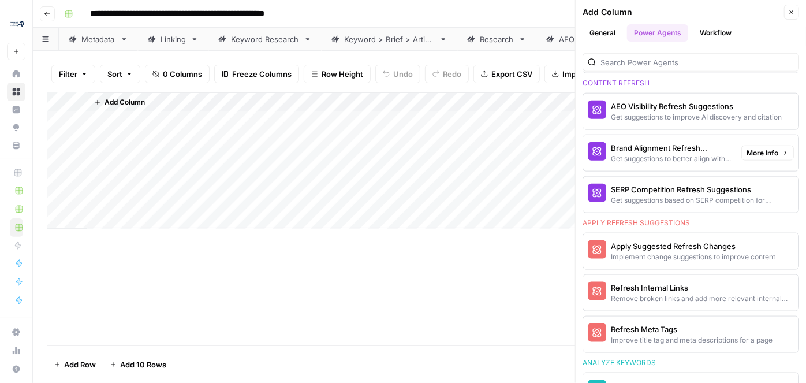
click at [678, 143] on div "Brand Alignment Refresh Suggestions" at bounding box center [671, 148] width 121 height 12
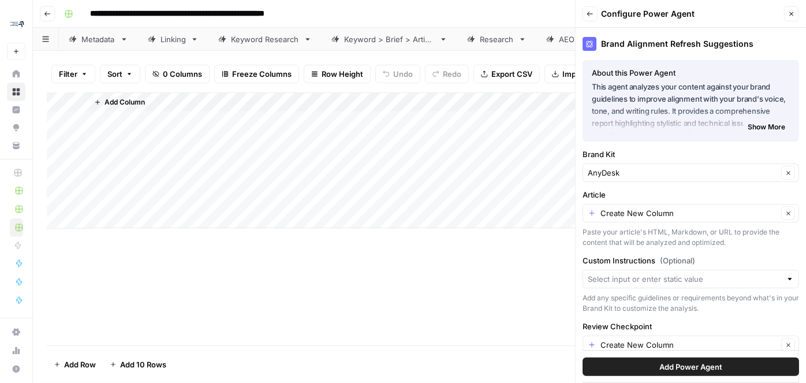
click at [669, 337] on span "Add Power Agent" at bounding box center [691, 367] width 63 height 12
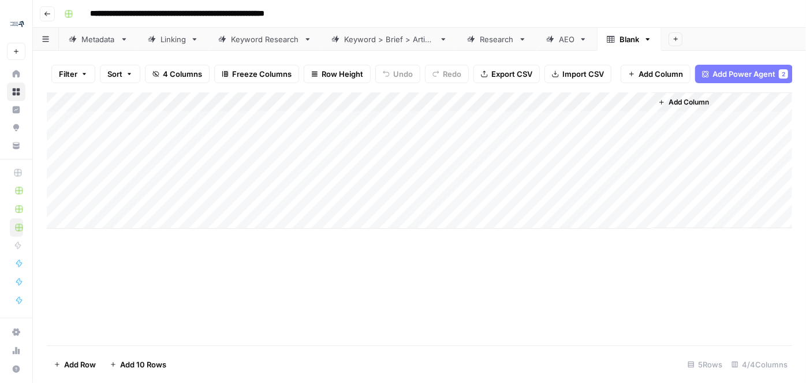
click at [709, 105] on div "Add Column" at bounding box center [722, 160] width 140 height 136
click at [698, 107] on span "Add Column" at bounding box center [689, 102] width 40 height 10
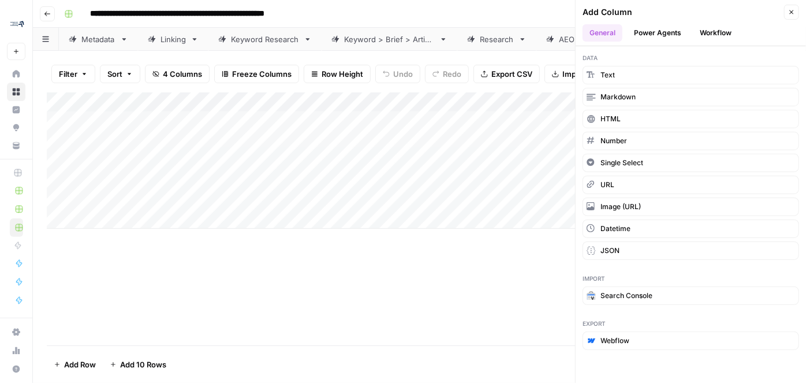
click at [683, 29] on button "Power Agents" at bounding box center [657, 32] width 61 height 17
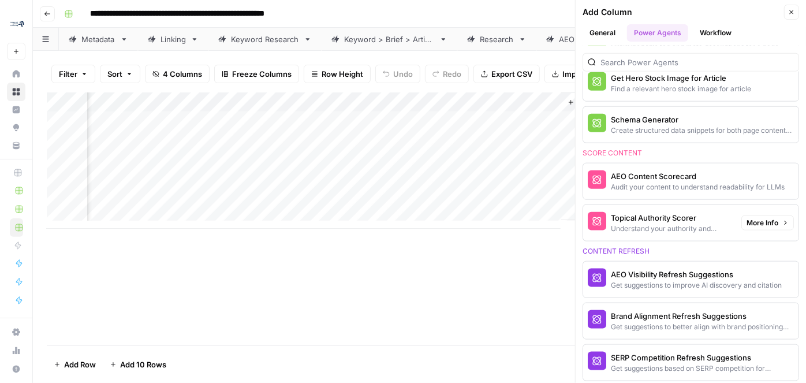
scroll to position [735, 0]
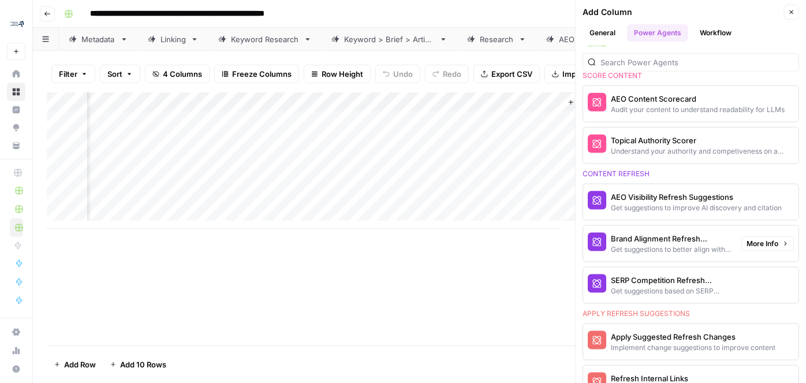
click at [671, 274] on div "SERP Competition Refresh Suggestions" at bounding box center [671, 280] width 121 height 12
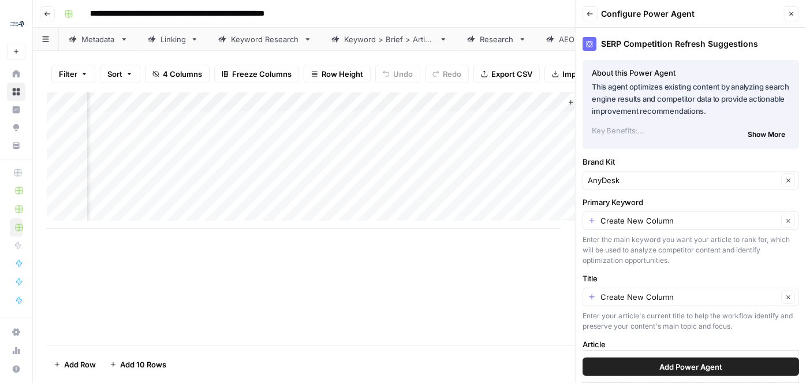
click at [650, 337] on button "Add Power Agent" at bounding box center [691, 367] width 217 height 18
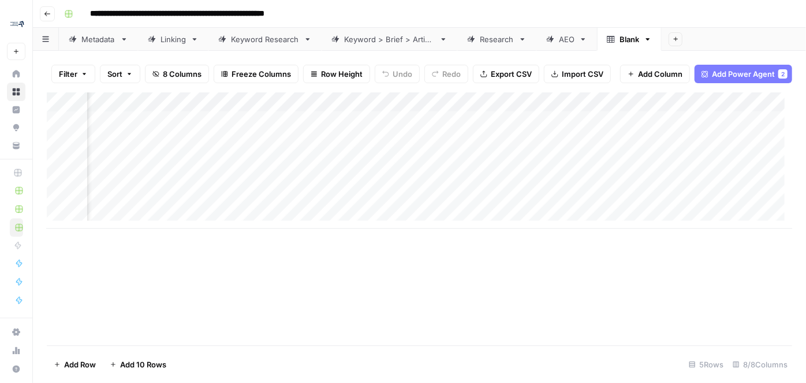
scroll to position [0, 482]
click at [623, 40] on div "Blank" at bounding box center [630, 40] width 20 height 12
type input "**********"
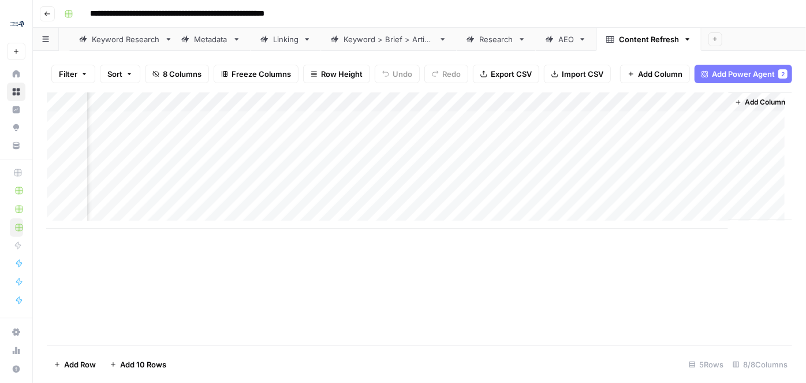
drag, startPoint x: 239, startPoint y: 36, endPoint x: 113, endPoint y: 36, distance: 126.5
click at [84, 36] on div "Metadata Linking Keyword Research Keyword > Brief > Article Research AEO Conten…" at bounding box center [420, 39] width 774 height 23
drag, startPoint x: 366, startPoint y: 40, endPoint x: 205, endPoint y: 40, distance: 161.8
click at [205, 40] on div "Keyword Research Metadata Linking Keyword > Brief > Article Research AEO Conten…" at bounding box center [420, 39] width 774 height 23
drag, startPoint x: 487, startPoint y: 39, endPoint x: 391, endPoint y: 40, distance: 95.9
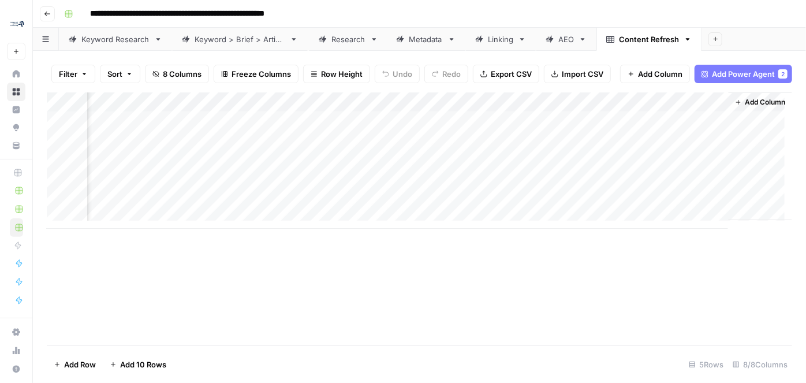
click at [334, 40] on div "Keyword Research Keyword > Brief > Article Metadata Linking Research AEO Conten…" at bounding box center [420, 39] width 774 height 23
drag, startPoint x: 577, startPoint y: 42, endPoint x: 422, endPoint y: 43, distance: 154.3
click at [422, 43] on div "Keyword Research Keyword > Brief > Article Research Metadata Linking AEO Conten…" at bounding box center [420, 39] width 774 height 23
drag, startPoint x: 661, startPoint y: 38, endPoint x: 529, endPoint y: 42, distance: 132.4
click at [502, 42] on div "Keyword Research Keyword > Brief > Article Research AEO Metadata Linking Conten…" at bounding box center [420, 39] width 774 height 23
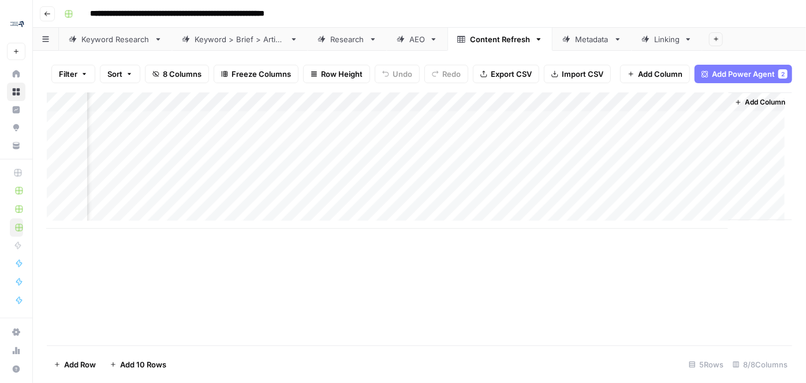
click at [709, 40] on icon "button" at bounding box center [716, 39] width 6 height 6
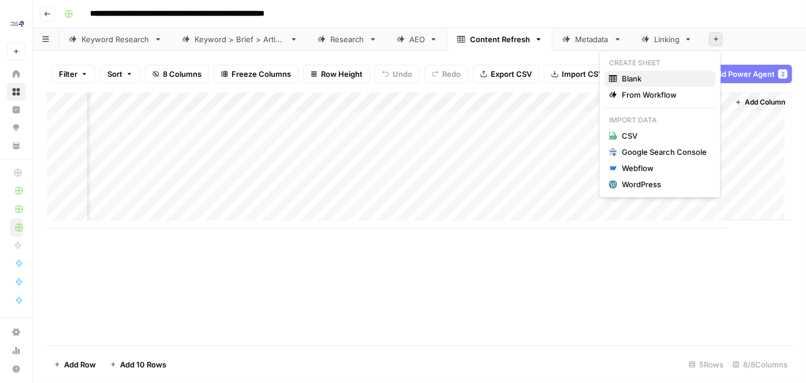
click at [659, 82] on span "Blank" at bounding box center [664, 79] width 85 height 12
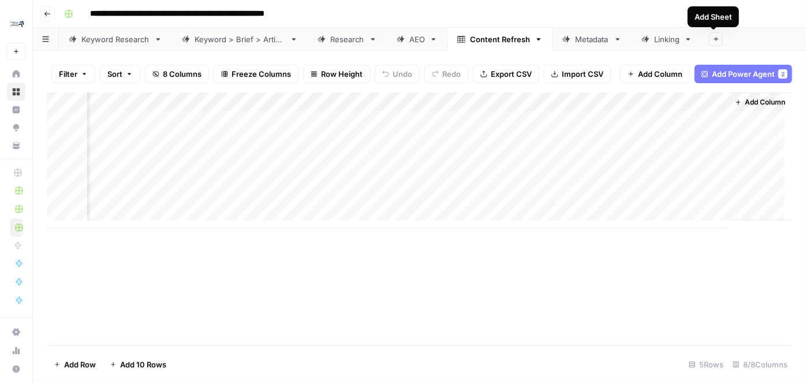
click at [709, 35] on button "Add Sheet" at bounding box center [716, 39] width 14 height 14
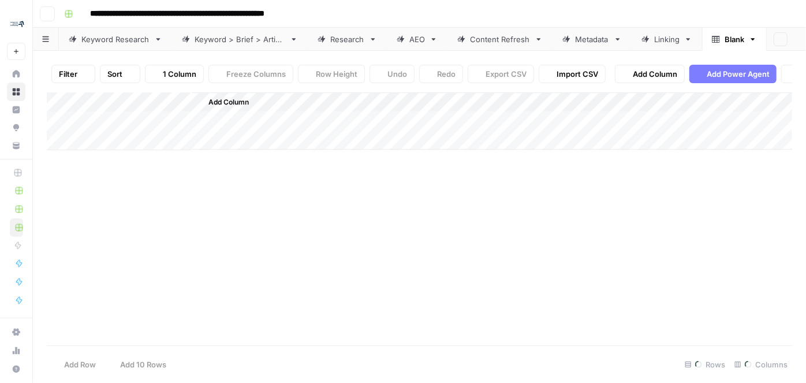
click at [654, 77] on span "Add Column" at bounding box center [655, 74] width 44 height 12
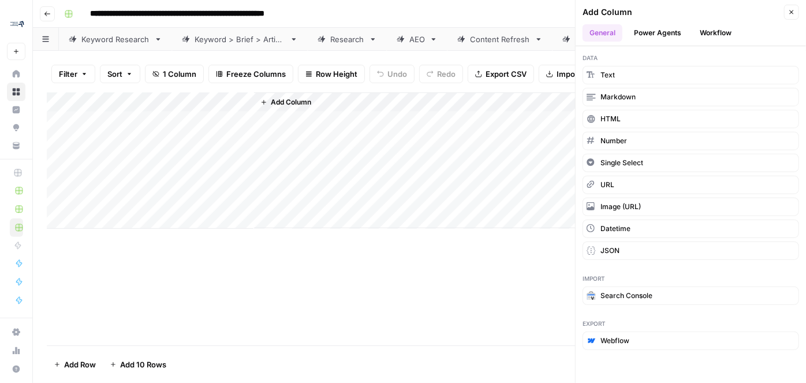
click at [651, 27] on button "Power Agents" at bounding box center [657, 32] width 61 height 17
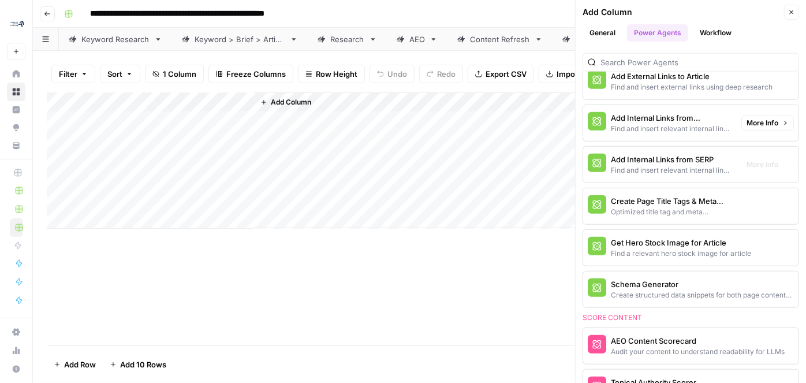
scroll to position [367, 0]
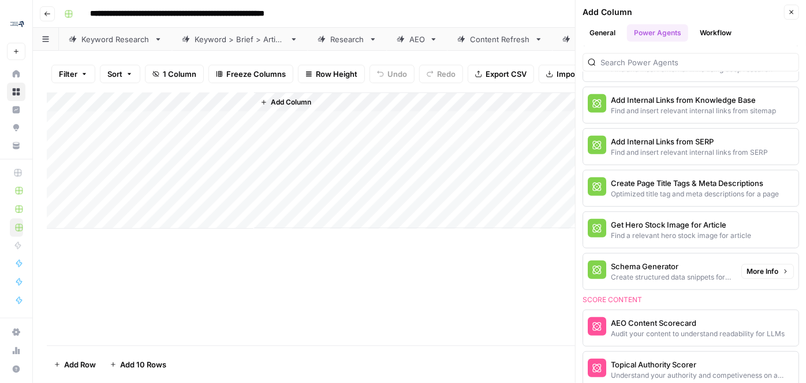
click at [653, 263] on div "Schema Generator" at bounding box center [671, 267] width 121 height 12
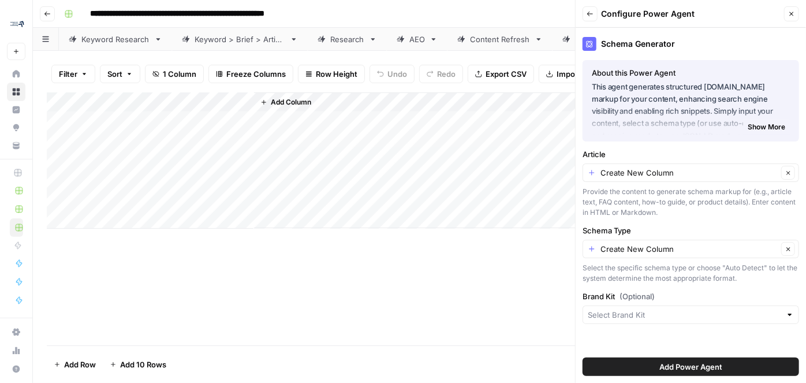
click at [646, 337] on button "Add Power Agent" at bounding box center [691, 367] width 217 height 18
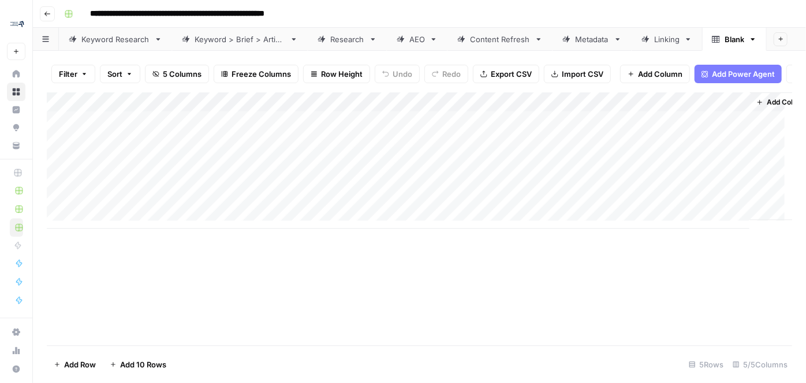
click at [709, 41] on div "Blank" at bounding box center [728, 40] width 32 height 12
type input "******"
click at [545, 286] on div "Add Column" at bounding box center [420, 218] width 746 height 253
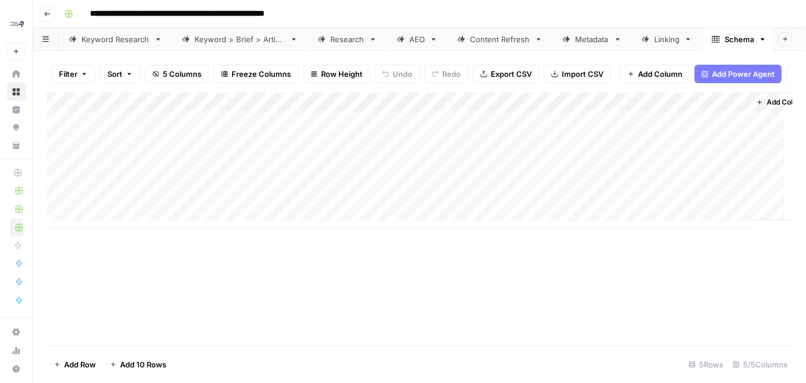
click at [125, 15] on input "**********" at bounding box center [216, 14] width 263 height 18
click at [116, 10] on input "**********" at bounding box center [216, 14] width 263 height 18
drag, startPoint x: 116, startPoint y: 12, endPoint x: 91, endPoint y: 12, distance: 24.3
click at [92, 12] on input "**********" at bounding box center [216, 14] width 263 height 18
type input "**********"
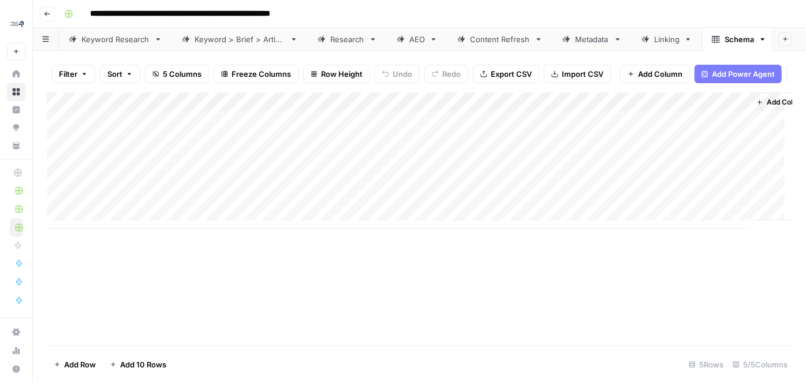
click at [109, 38] on div "Keyword Research" at bounding box center [115, 40] width 68 height 12
click at [153, 129] on div "Add Column" at bounding box center [420, 160] width 746 height 136
click at [165, 129] on div "Add Column" at bounding box center [420, 160] width 746 height 136
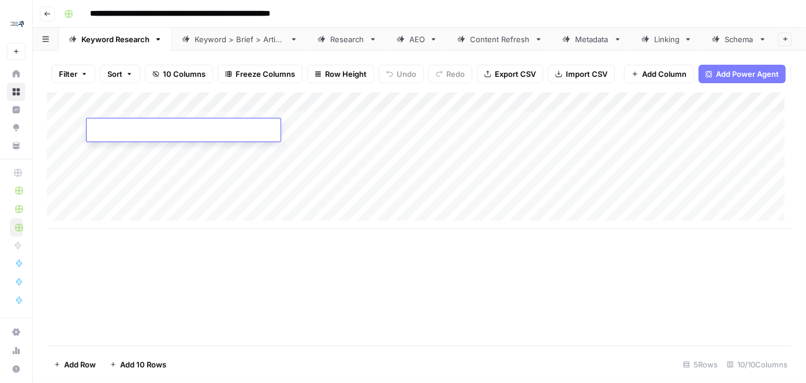
type input "**********"
drag, startPoint x: 303, startPoint y: 239, endPoint x: 332, endPoint y: 153, distance: 90.6
click at [304, 238] on div "Add Column" at bounding box center [420, 218] width 746 height 253
click at [343, 125] on div "Add Column" at bounding box center [420, 160] width 746 height 136
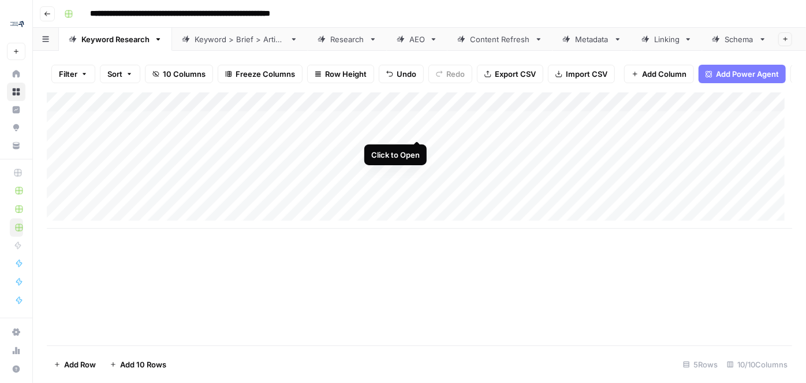
click at [417, 128] on div "Add Column" at bounding box center [420, 160] width 746 height 136
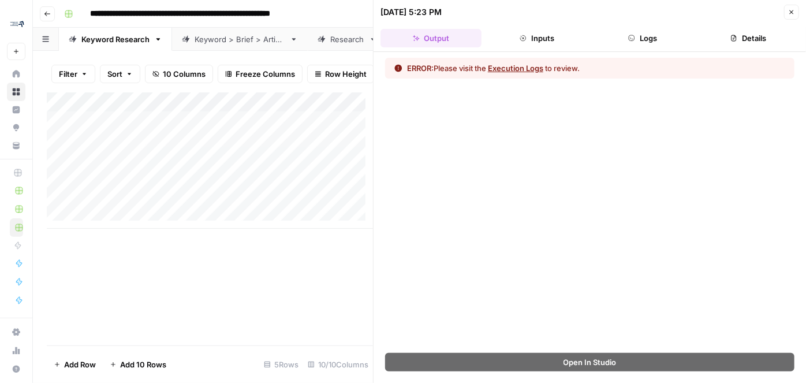
click at [623, 38] on button "Logs" at bounding box center [643, 38] width 101 height 18
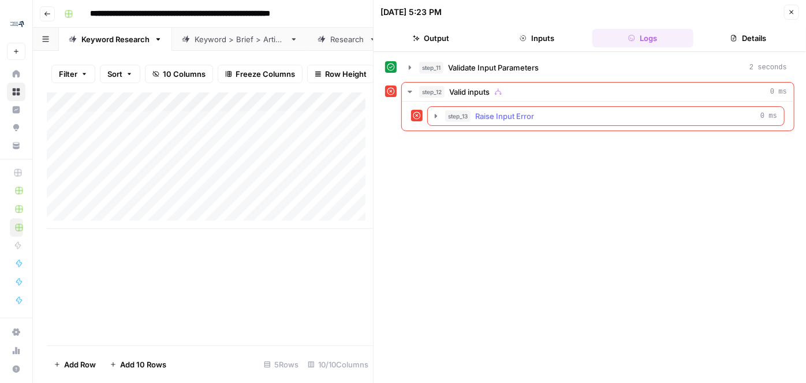
click at [432, 117] on icon "button" at bounding box center [436, 115] width 9 height 9
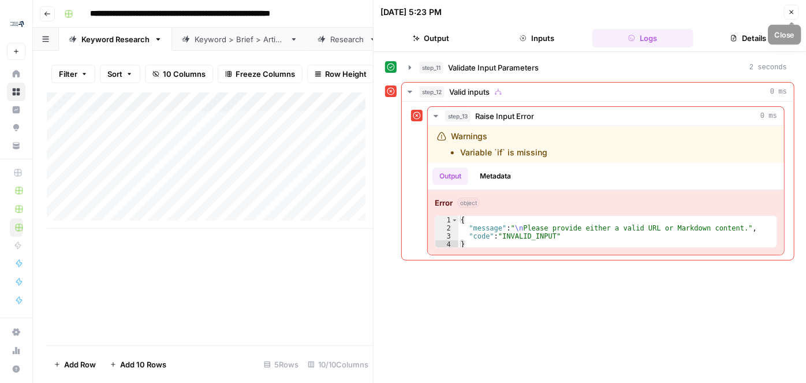
click at [709, 10] on button "Close" at bounding box center [792, 12] width 15 height 15
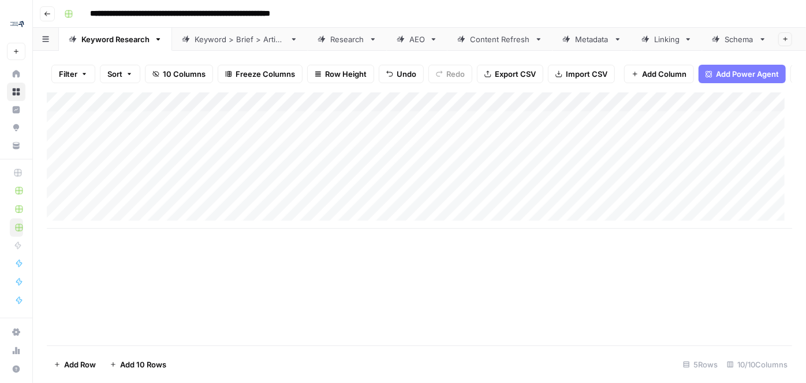
click at [384, 106] on div "Add Column" at bounding box center [420, 160] width 746 height 136
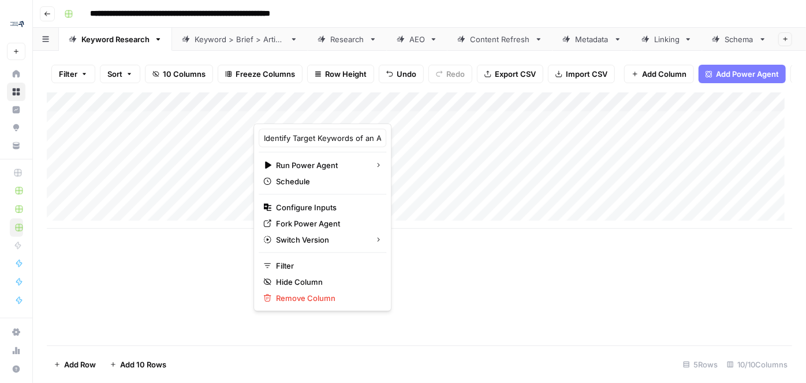
click at [570, 270] on div "Add Column" at bounding box center [420, 218] width 746 height 253
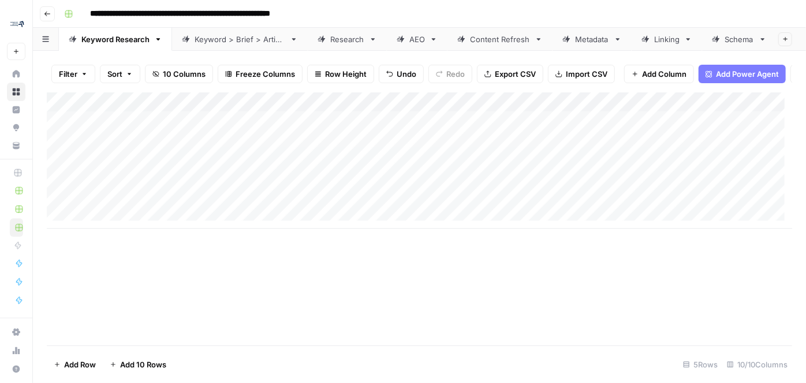
click at [114, 14] on input "**********" at bounding box center [220, 14] width 271 height 18
drag, startPoint x: 123, startPoint y: 14, endPoint x: 90, endPoint y: 14, distance: 33.5
click at [90, 14] on input "**********" at bounding box center [220, 14] width 271 height 18
type input "**********"
click at [286, 108] on div "Add Column" at bounding box center [420, 160] width 746 height 136
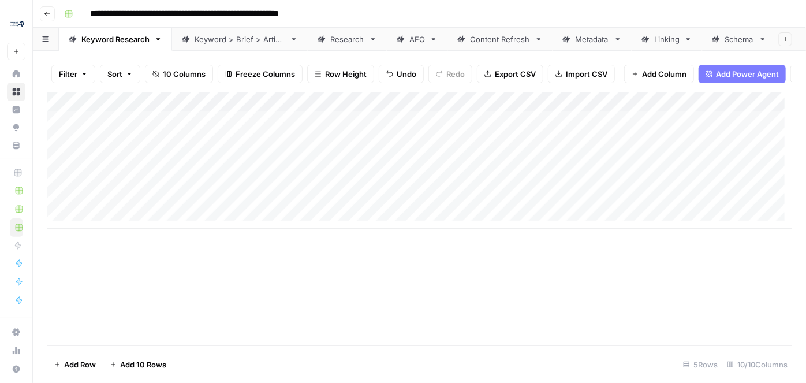
click at [209, 127] on div "Add Column" at bounding box center [420, 160] width 746 height 136
click at [314, 111] on div "Add Column" at bounding box center [420, 160] width 746 height 136
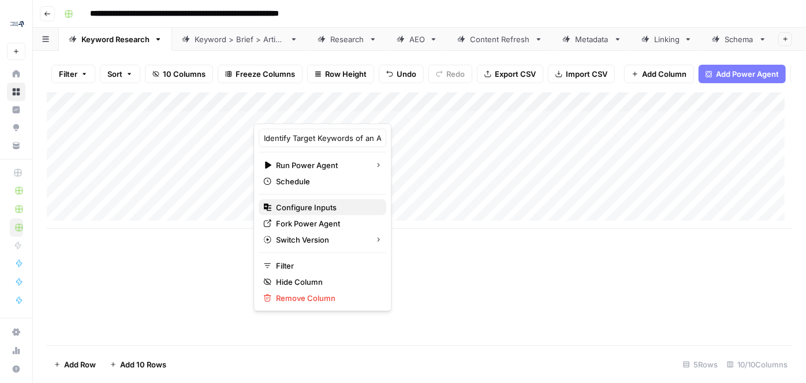
click at [314, 205] on span "Configure Inputs" at bounding box center [326, 208] width 101 height 12
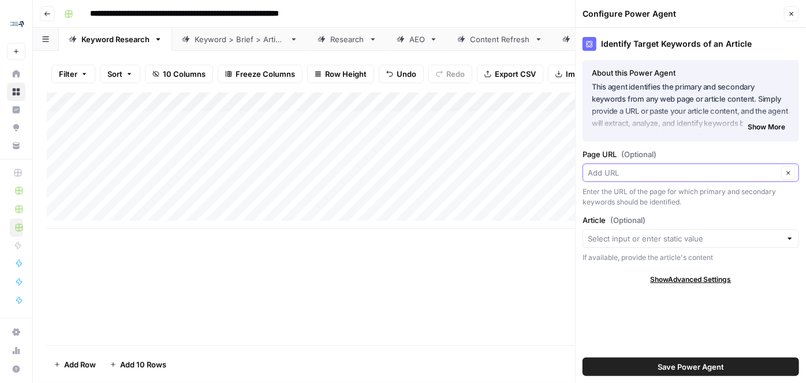
click at [631, 172] on input "Page URL (Optional)" at bounding box center [683, 173] width 190 height 12
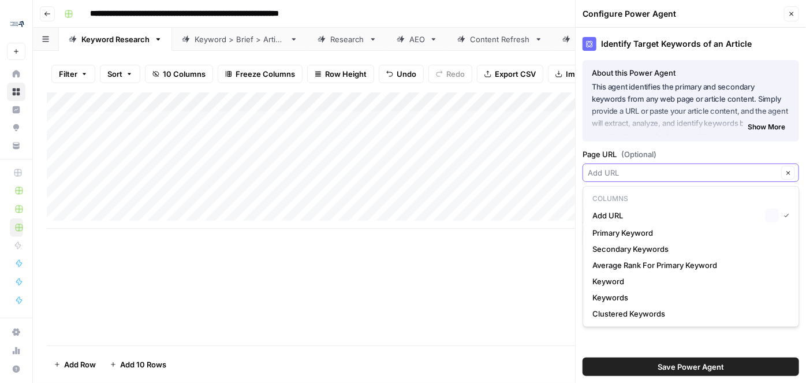
paste input "https://resonetics.com/blog/fiber-optic-sensors-for-local-temperature-and-press…"
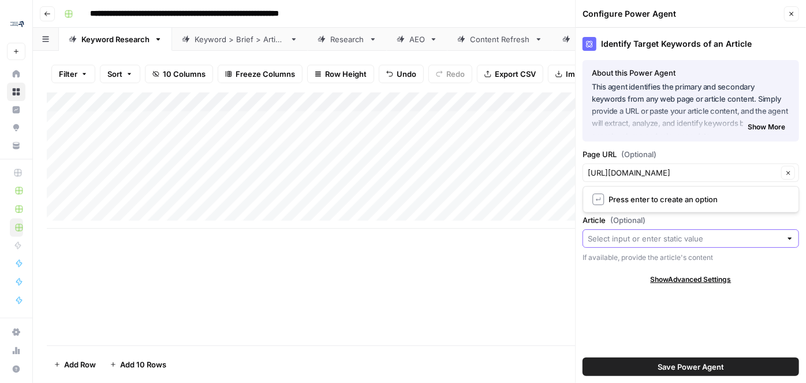
type input "Add URL"
click at [616, 238] on input "Article (Optional)" at bounding box center [685, 239] width 194 height 12
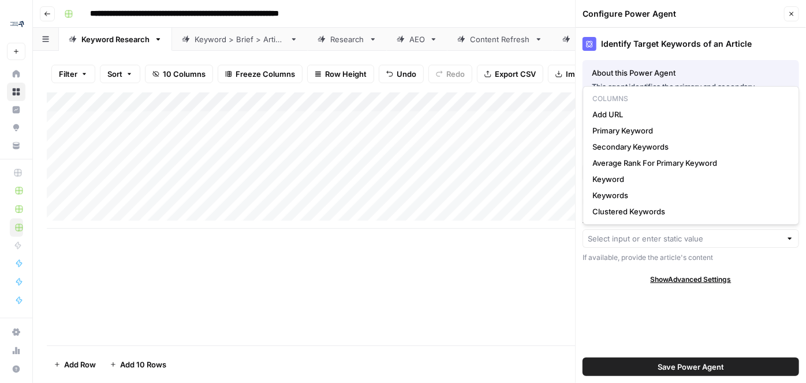
click at [709, 258] on div "If available, provide the article's content" at bounding box center [691, 257] width 217 height 10
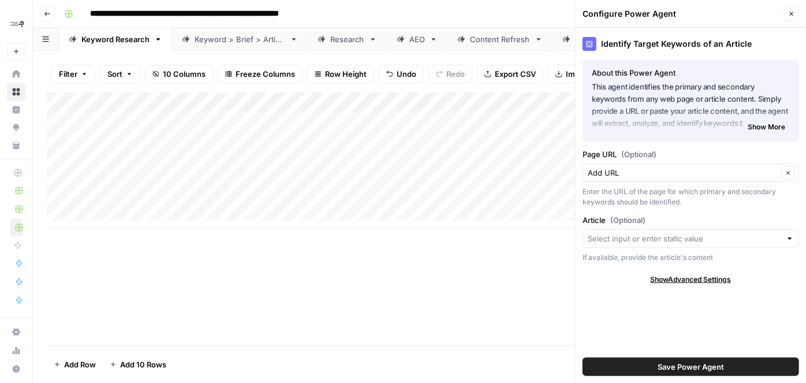
click at [659, 337] on span "Save Power Agent" at bounding box center [691, 367] width 66 height 12
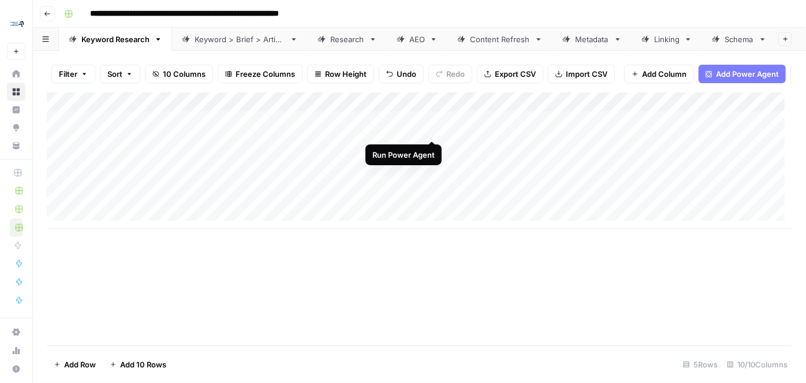
click at [434, 132] on div "Add Column" at bounding box center [420, 160] width 746 height 136
click at [431, 127] on div "Add Column" at bounding box center [420, 160] width 746 height 136
click at [430, 131] on div "Add Column" at bounding box center [420, 160] width 746 height 136
click at [199, 125] on div "Add Column" at bounding box center [420, 160] width 746 height 136
click at [190, 127] on div "Add Column" at bounding box center [420, 160] width 746 height 136
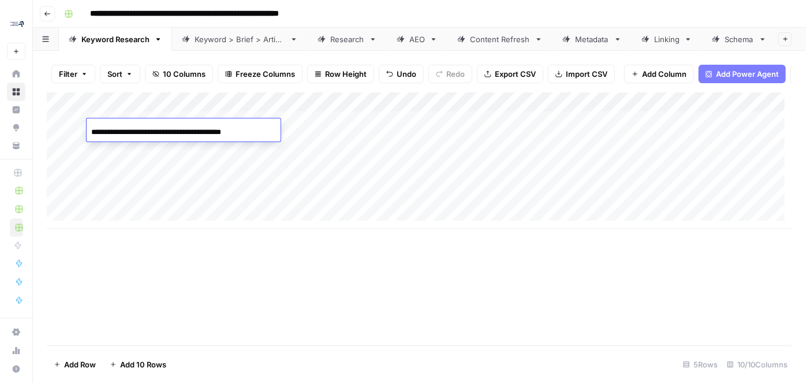
type input "**********"
click at [266, 251] on div "Add Column" at bounding box center [420, 218] width 746 height 253
click at [430, 128] on div "Add Column" at bounding box center [420, 160] width 746 height 136
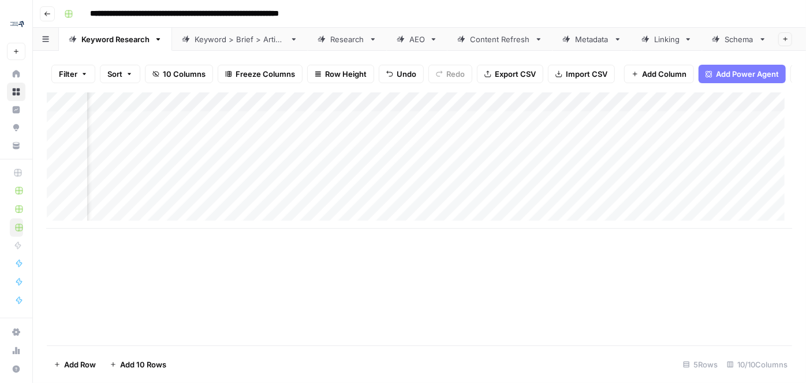
click at [92, 10] on input "**********" at bounding box center [225, 14] width 280 height 18
click at [91, 14] on input "**********" at bounding box center [225, 14] width 280 height 18
drag, startPoint x: 351, startPoint y: 12, endPoint x: 388, endPoint y: 11, distance: 37.0
click at [388, 11] on input "**********" at bounding box center [237, 14] width 304 height 18
drag, startPoint x: 294, startPoint y: 11, endPoint x: 258, endPoint y: 10, distance: 35.8
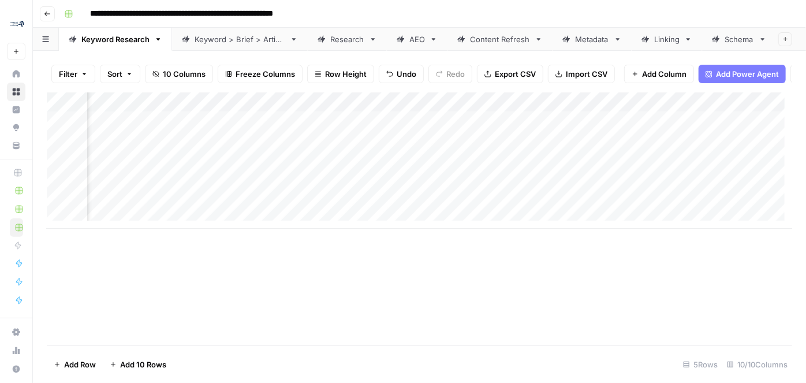
click at [258, 10] on input "**********" at bounding box center [221, 14] width 272 height 18
type input "**********"
click at [331, 262] on div "Add Column" at bounding box center [420, 218] width 746 height 253
click at [192, 132] on div "Add Column" at bounding box center [420, 160] width 746 height 136
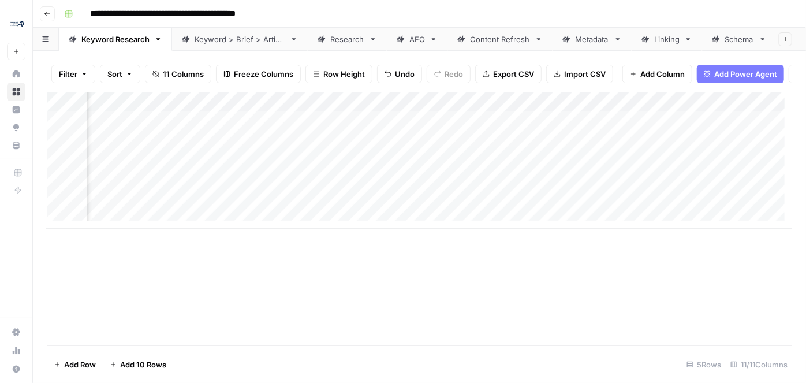
click at [458, 128] on div "Add Column" at bounding box center [420, 160] width 746 height 136
click at [176, 127] on div "Add Column" at bounding box center [420, 160] width 746 height 136
drag, startPoint x: 515, startPoint y: 261, endPoint x: 521, endPoint y: 257, distance: 7.1
click at [516, 261] on div "Add Column" at bounding box center [420, 218] width 746 height 253
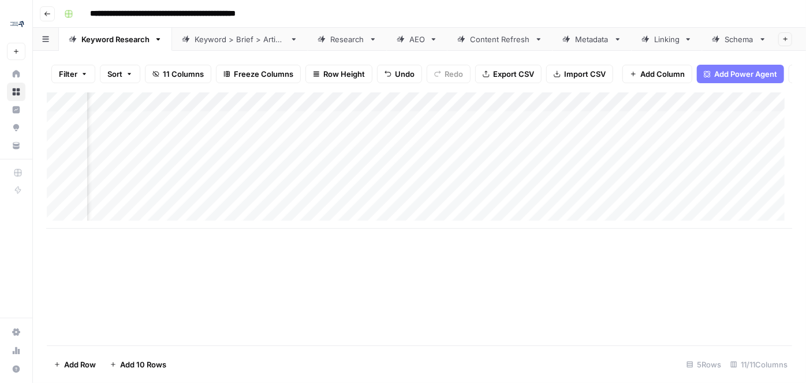
click at [671, 125] on div "Add Column" at bounding box center [420, 160] width 746 height 136
click at [531, 128] on div "Add Column" at bounding box center [420, 160] width 746 height 136
click at [709, 110] on div "Add Column" at bounding box center [420, 160] width 746 height 136
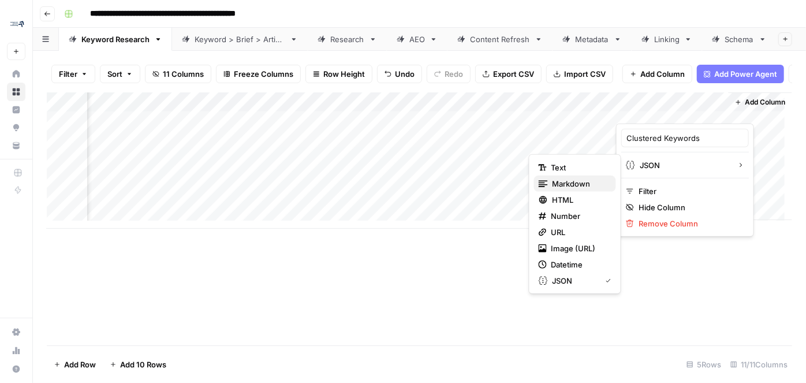
click at [594, 179] on span "Markdown" at bounding box center [580, 184] width 54 height 12
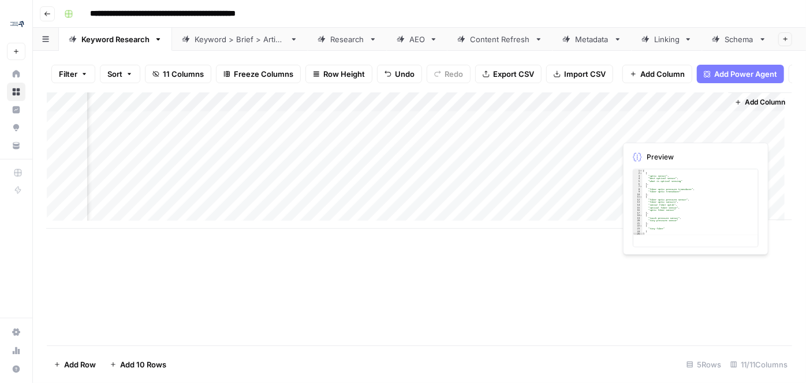
click at [707, 127] on div "Add Column" at bounding box center [420, 160] width 746 height 136
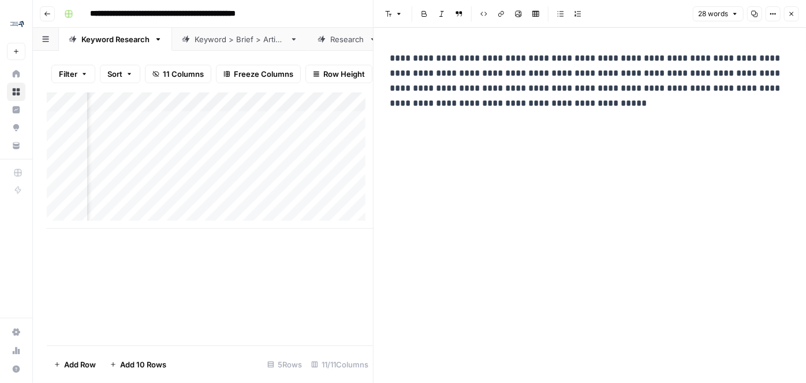
click at [709, 14] on icon "button" at bounding box center [792, 13] width 7 height 7
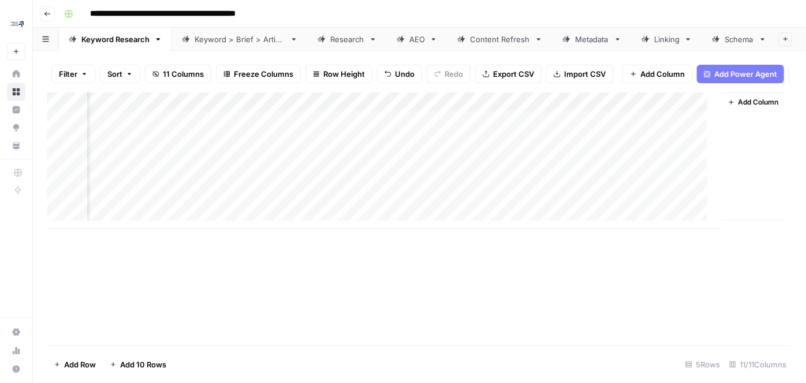
scroll to position [0, 842]
click at [221, 36] on div "Keyword > Brief > Article" at bounding box center [240, 40] width 91 height 12
drag, startPoint x: 148, startPoint y: 131, endPoint x: 118, endPoint y: 130, distance: 30.0
click at [148, 131] on div "Add Column" at bounding box center [420, 160] width 746 height 136
click at [134, 130] on div "Add Column" at bounding box center [420, 160] width 746 height 136
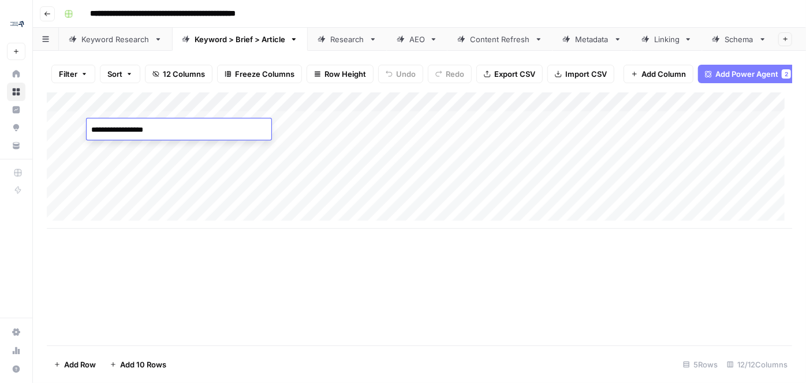
type textarea "**********"
click at [340, 129] on div "Add Column" at bounding box center [420, 160] width 746 height 136
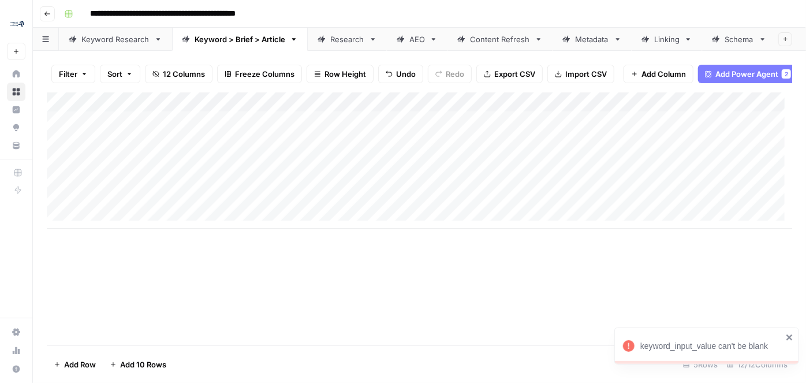
click at [408, 110] on div "Add Column" at bounding box center [420, 160] width 746 height 136
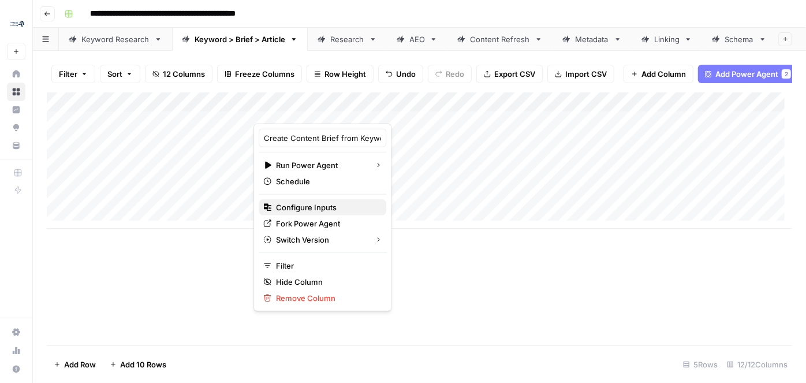
click at [324, 210] on span "Configure Inputs" at bounding box center [326, 208] width 101 height 12
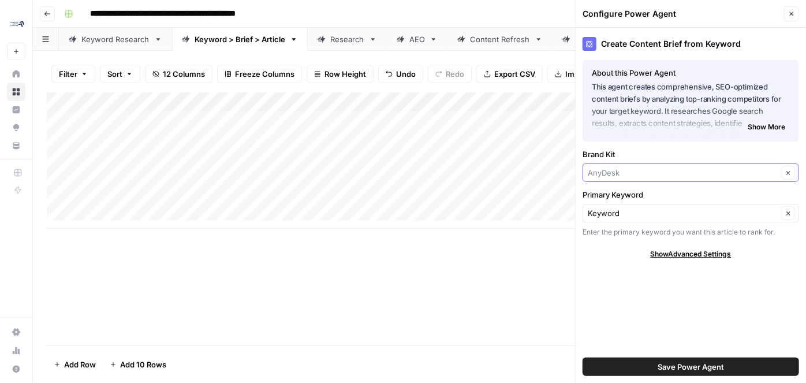
click at [641, 173] on input "Brand Kit" at bounding box center [683, 173] width 190 height 12
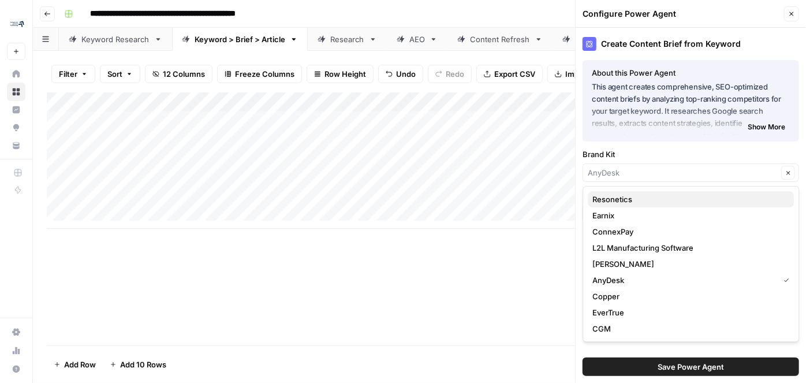
click at [638, 198] on span "Resonetics" at bounding box center [689, 200] width 192 height 12
type input "Resonetics"
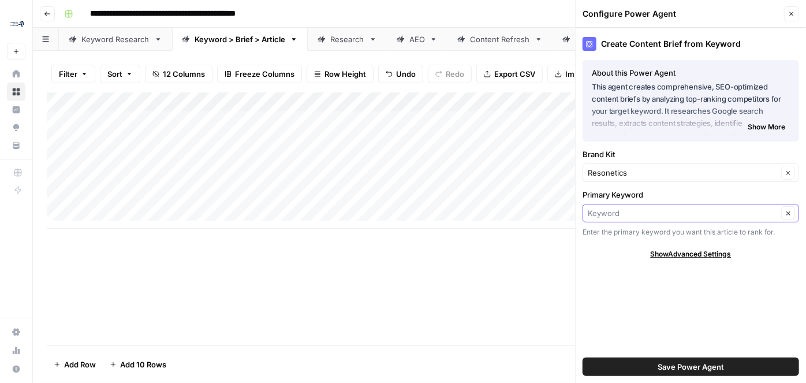
click at [647, 215] on input "Primary Keyword" at bounding box center [683, 213] width 190 height 12
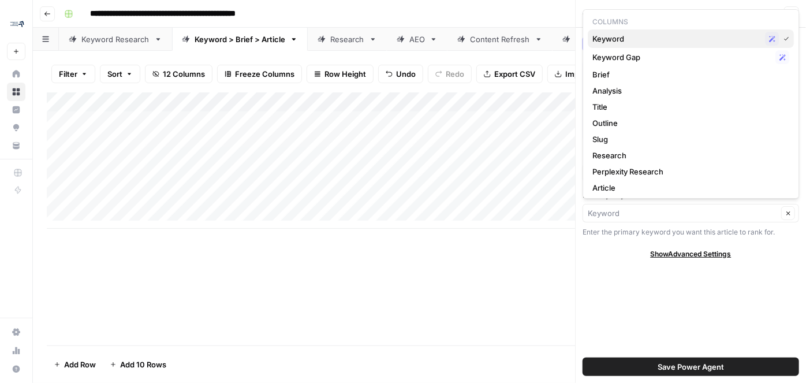
click at [652, 43] on span "Keyword" at bounding box center [677, 39] width 168 height 12
type input "Keyword"
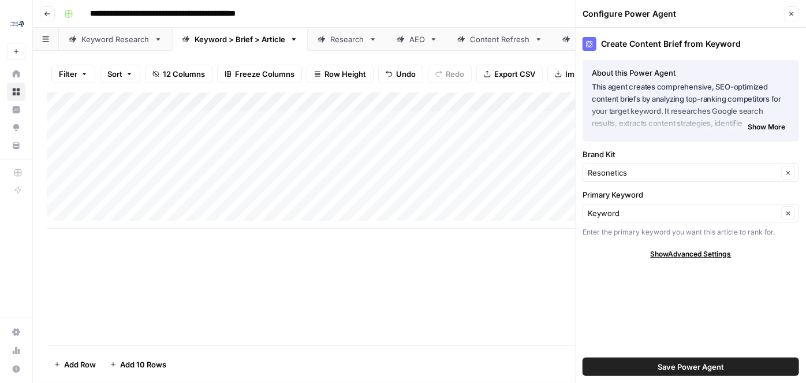
click at [676, 337] on button "Save Power Agent" at bounding box center [691, 367] width 217 height 18
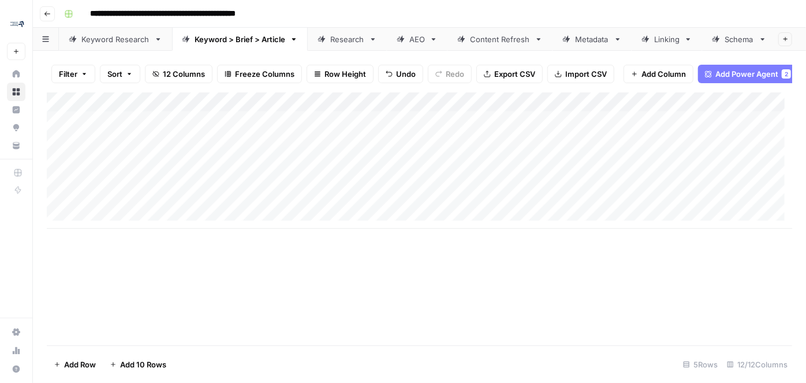
click at [347, 128] on div "Add Column" at bounding box center [420, 160] width 746 height 136
click at [292, 131] on div "Add Column" at bounding box center [420, 160] width 746 height 136
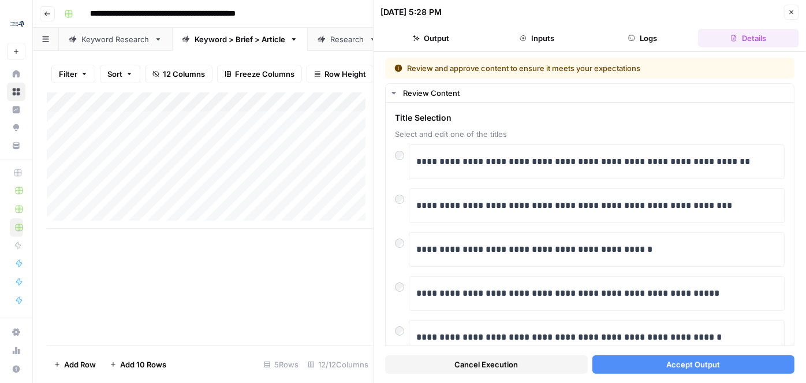
click at [631, 337] on button "Accept Output" at bounding box center [694, 364] width 203 height 18
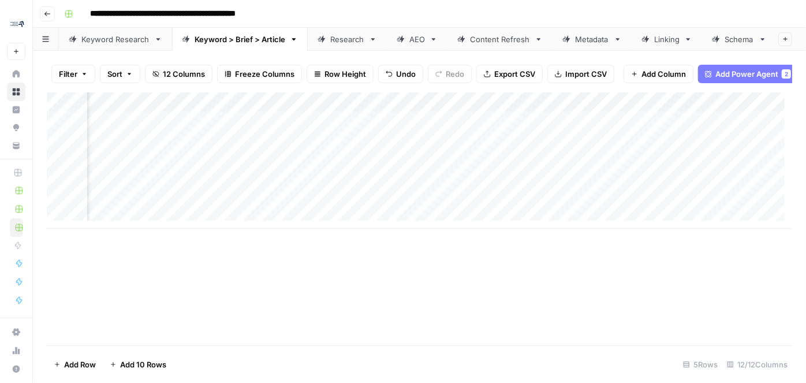
scroll to position [0, 822]
click at [523, 125] on div "Add Column" at bounding box center [420, 160] width 746 height 136
click at [352, 29] on link "Research" at bounding box center [347, 39] width 79 height 23
click at [165, 131] on div "Add Column" at bounding box center [420, 160] width 746 height 136
click at [134, 128] on div "Add Column" at bounding box center [420, 160] width 746 height 136
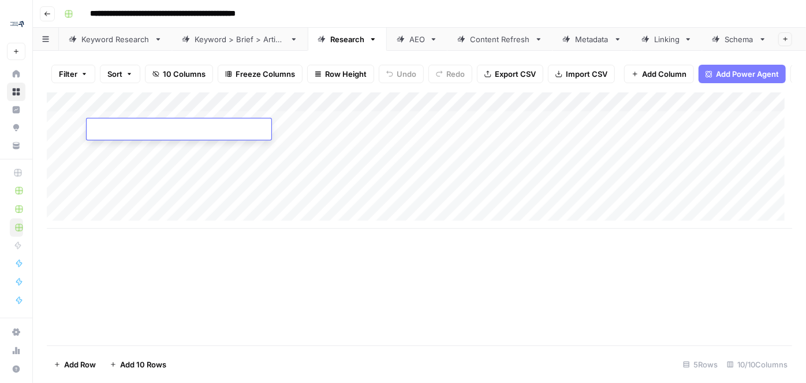
type textarea "*"
type textarea "**********"
click at [300, 134] on div "Add Column" at bounding box center [420, 160] width 746 height 136
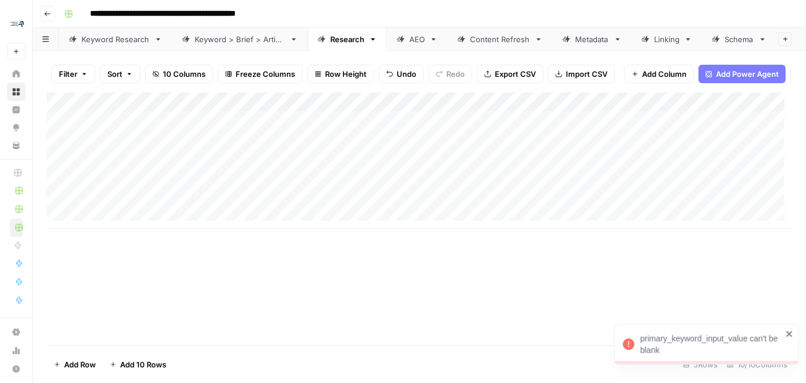
click at [314, 128] on div "Add Column" at bounding box center [420, 160] width 746 height 136
click at [326, 110] on div "Add Column" at bounding box center [420, 160] width 746 height 136
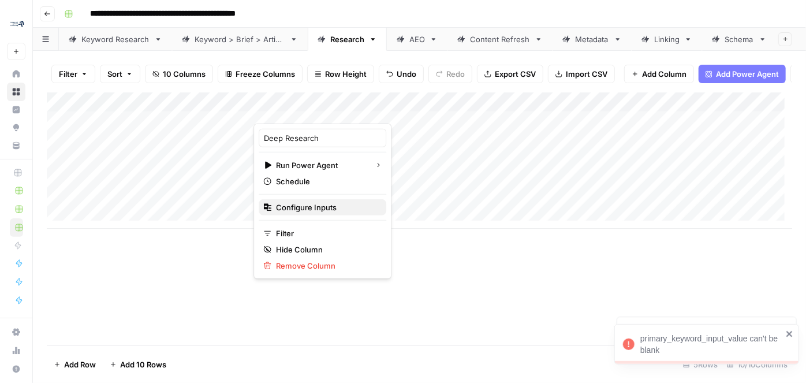
click at [315, 208] on span "Configure Inputs" at bounding box center [326, 208] width 101 height 12
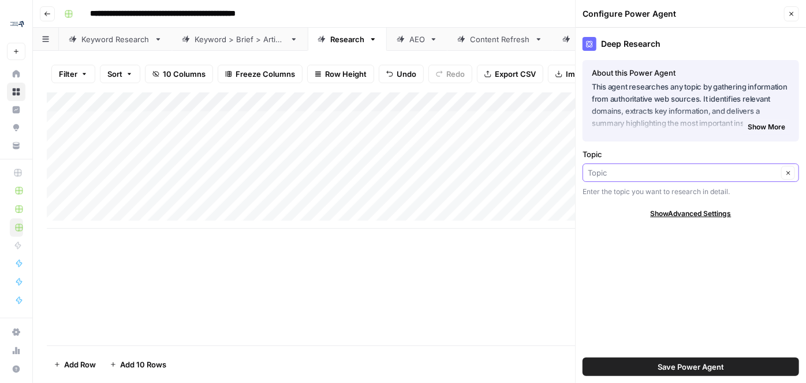
click at [611, 170] on input "Topic" at bounding box center [683, 173] width 190 height 12
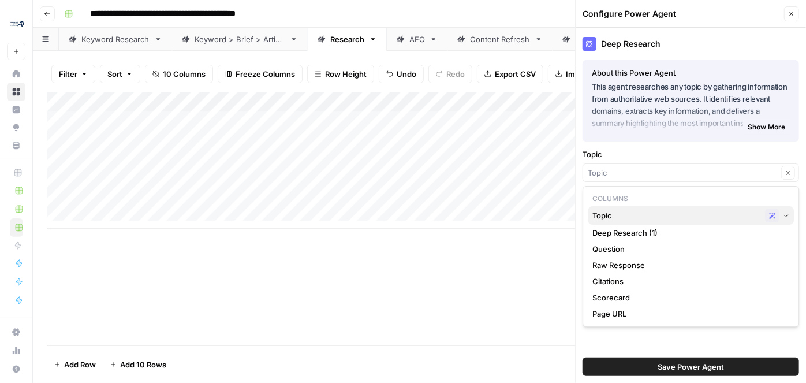
click at [622, 220] on span "Topic" at bounding box center [677, 216] width 168 height 12
type input "Topic"
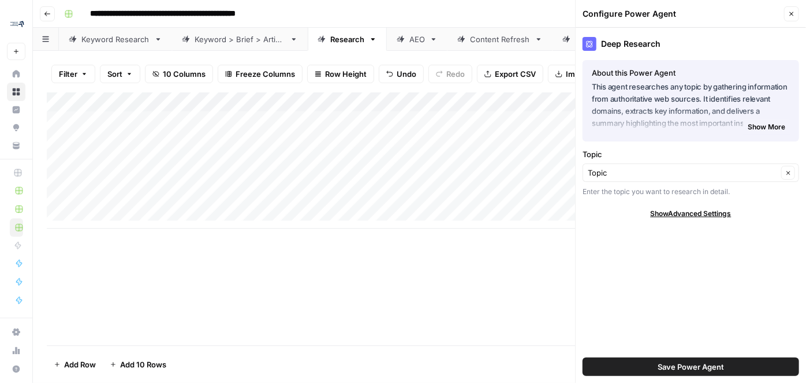
click at [643, 337] on button "Save Power Agent" at bounding box center [691, 367] width 217 height 18
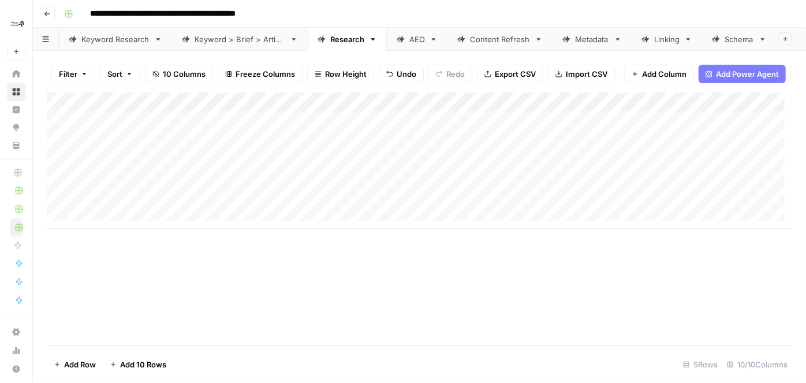
click at [306, 131] on div "Add Column" at bounding box center [420, 160] width 746 height 136
click at [524, 103] on div "Add Column" at bounding box center [420, 160] width 746 height 136
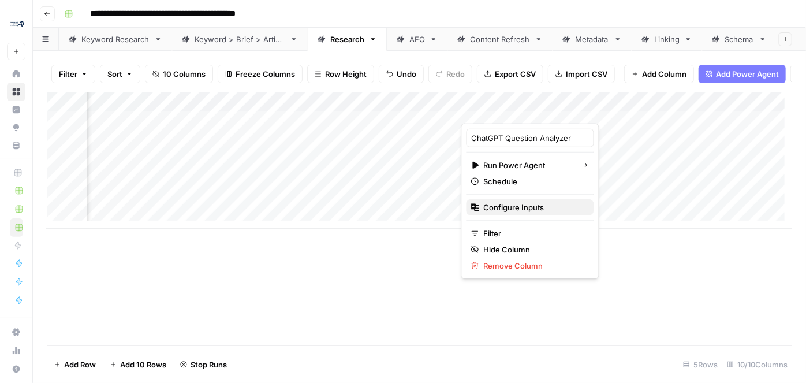
click at [516, 208] on span "Configure Inputs" at bounding box center [534, 208] width 101 height 12
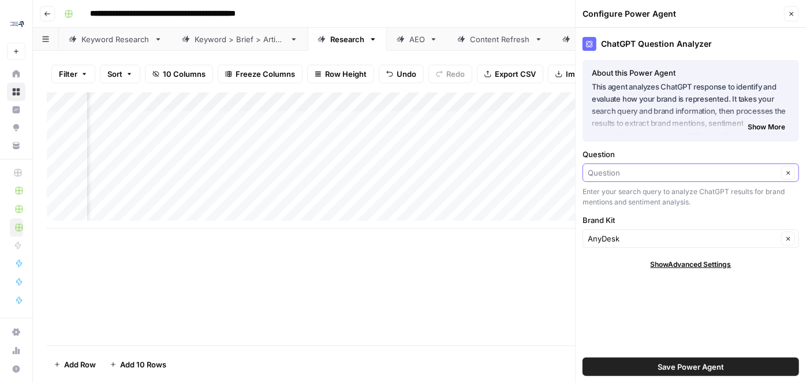
click at [663, 172] on input "Question" at bounding box center [683, 173] width 190 height 12
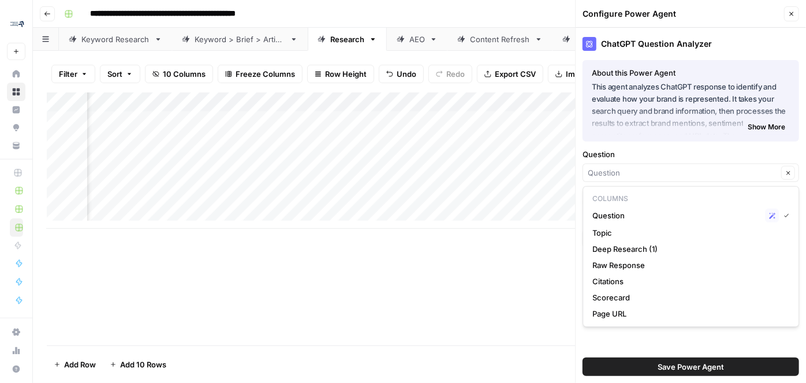
type input "Question"
drag, startPoint x: 356, startPoint y: 272, endPoint x: 356, endPoint y: 238, distance: 33.5
click at [356, 270] on div "Add Column" at bounding box center [420, 218] width 746 height 253
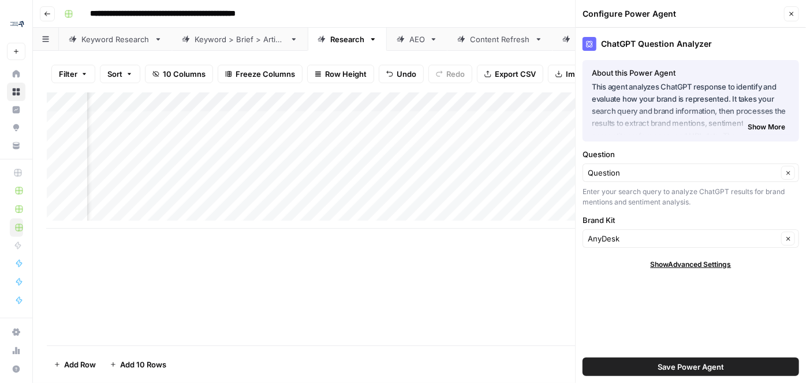
click at [347, 131] on div "Add Column" at bounding box center [420, 160] width 746 height 136
click at [336, 127] on div "Add Column" at bounding box center [420, 160] width 746 height 136
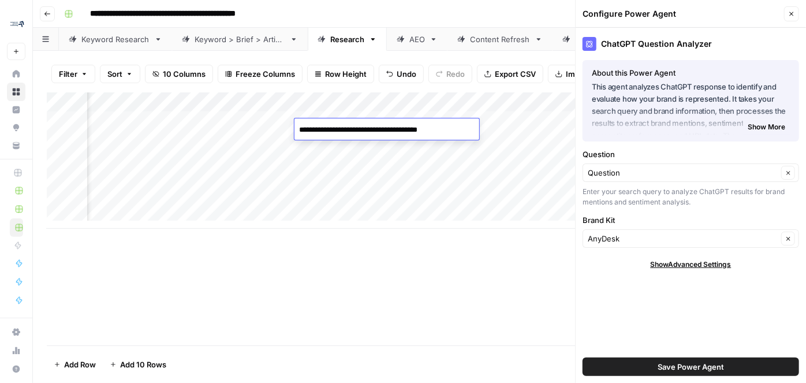
type textarea "**********"
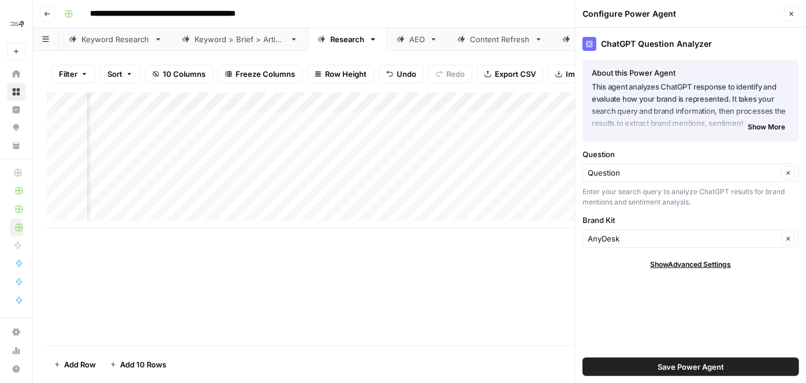
click at [537, 127] on div "Add Column" at bounding box center [420, 160] width 746 height 136
click at [709, 12] on icon "button" at bounding box center [792, 13] width 7 height 7
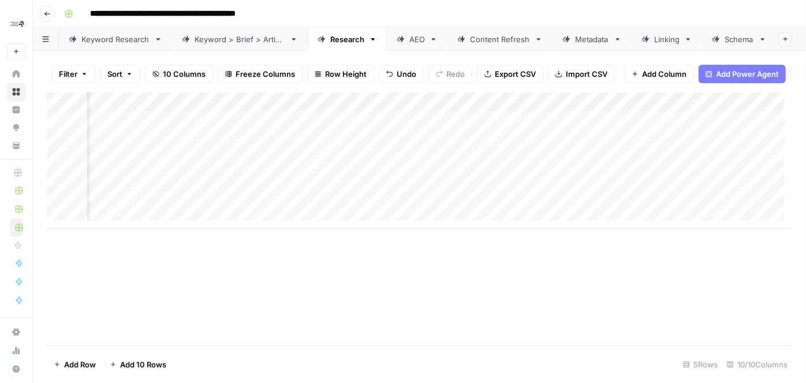
click at [540, 127] on div "Add Column" at bounding box center [420, 160] width 746 height 136
click at [511, 125] on div "Add Column" at bounding box center [420, 160] width 746 height 136
click at [502, 124] on div "Add Column" at bounding box center [420, 160] width 746 height 136
type textarea "**********"
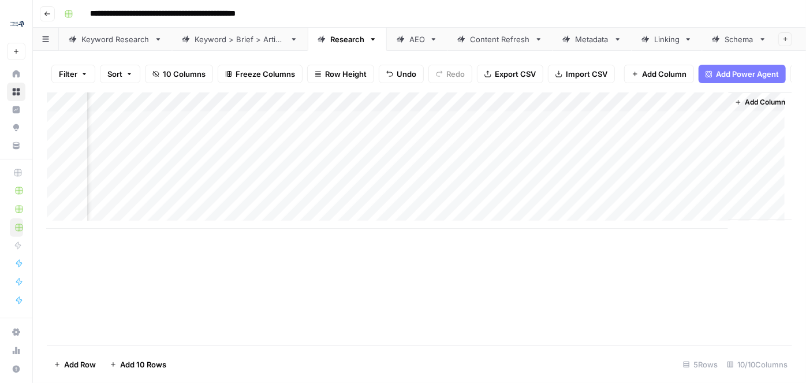
drag, startPoint x: 682, startPoint y: 254, endPoint x: 687, endPoint y: 241, distance: 13.7
click at [682, 254] on div "Add Column" at bounding box center [420, 218] width 746 height 253
click at [673, 111] on div "Add Column" at bounding box center [420, 160] width 746 height 136
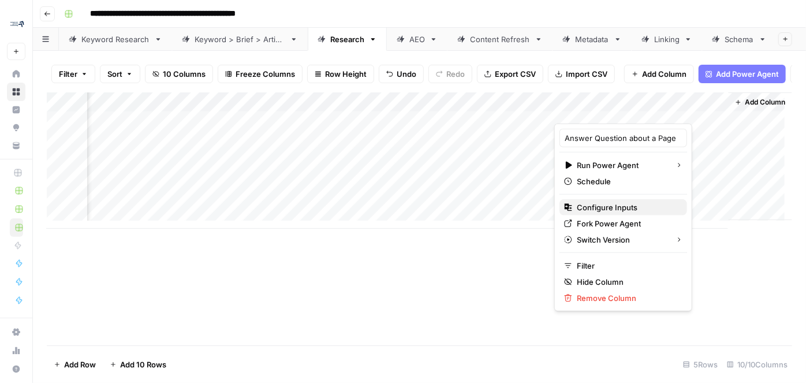
click at [633, 207] on span "Configure Inputs" at bounding box center [627, 208] width 101 height 12
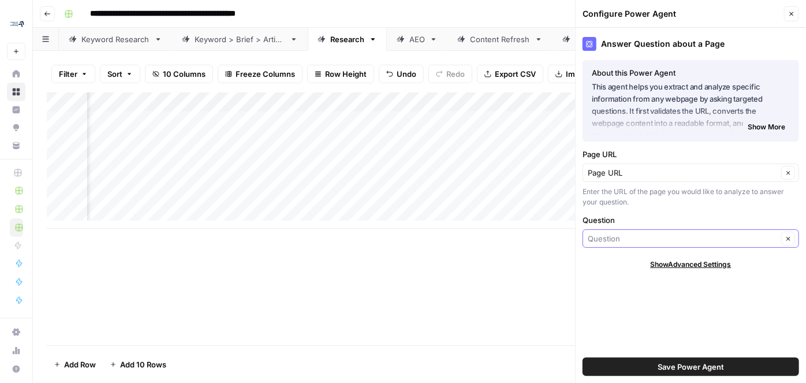
click at [645, 233] on input "Question" at bounding box center [683, 239] width 190 height 12
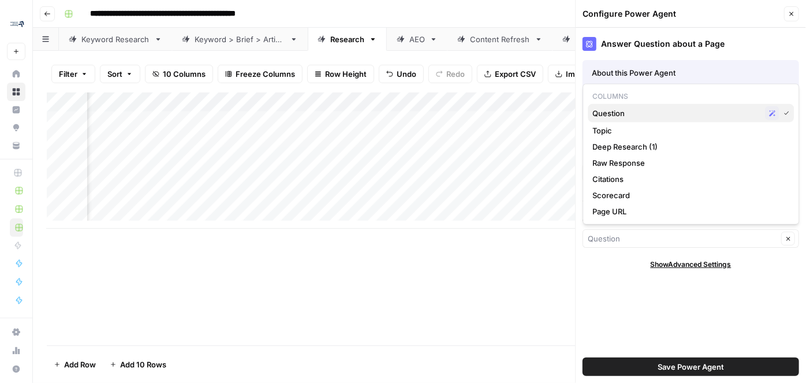
click at [652, 110] on span "Question" at bounding box center [677, 113] width 168 height 12
type input "Question"
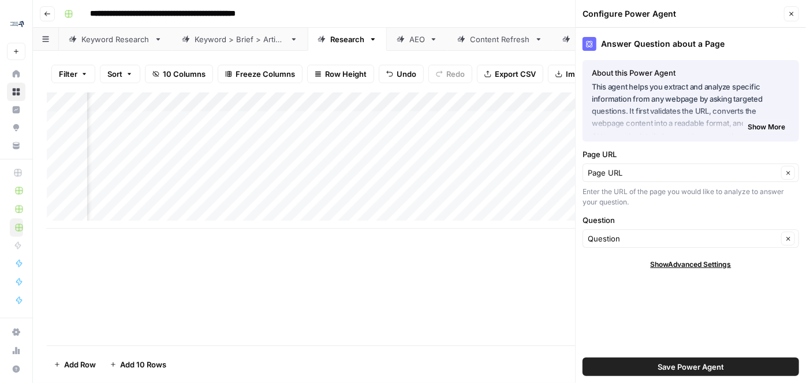
click at [490, 268] on div "Add Column" at bounding box center [420, 218] width 746 height 253
click at [644, 337] on button "Save Power Agent" at bounding box center [691, 367] width 217 height 18
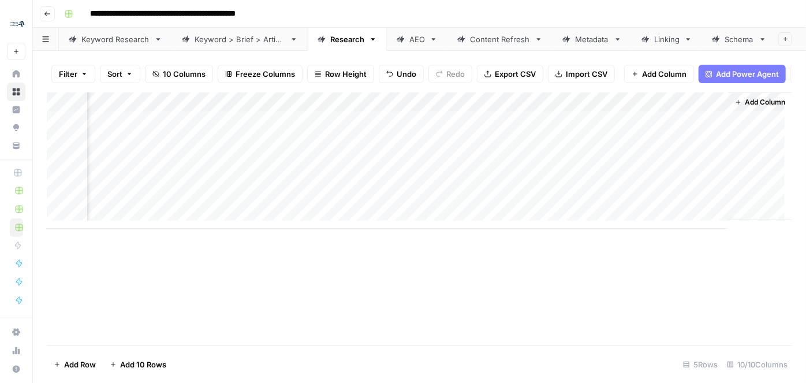
click at [628, 127] on div "Add Column" at bounding box center [420, 160] width 746 height 136
click at [709, 125] on div "Add Column" at bounding box center [420, 160] width 746 height 136
drag, startPoint x: 512, startPoint y: 237, endPoint x: 400, endPoint y: 235, distance: 112.1
click at [400, 235] on div "Add Column" at bounding box center [420, 218] width 746 height 253
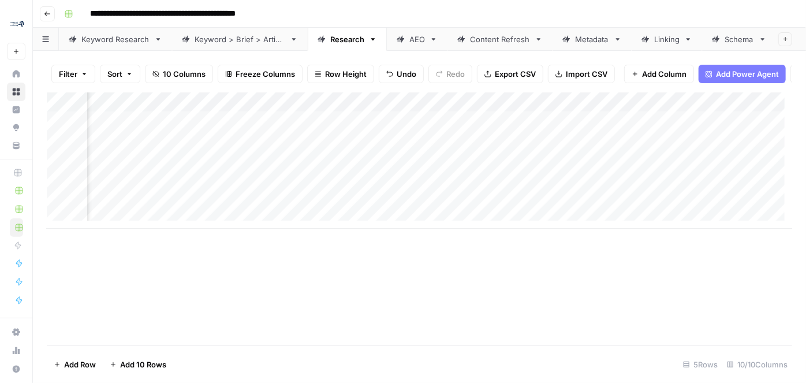
scroll to position [0, 712]
click at [653, 111] on div "Add Column" at bounding box center [420, 160] width 746 height 136
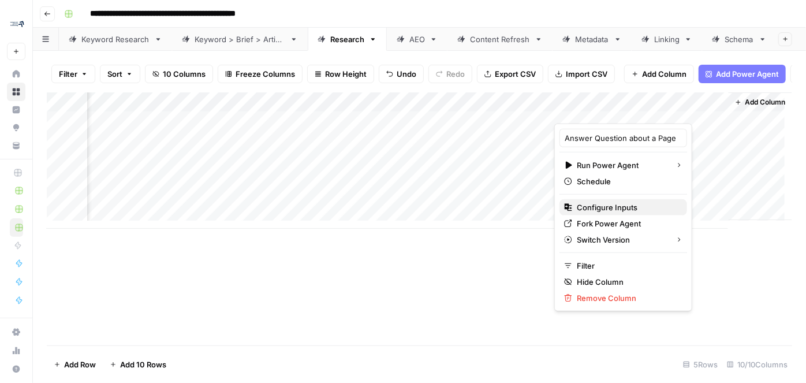
click at [624, 210] on span "Configure Inputs" at bounding box center [627, 208] width 101 height 12
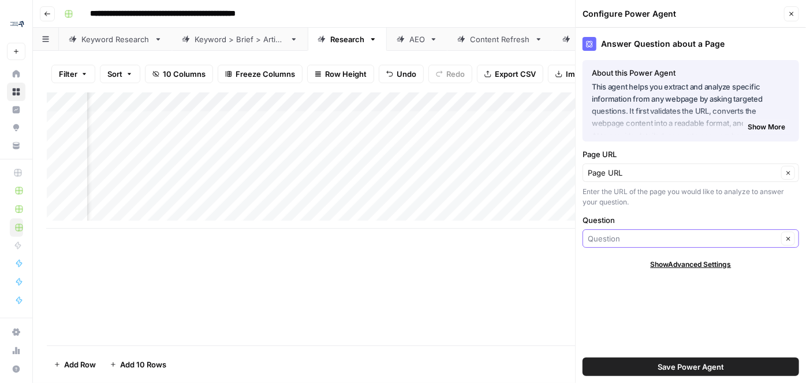
click at [635, 241] on input "Question" at bounding box center [683, 239] width 190 height 12
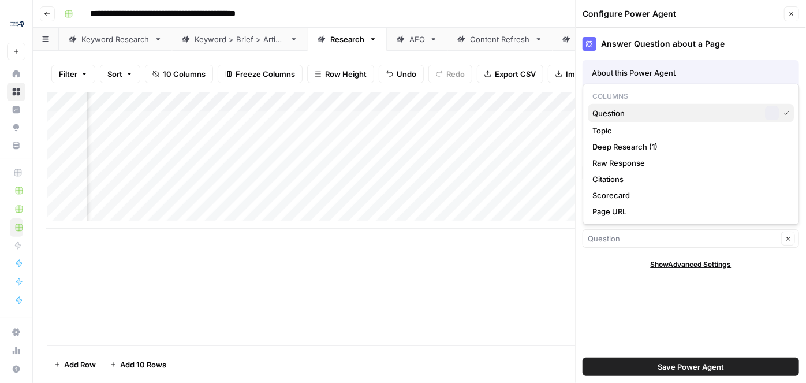
drag, startPoint x: 627, startPoint y: 108, endPoint x: 624, endPoint y: 116, distance: 8.6
click at [627, 107] on span "Question" at bounding box center [677, 113] width 168 height 12
type input "Question"
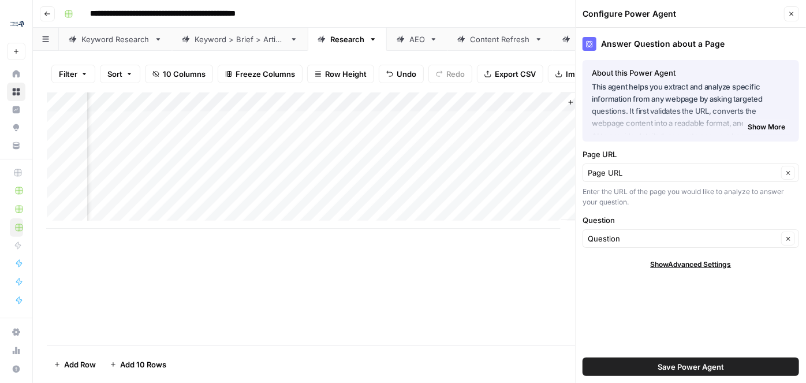
scroll to position [0, 879]
click at [666, 337] on span "Save Power Agent" at bounding box center [691, 367] width 66 height 12
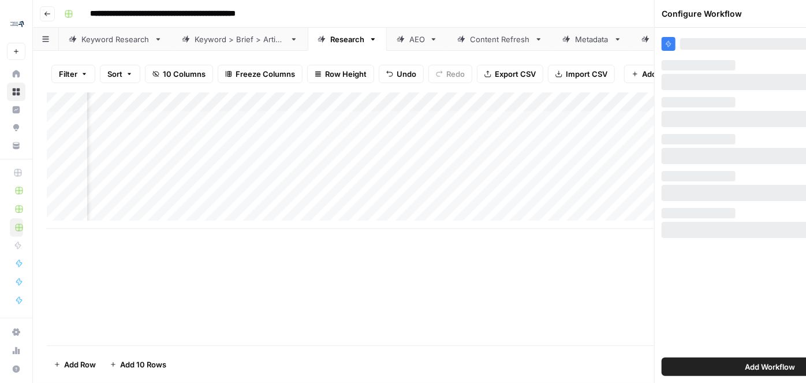
scroll to position [0, 712]
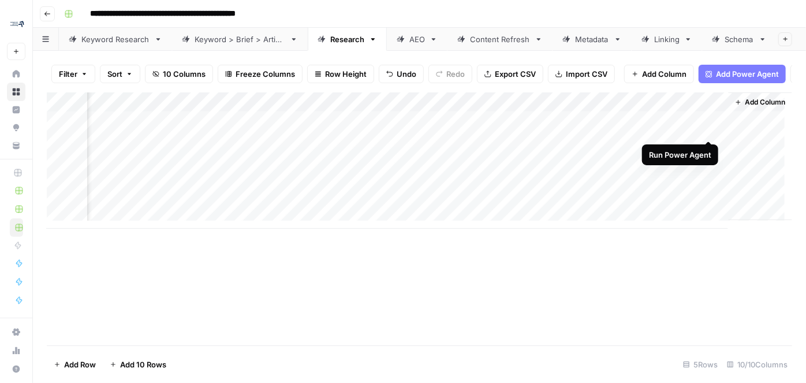
click at [709, 129] on div "Add Column" at bounding box center [420, 160] width 746 height 136
click at [406, 39] on div "AEO" at bounding box center [411, 40] width 28 height 12
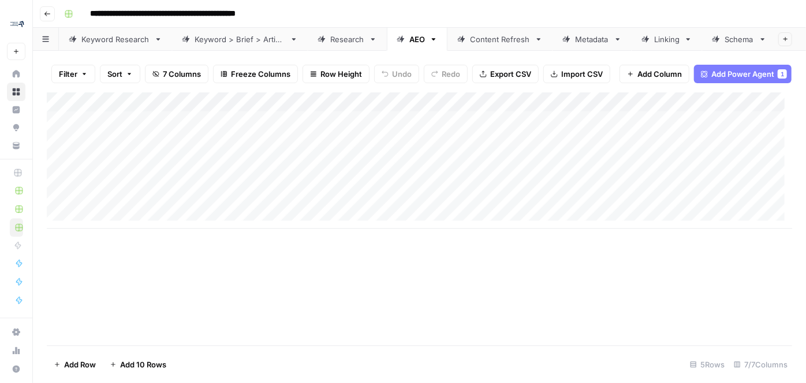
click at [259, 127] on div "Add Column" at bounding box center [420, 160] width 746 height 136
click at [272, 127] on div "Add Column" at bounding box center [420, 160] width 746 height 136
click at [272, 127] on textarea at bounding box center [345, 130] width 185 height 16
click at [292, 113] on div "Add Column" at bounding box center [420, 160] width 746 height 136
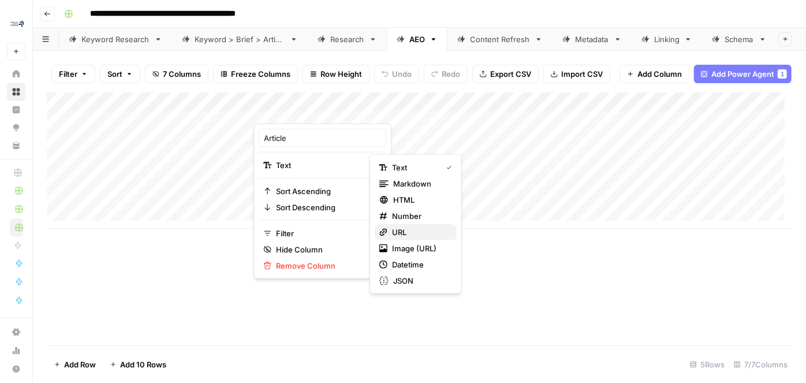
click at [397, 230] on span "URL" at bounding box center [419, 232] width 55 height 12
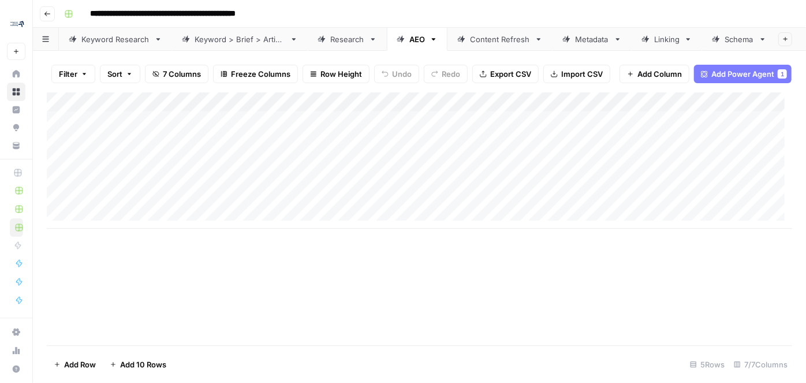
click at [496, 109] on div "Add Column" at bounding box center [420, 160] width 746 height 136
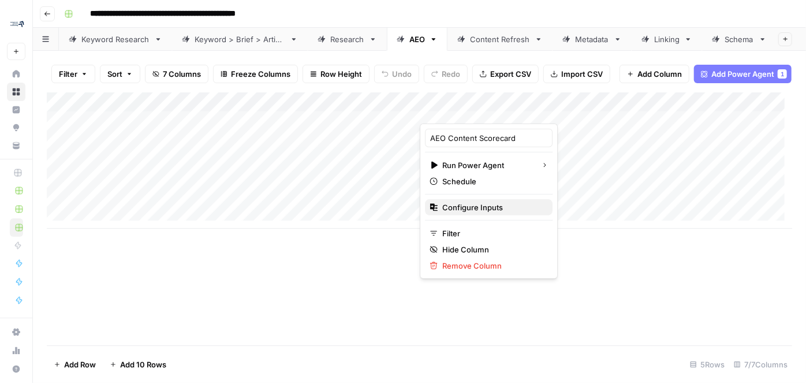
click at [471, 203] on span "Configure Inputs" at bounding box center [493, 208] width 101 height 12
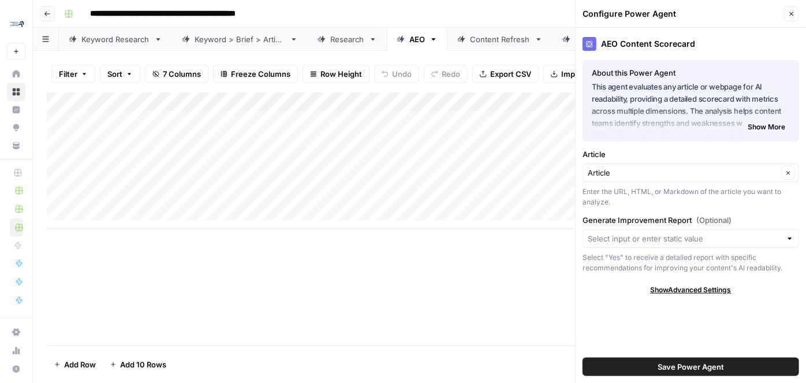
click at [319, 128] on div "Add Column" at bounding box center [420, 160] width 746 height 136
click at [302, 128] on div "Add Column" at bounding box center [420, 160] width 746 height 136
type input "**********"
click at [292, 211] on div "Add Column" at bounding box center [420, 160] width 746 height 136
click at [181, 129] on div "Add Column" at bounding box center [420, 160] width 746 height 136
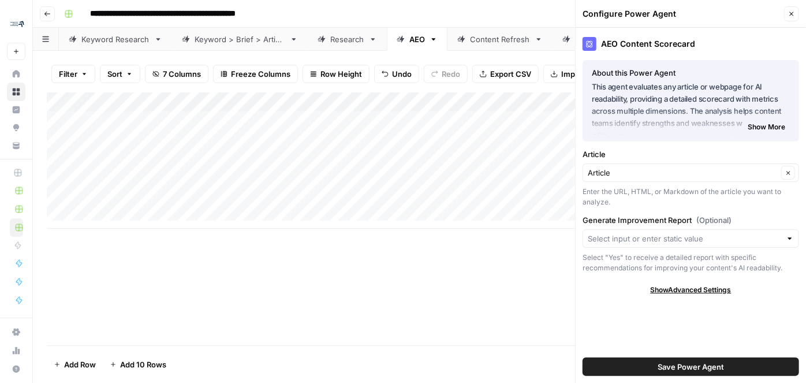
click at [177, 129] on div "Add Column" at bounding box center [420, 160] width 746 height 136
type textarea "**********"
click at [487, 128] on div "Add Column" at bounding box center [420, 160] width 746 height 136
click at [670, 337] on span "Save Power Agent" at bounding box center [691, 367] width 66 height 12
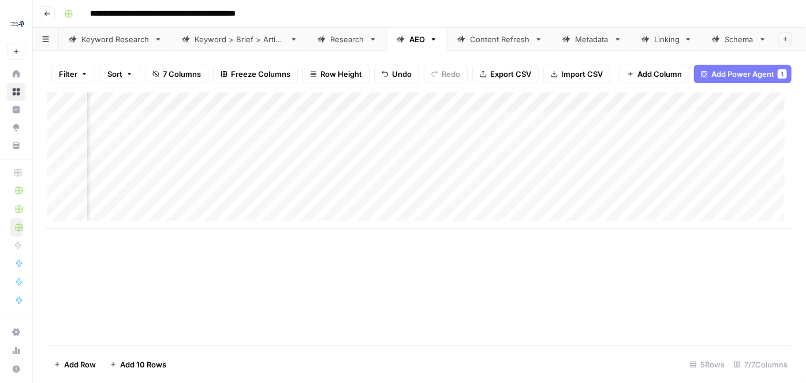
scroll to position [0, 330]
click at [521, 128] on div "Add Column" at bounding box center [420, 160] width 746 height 136
click at [502, 42] on link "Content Refresh" at bounding box center [500, 39] width 105 height 23
click at [163, 129] on div "Add Column" at bounding box center [420, 160] width 746 height 136
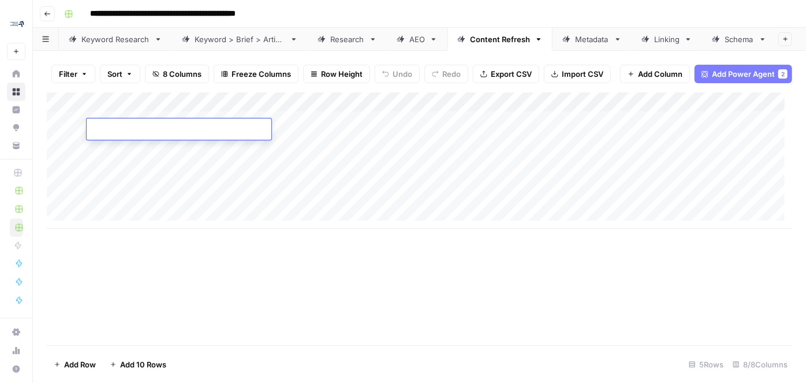
click at [155, 107] on div "Add Column" at bounding box center [420, 160] width 746 height 136
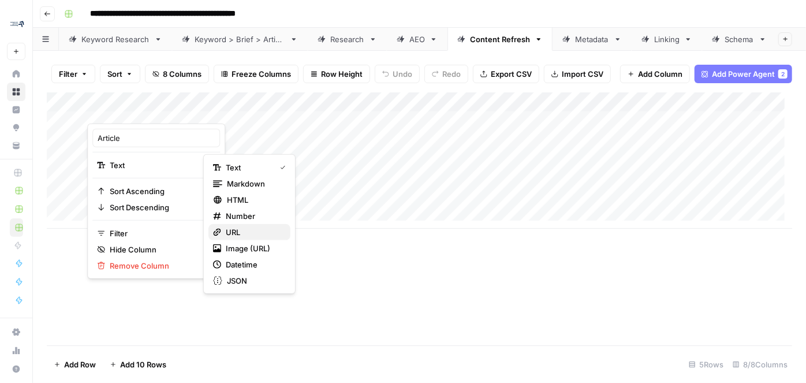
click at [236, 231] on span "URL" at bounding box center [253, 232] width 55 height 12
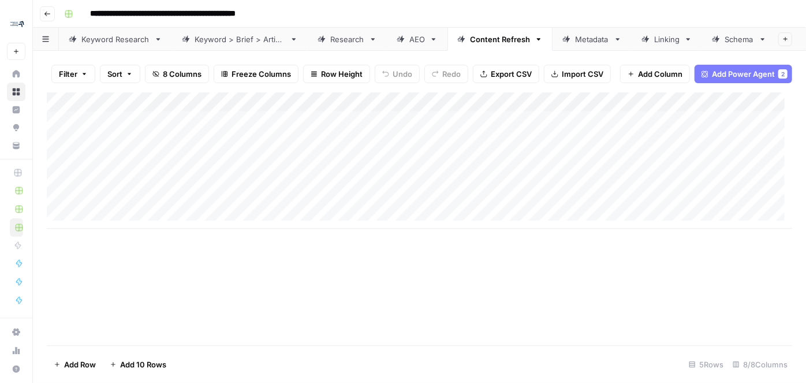
click at [425, 107] on div "Add Column" at bounding box center [420, 160] width 746 height 136
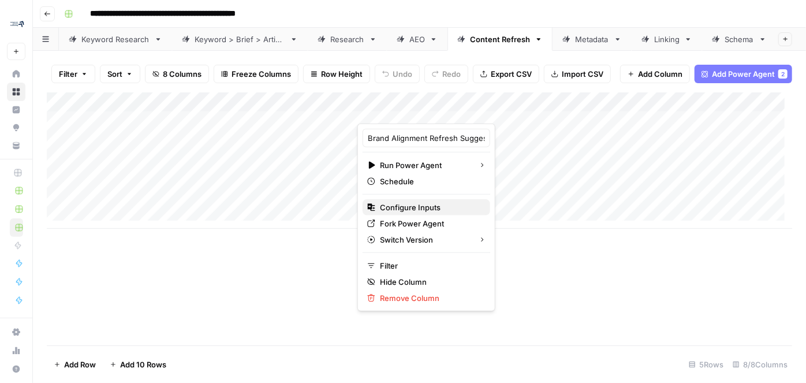
click at [429, 205] on span "Configure Inputs" at bounding box center [430, 208] width 101 height 12
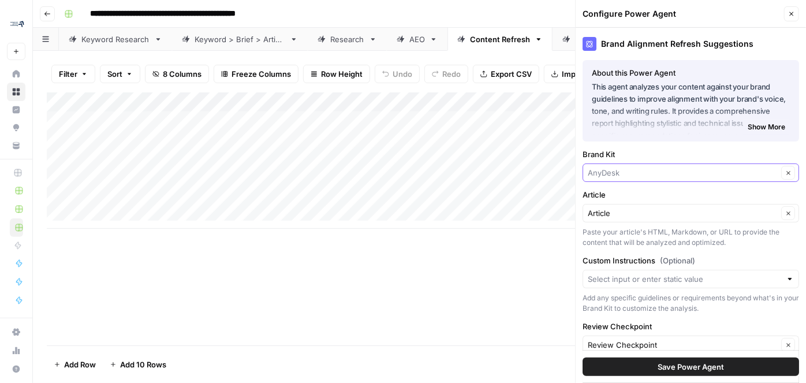
click at [677, 172] on input "Brand Kit" at bounding box center [683, 173] width 190 height 12
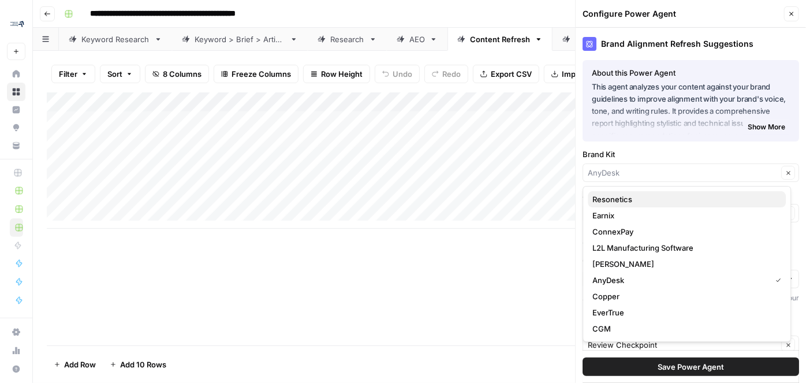
click at [657, 194] on span "Resonetics" at bounding box center [685, 200] width 184 height 12
type input "Resonetics"
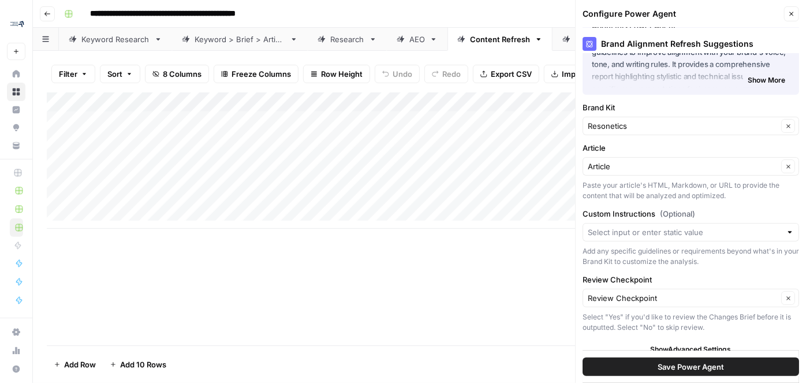
scroll to position [54, 0]
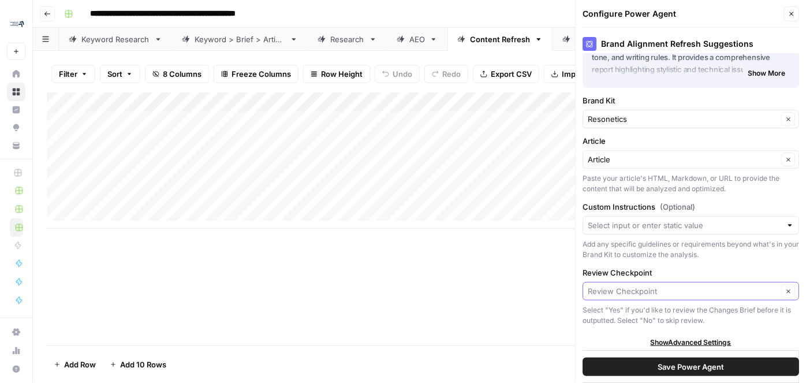
click at [625, 292] on input "Review Checkpoint" at bounding box center [683, 291] width 190 height 12
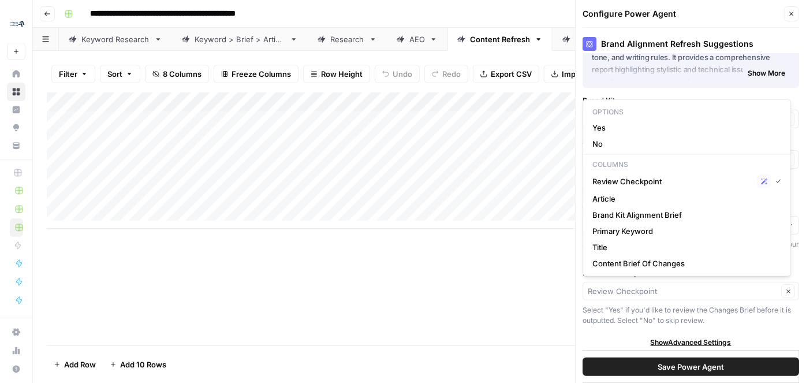
type input "Review Checkpoint"
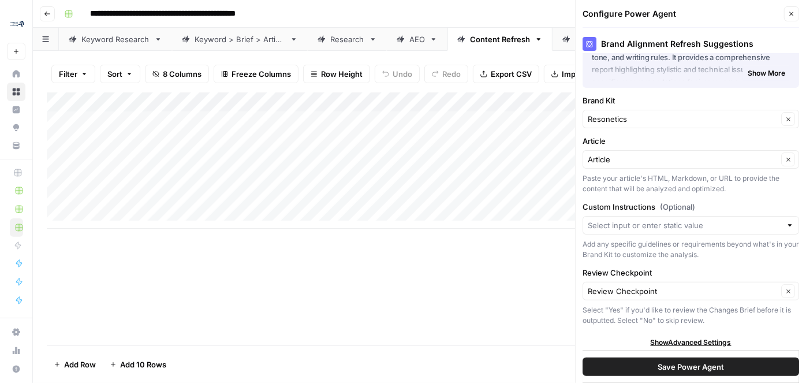
click at [548, 299] on div "Add Column" at bounding box center [420, 218] width 746 height 253
click at [649, 337] on button "Save Power Agent" at bounding box center [691, 367] width 217 height 18
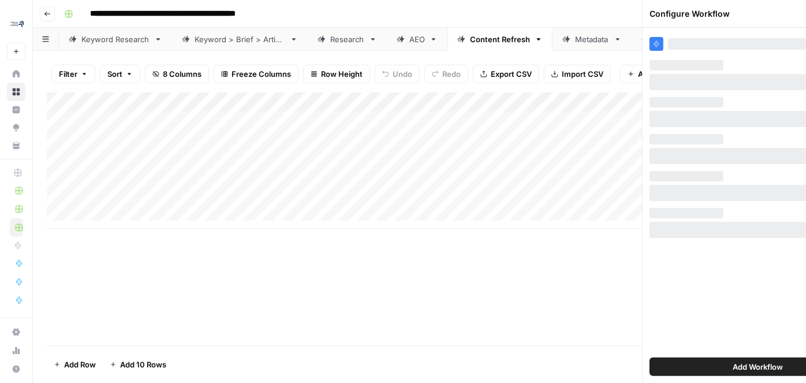
scroll to position [0, 0]
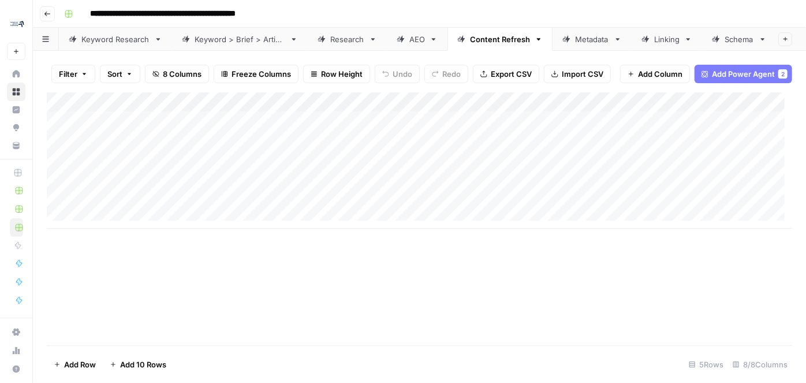
click at [143, 128] on div "Add Column" at bounding box center [420, 160] width 746 height 136
type input "**********"
click at [253, 251] on div "Add Column" at bounding box center [420, 218] width 746 height 253
click at [404, 130] on div "Add Column" at bounding box center [420, 160] width 746 height 136
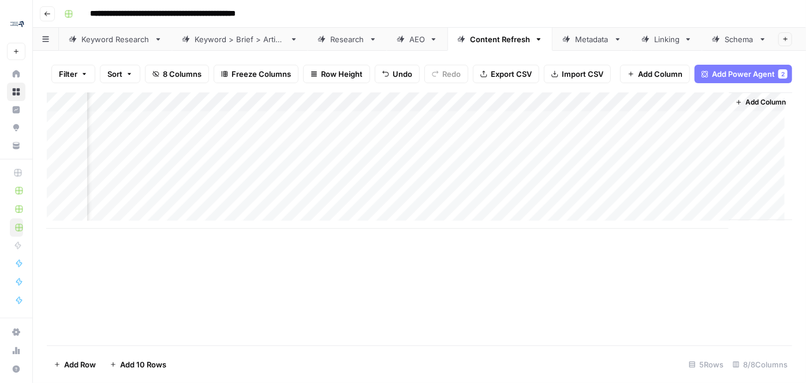
scroll to position [0, 557]
click at [500, 107] on div "Add Column" at bounding box center [420, 160] width 746 height 136
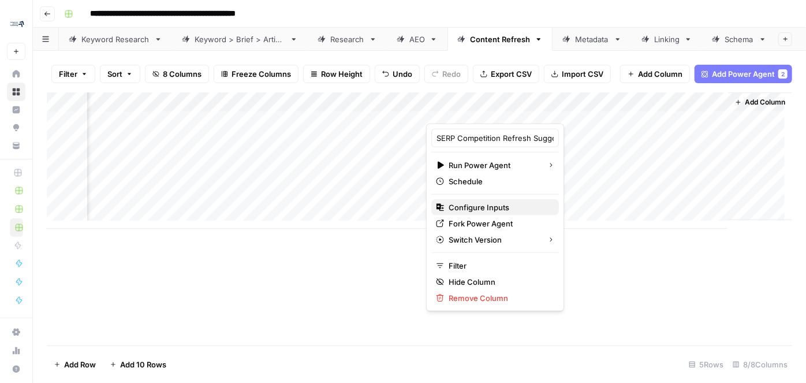
click at [483, 210] on span "Configure Inputs" at bounding box center [499, 208] width 101 height 12
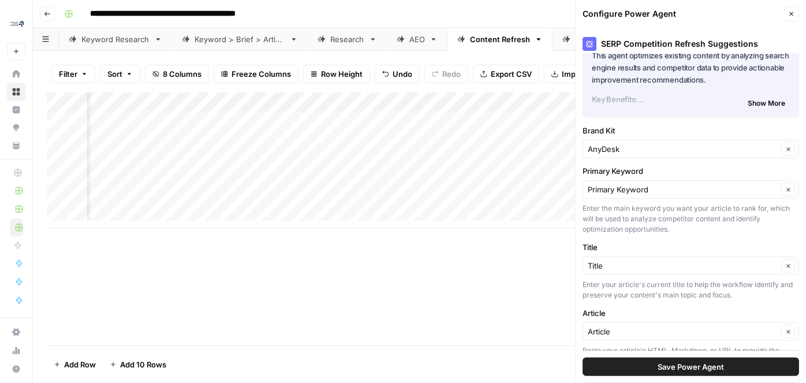
scroll to position [105, 0]
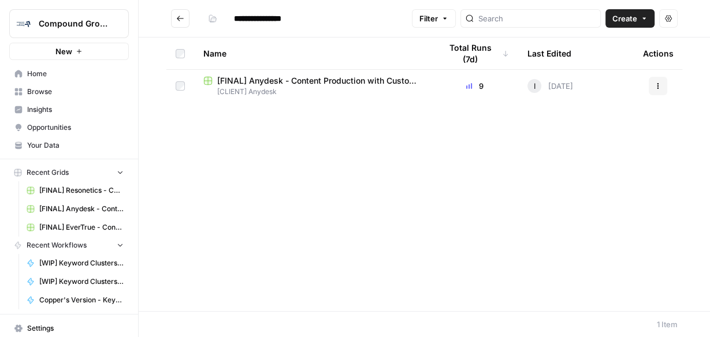
click at [315, 76] on span "[FINAL] Anydesk - Content Production with Custom Workflows" at bounding box center [319, 81] width 205 height 12
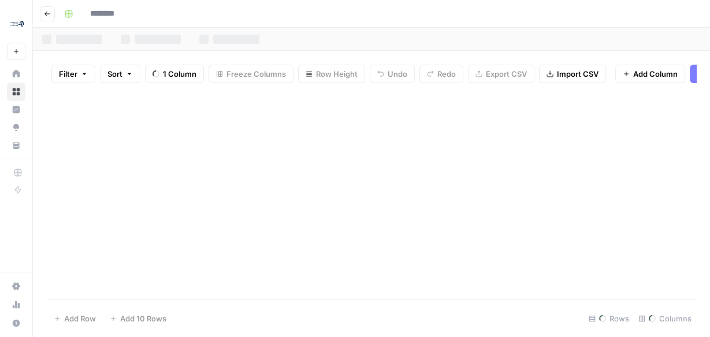
type input "**********"
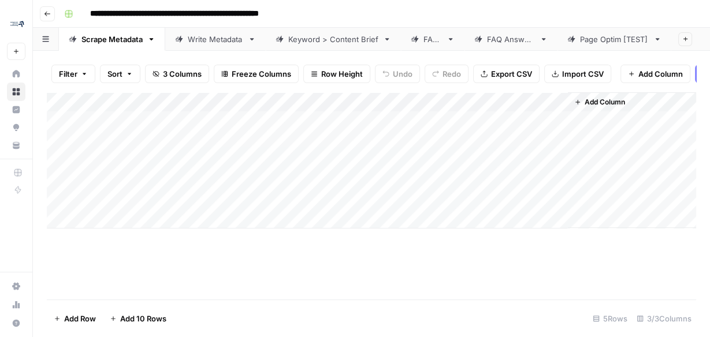
click at [45, 18] on button "Go back" at bounding box center [47, 13] width 15 height 15
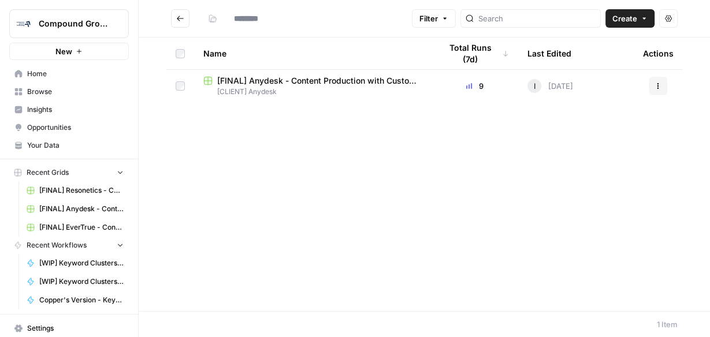
type input "**********"
click at [254, 82] on span "[FINAL] Anydesk - Content Production with Custom Workflows" at bounding box center [319, 81] width 205 height 12
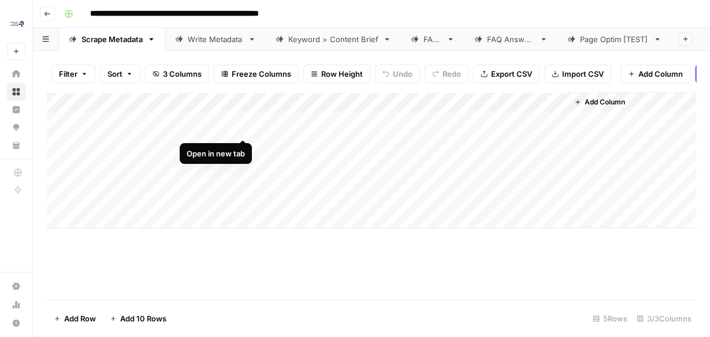
click at [240, 125] on div "Add Column" at bounding box center [371, 160] width 649 height 136
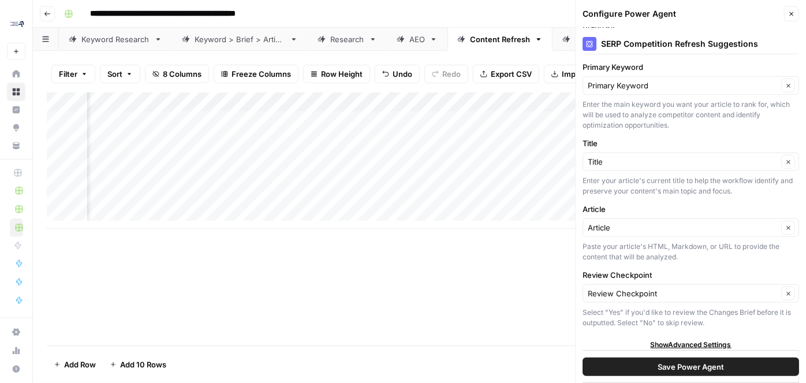
scroll to position [137, 0]
click at [797, 14] on button "Close" at bounding box center [792, 13] width 15 height 15
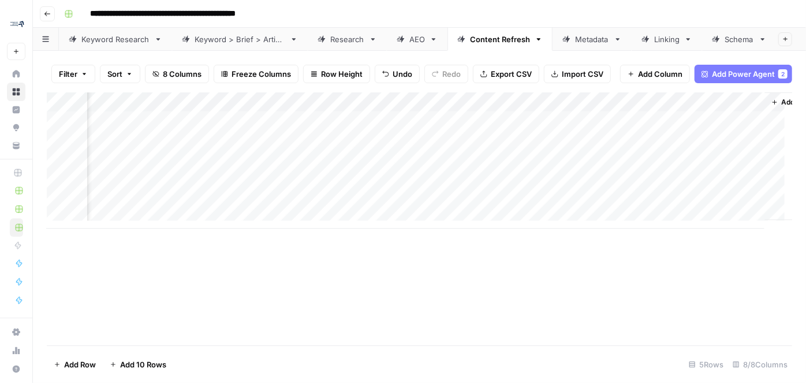
click at [370, 112] on div "Add Column" at bounding box center [420, 160] width 746 height 136
click at [515, 104] on div "Add Column" at bounding box center [420, 160] width 746 height 136
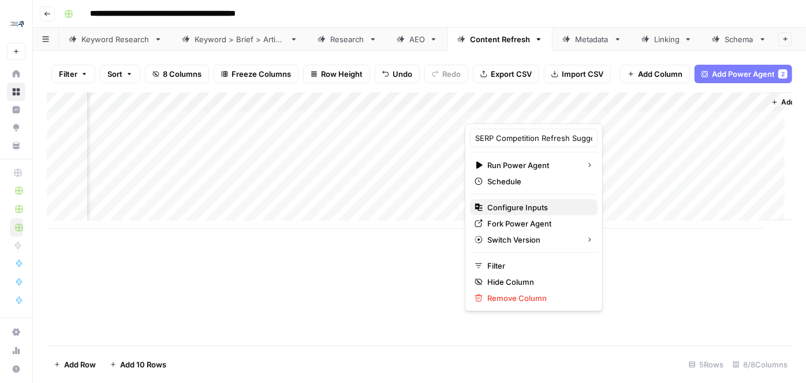
click at [523, 205] on span "Configure Inputs" at bounding box center [538, 208] width 101 height 12
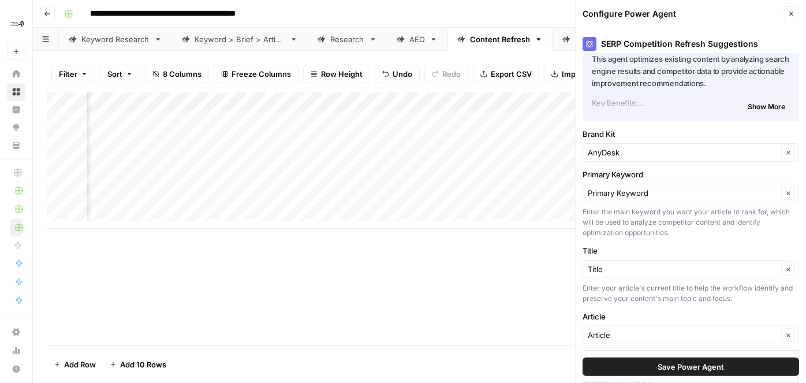
scroll to position [105, 0]
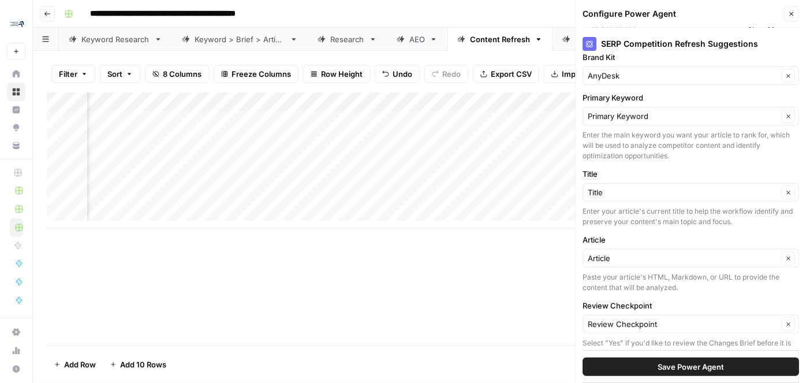
click at [792, 12] on icon "button" at bounding box center [792, 13] width 7 height 7
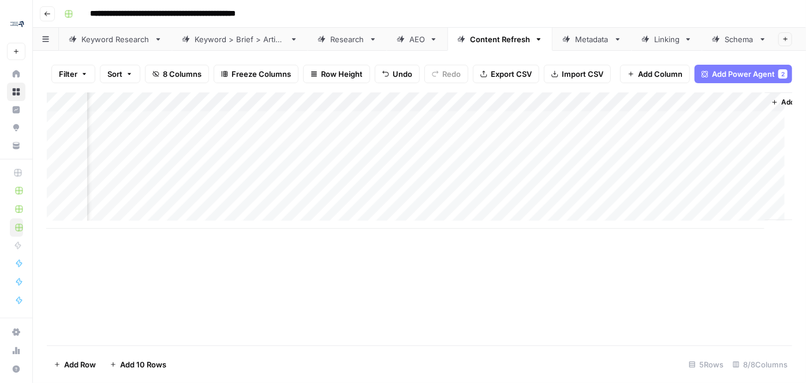
click at [220, 131] on div "Add Column" at bounding box center [420, 160] width 746 height 136
type textarea "**********"
click at [339, 132] on div "Add Column" at bounding box center [420, 160] width 746 height 136
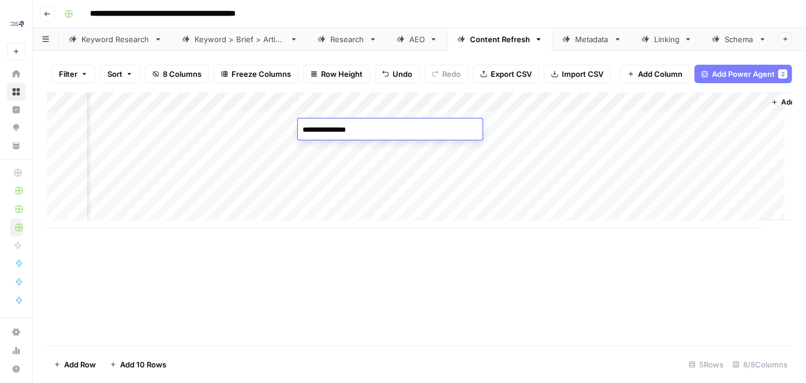
type textarea "**********"
click at [548, 129] on div "Add Column" at bounding box center [420, 160] width 746 height 136
click at [558, 125] on div "Add Column" at bounding box center [420, 160] width 746 height 136
click at [583, 36] on div "Metadata" at bounding box center [592, 40] width 34 height 12
